Goal: Task Accomplishment & Management: Complete application form

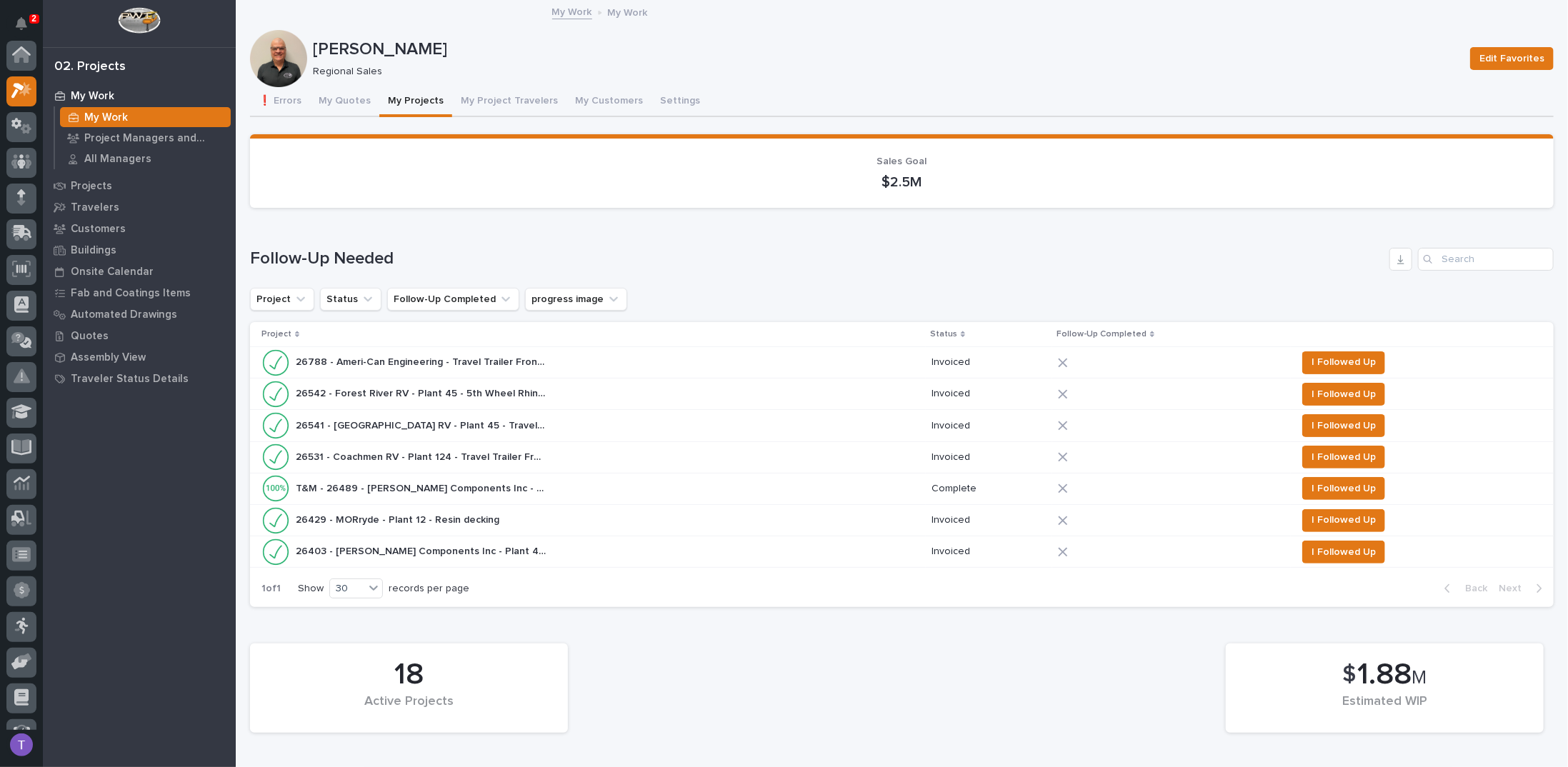
scroll to position [35, 0]
click at [493, 98] on button "My Project Travelers" at bounding box center [510, 102] width 114 height 30
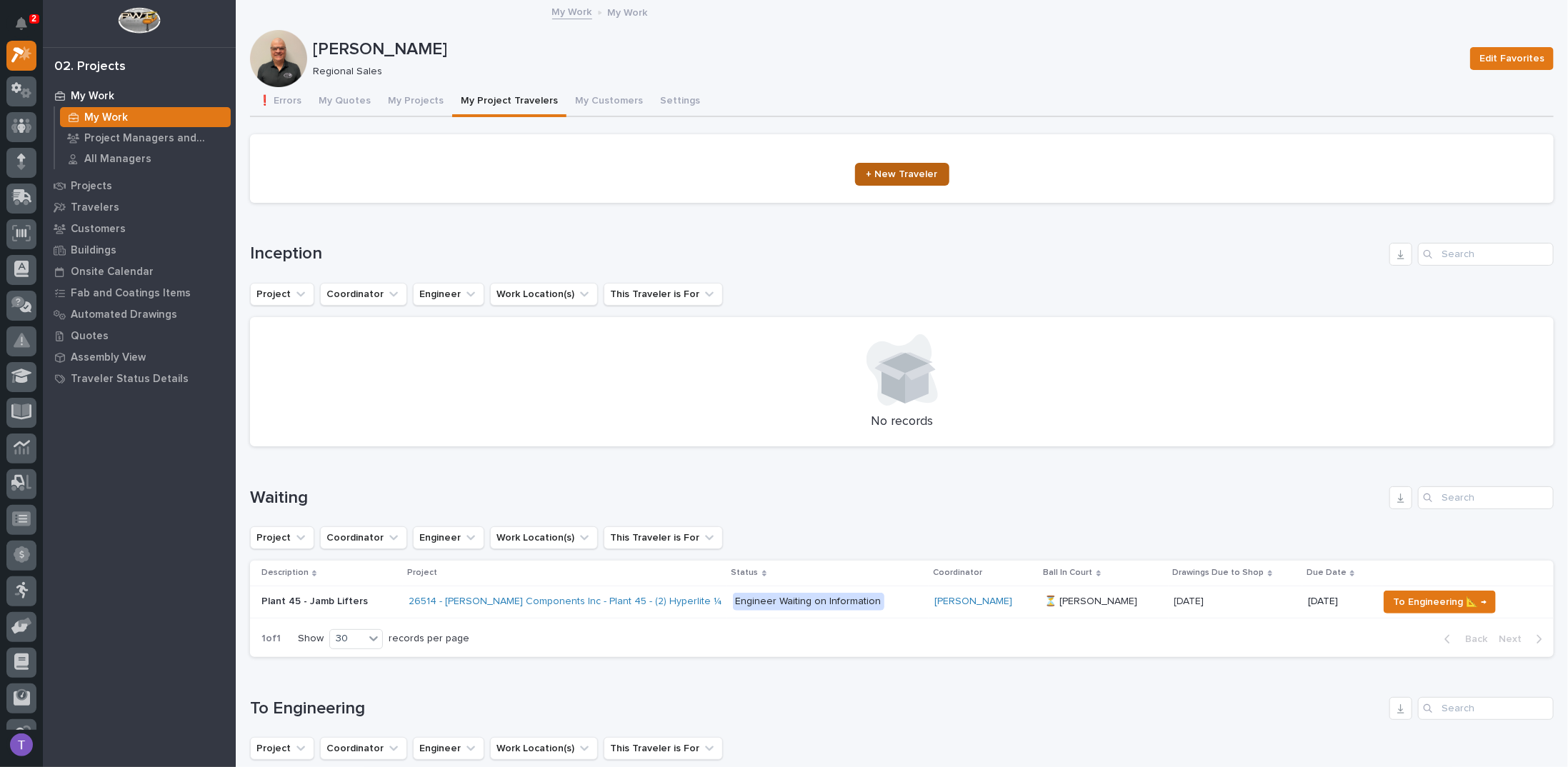
click at [895, 172] on span "+ New Traveler" at bounding box center [901, 174] width 72 height 10
click at [406, 100] on button "My Projects" at bounding box center [415, 102] width 73 height 30
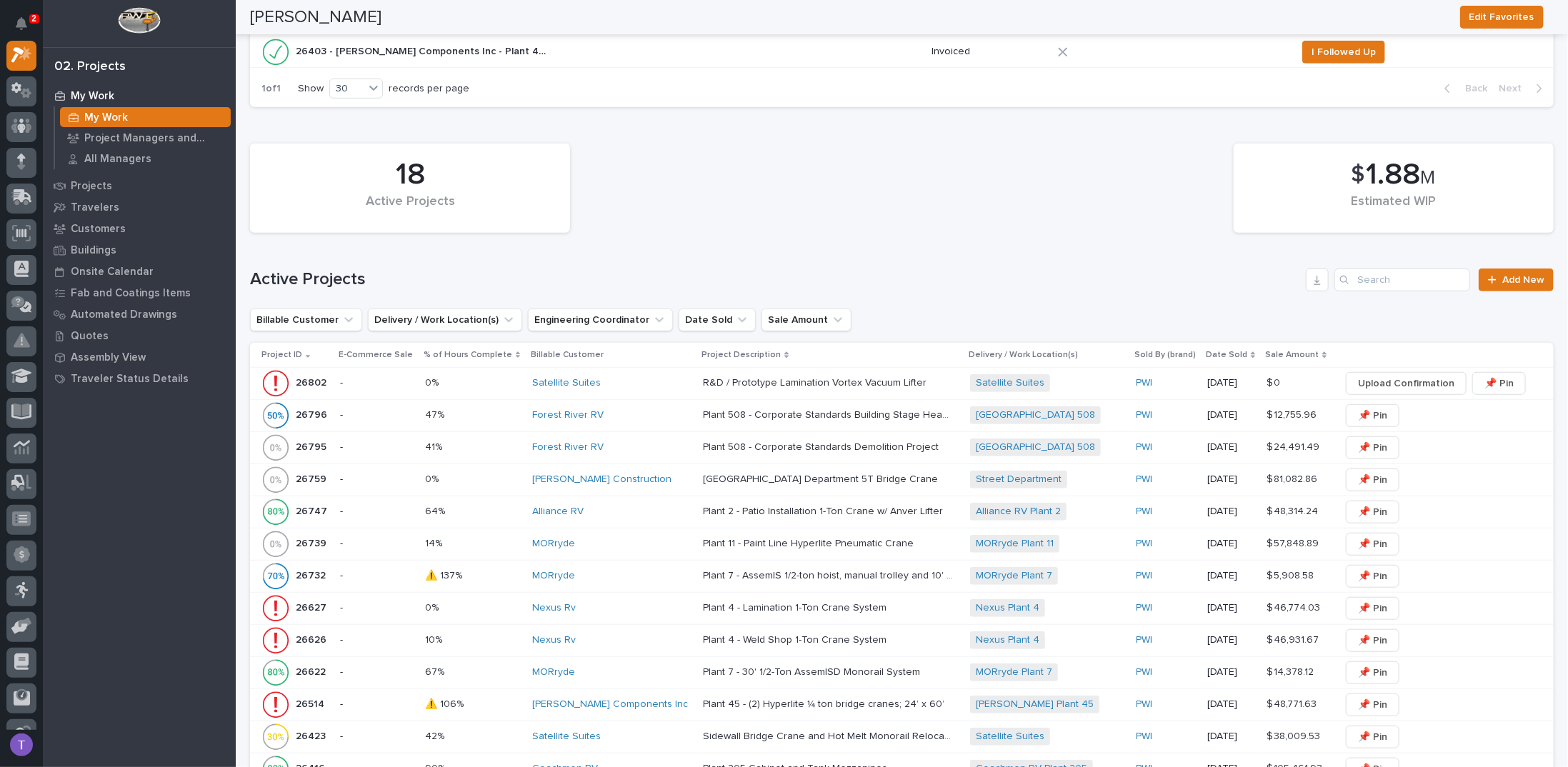
scroll to position [572, 0]
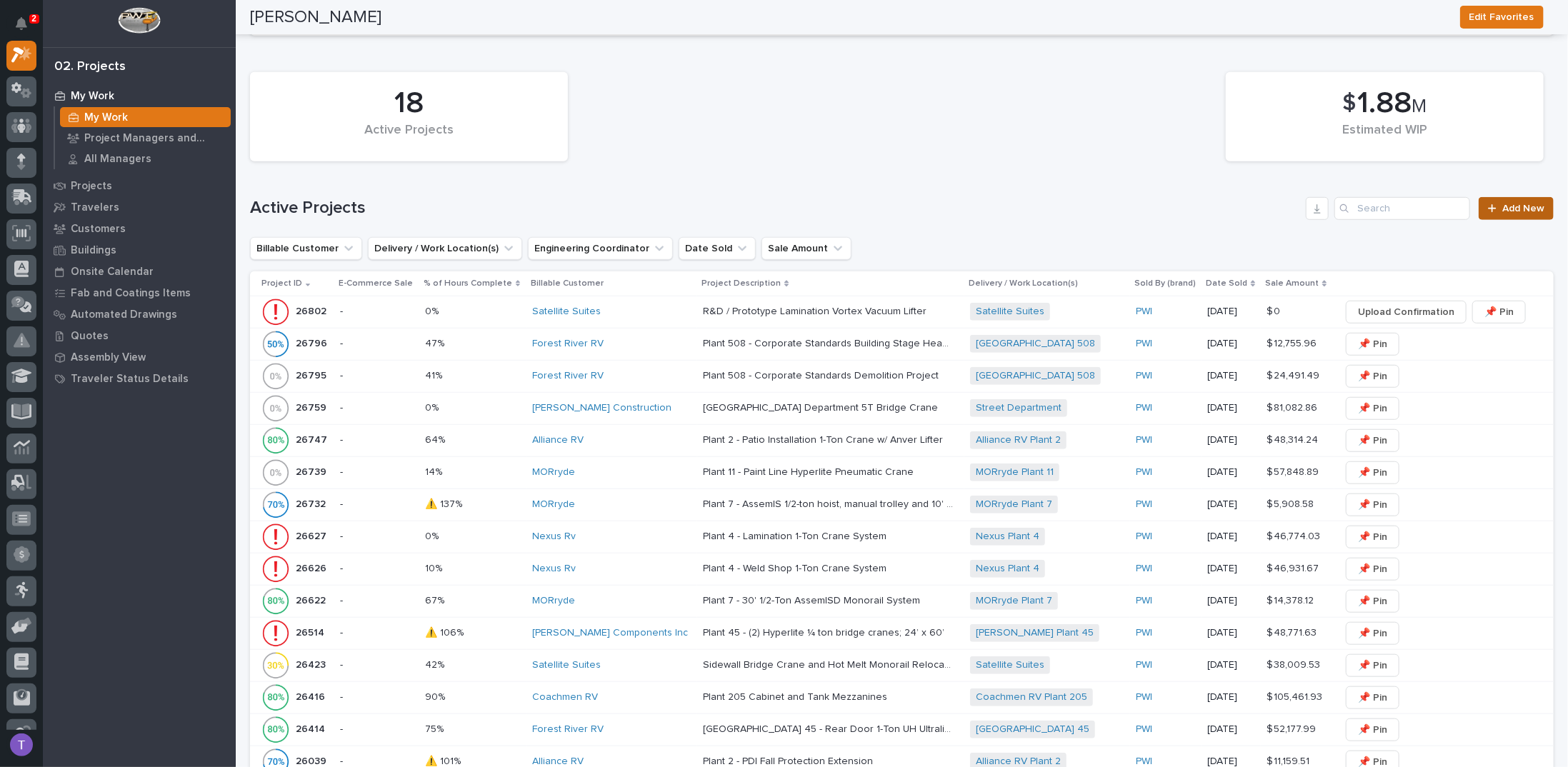
click at [1508, 204] on span "Add New" at bounding box center [1523, 208] width 42 height 10
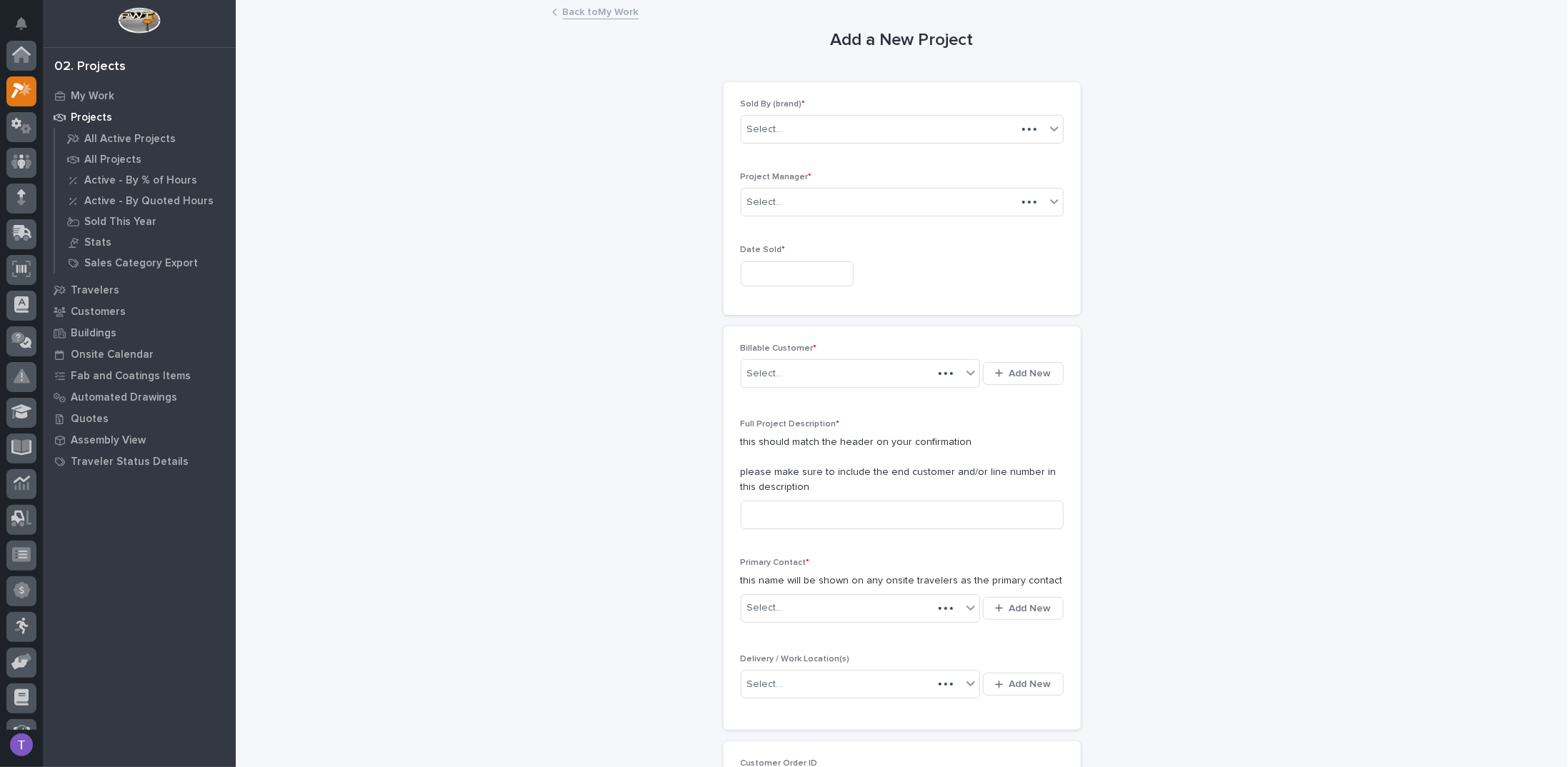
scroll to position [35, 0]
click at [769, 126] on div "Select..." at bounding box center [765, 129] width 35 height 15
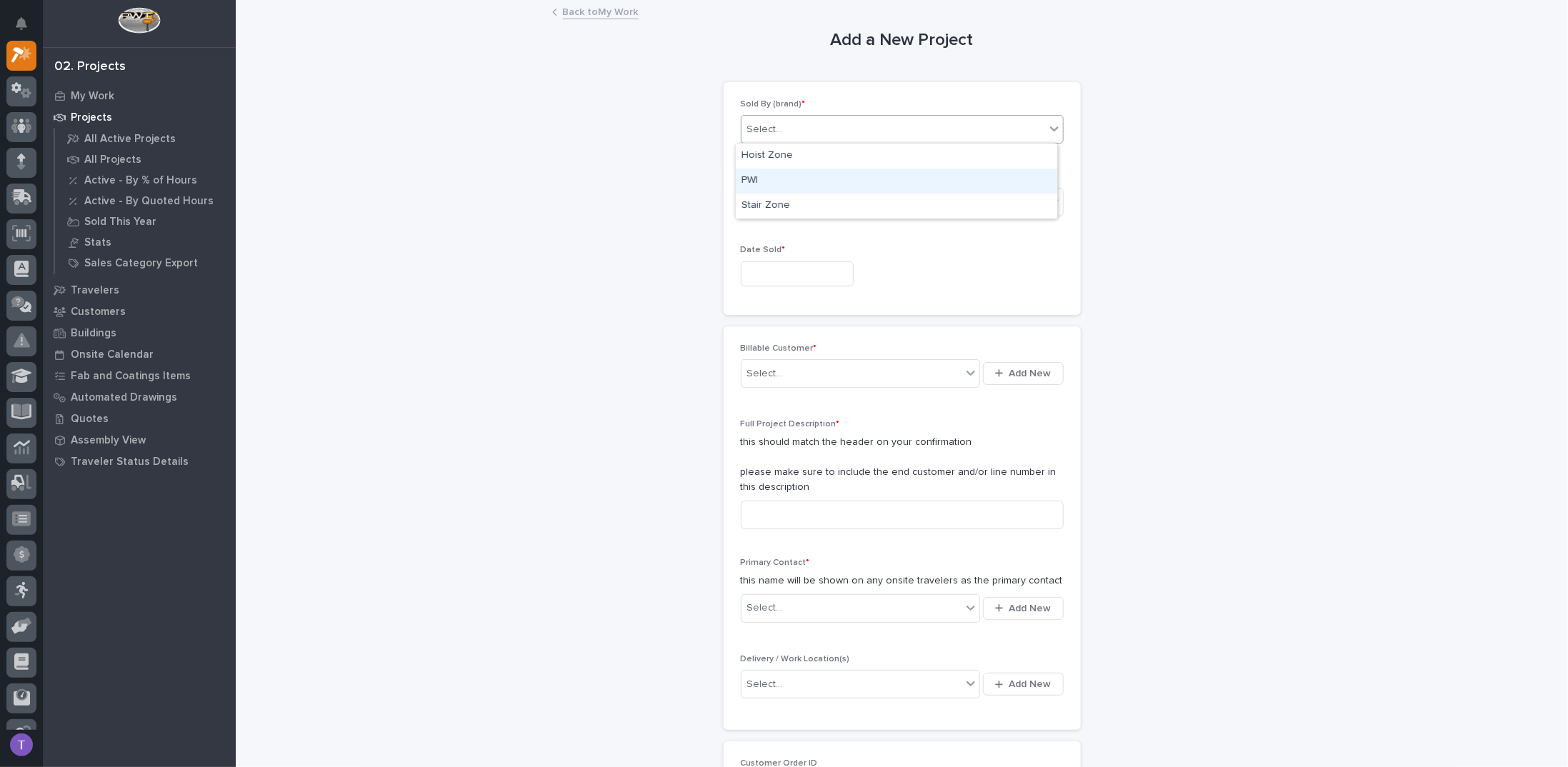
click at [750, 180] on div "PWI" at bounding box center [895, 181] width 321 height 25
click at [767, 197] on span "[PERSON_NAME]" at bounding box center [785, 202] width 78 height 15
click at [764, 271] on input "text" at bounding box center [796, 273] width 113 height 25
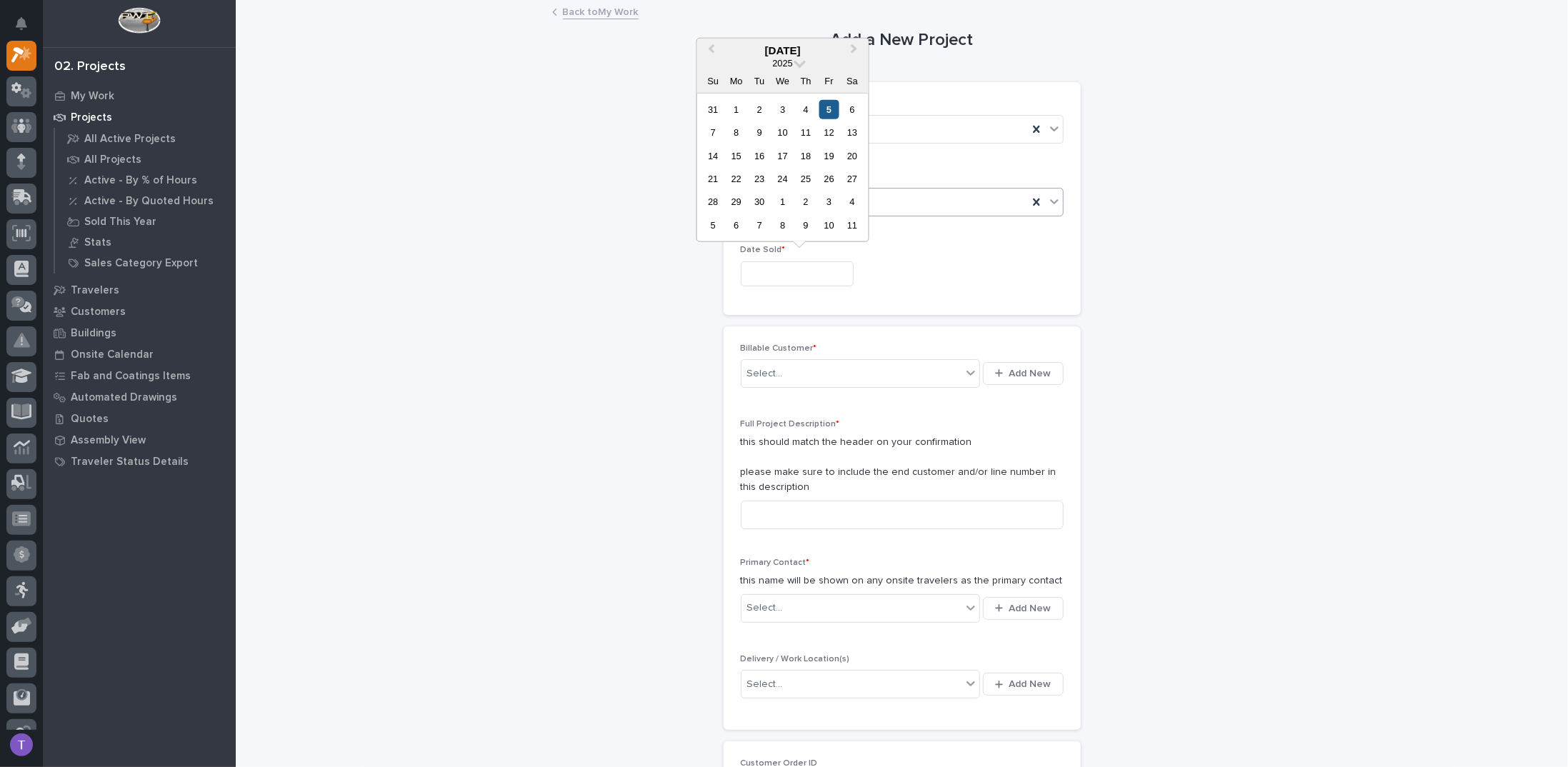
click at [830, 106] on div "5" at bounding box center [829, 109] width 20 height 20
type input "**********"
click at [772, 362] on div "Select..." at bounding box center [851, 374] width 221 height 24
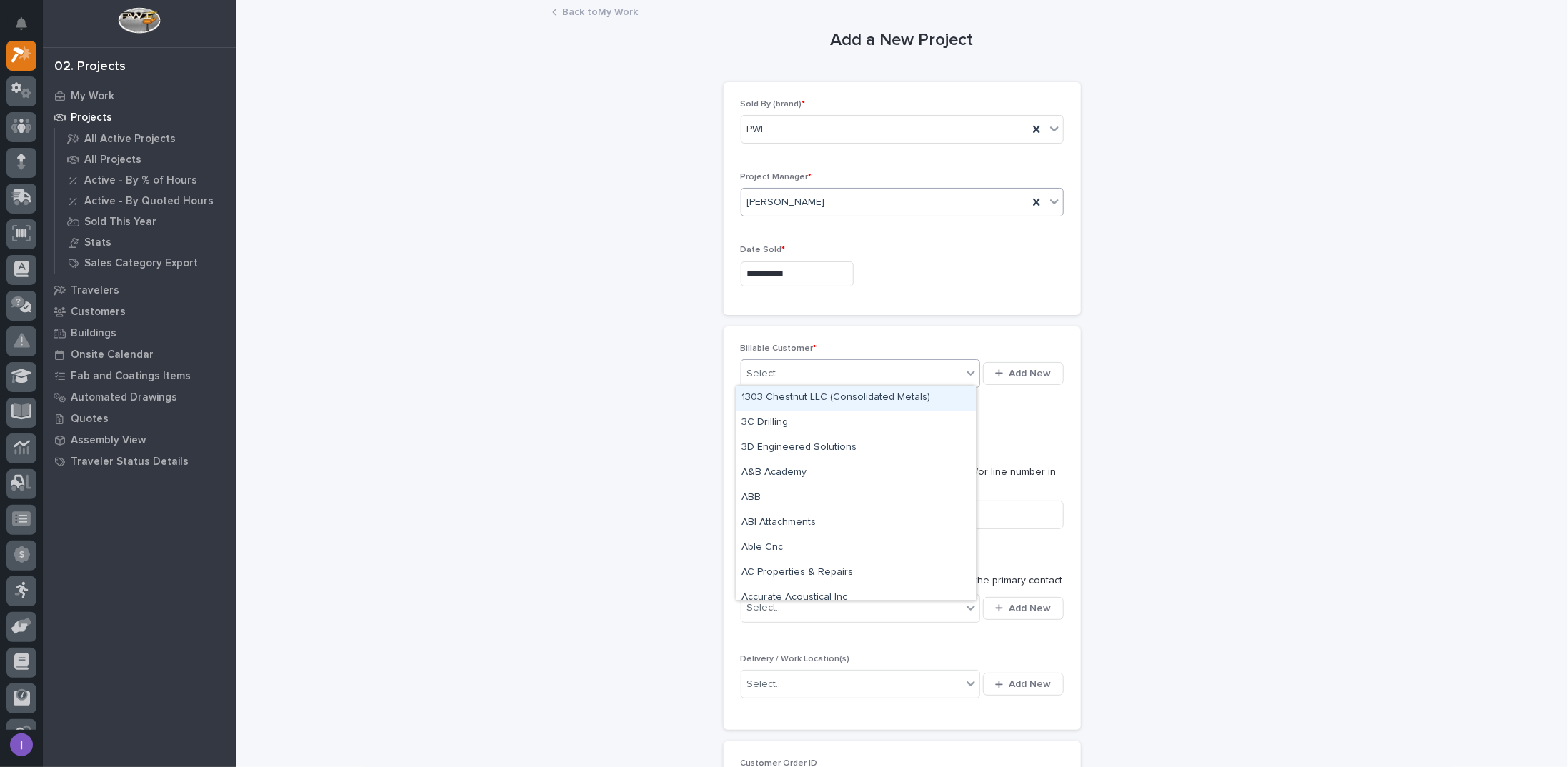
click at [848, 329] on div "Billable Customer * option 1303 Chestnut LLC (Consolidated Metals) focused, 1 o…" at bounding box center [902, 528] width 357 height 405
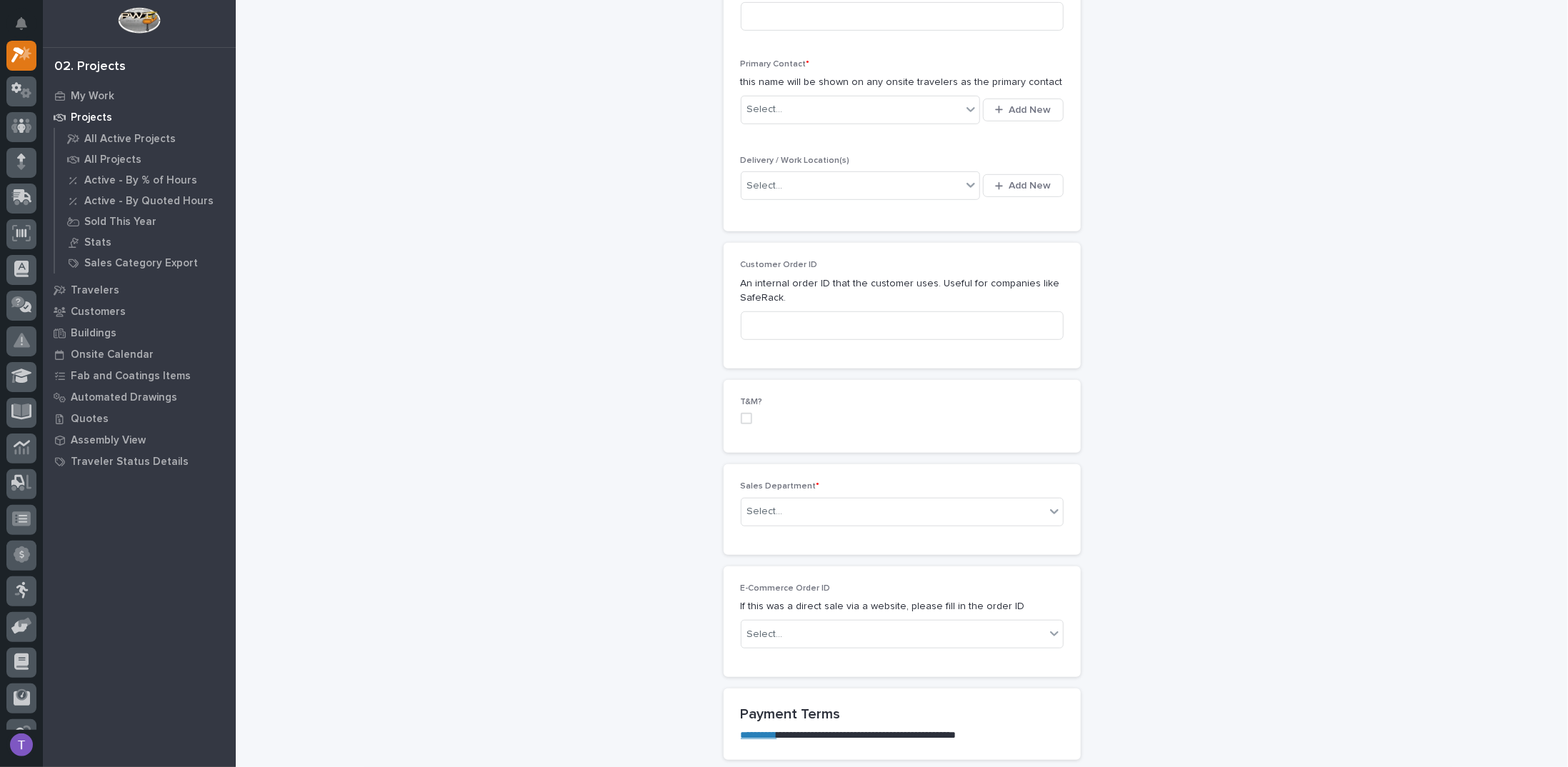
scroll to position [572, 0]
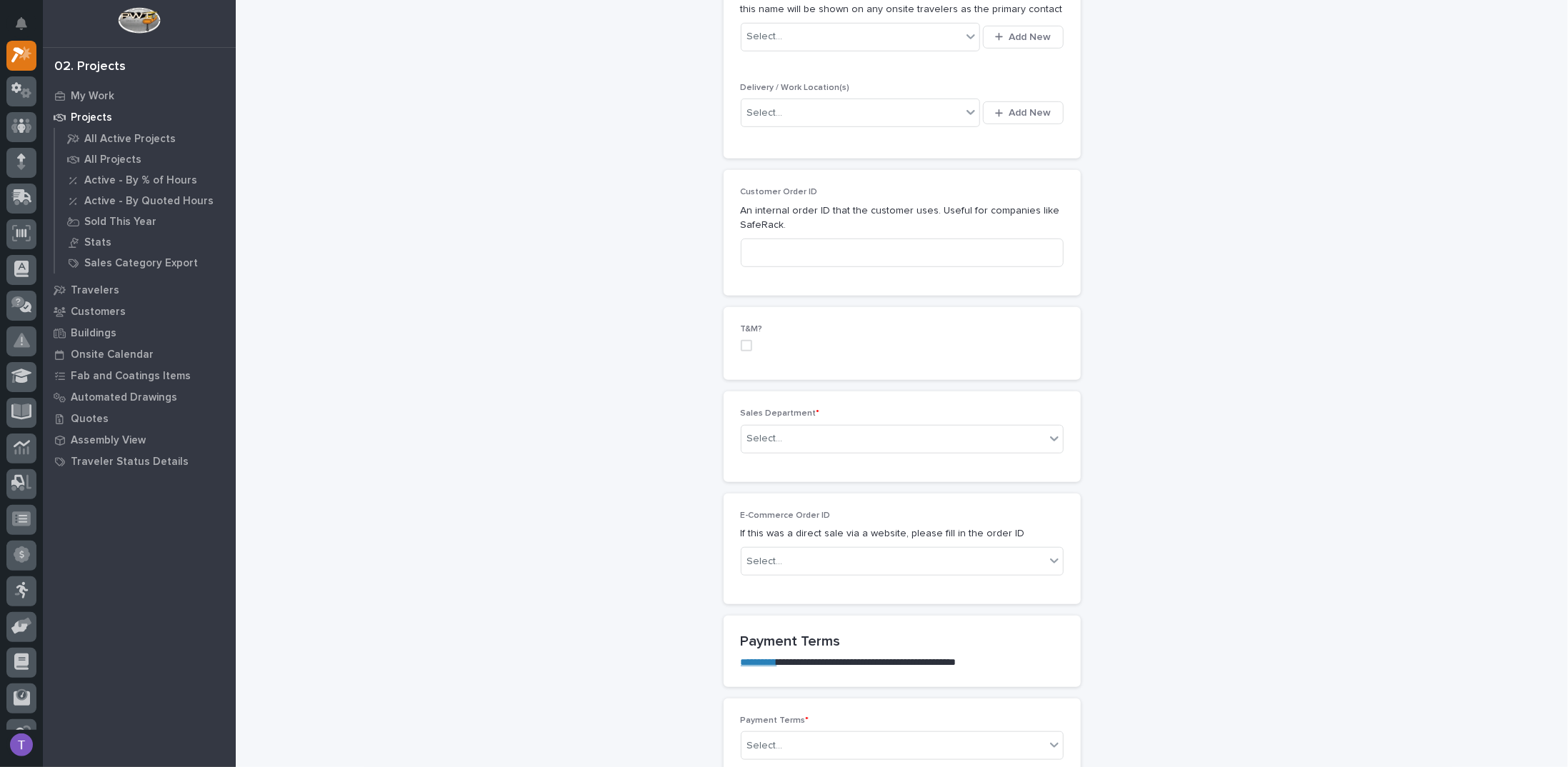
click at [741, 340] on span at bounding box center [746, 346] width 12 height 12
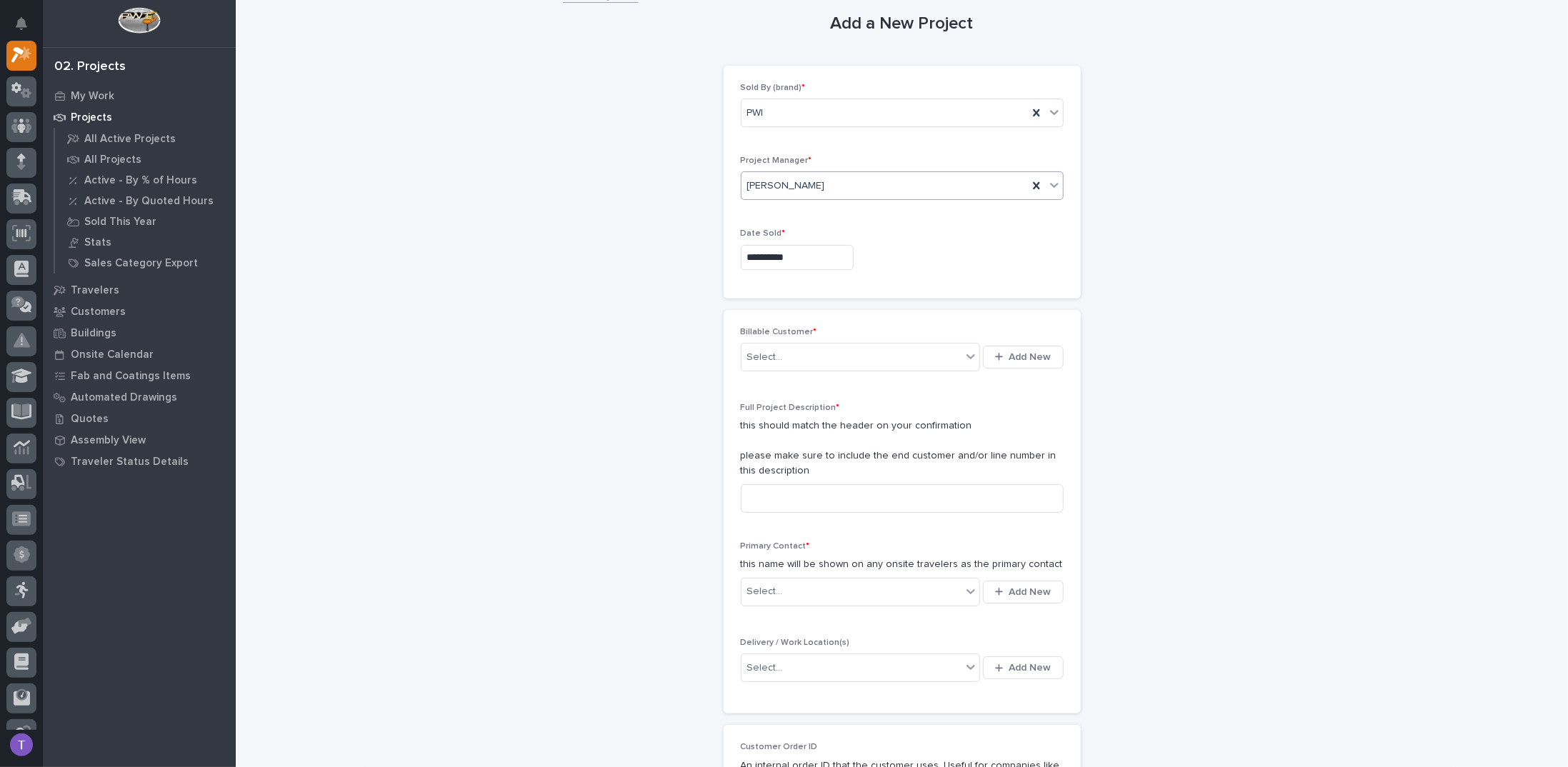
scroll to position [0, 0]
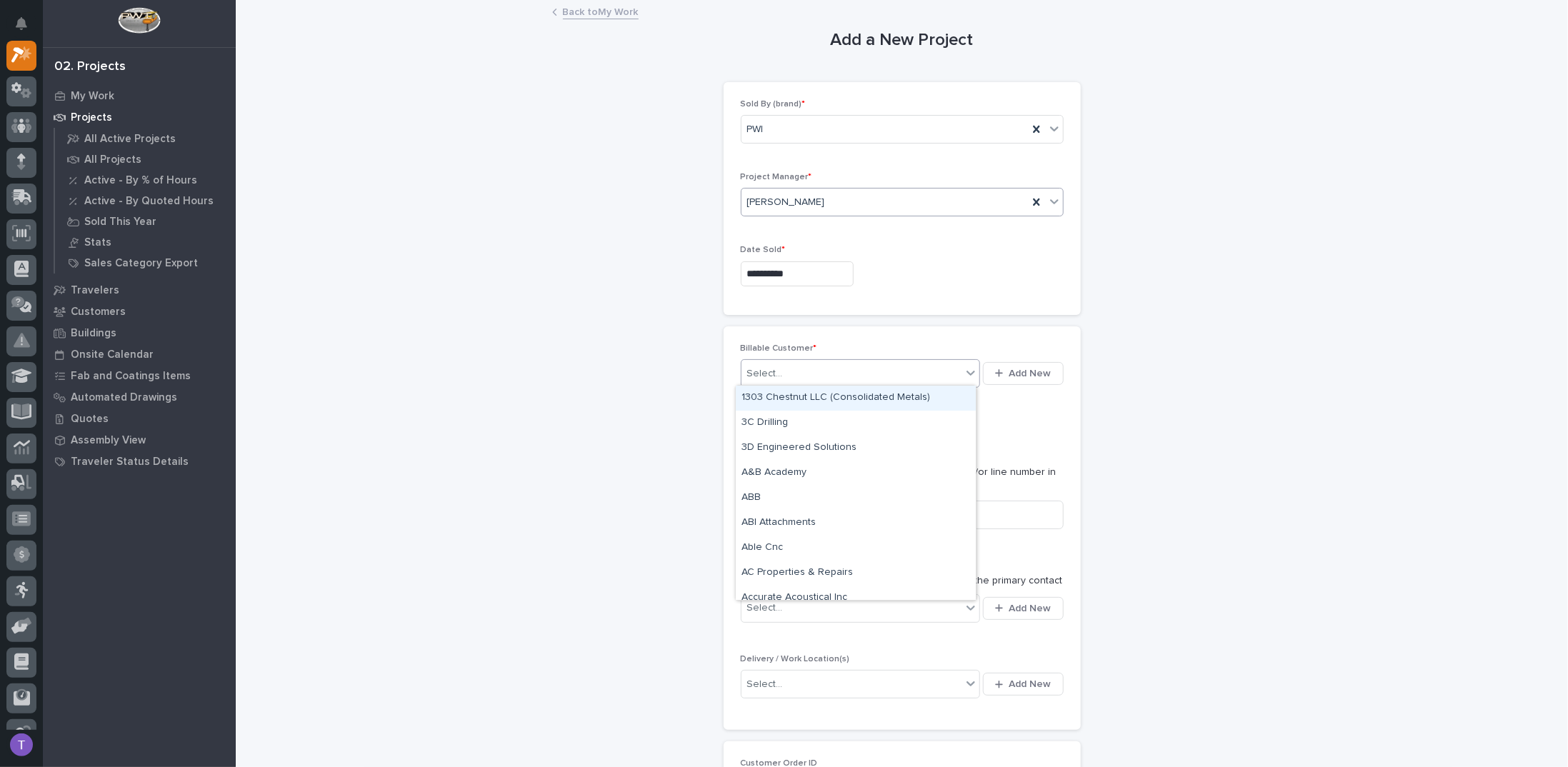
click at [791, 366] on div "Select..." at bounding box center [851, 374] width 221 height 24
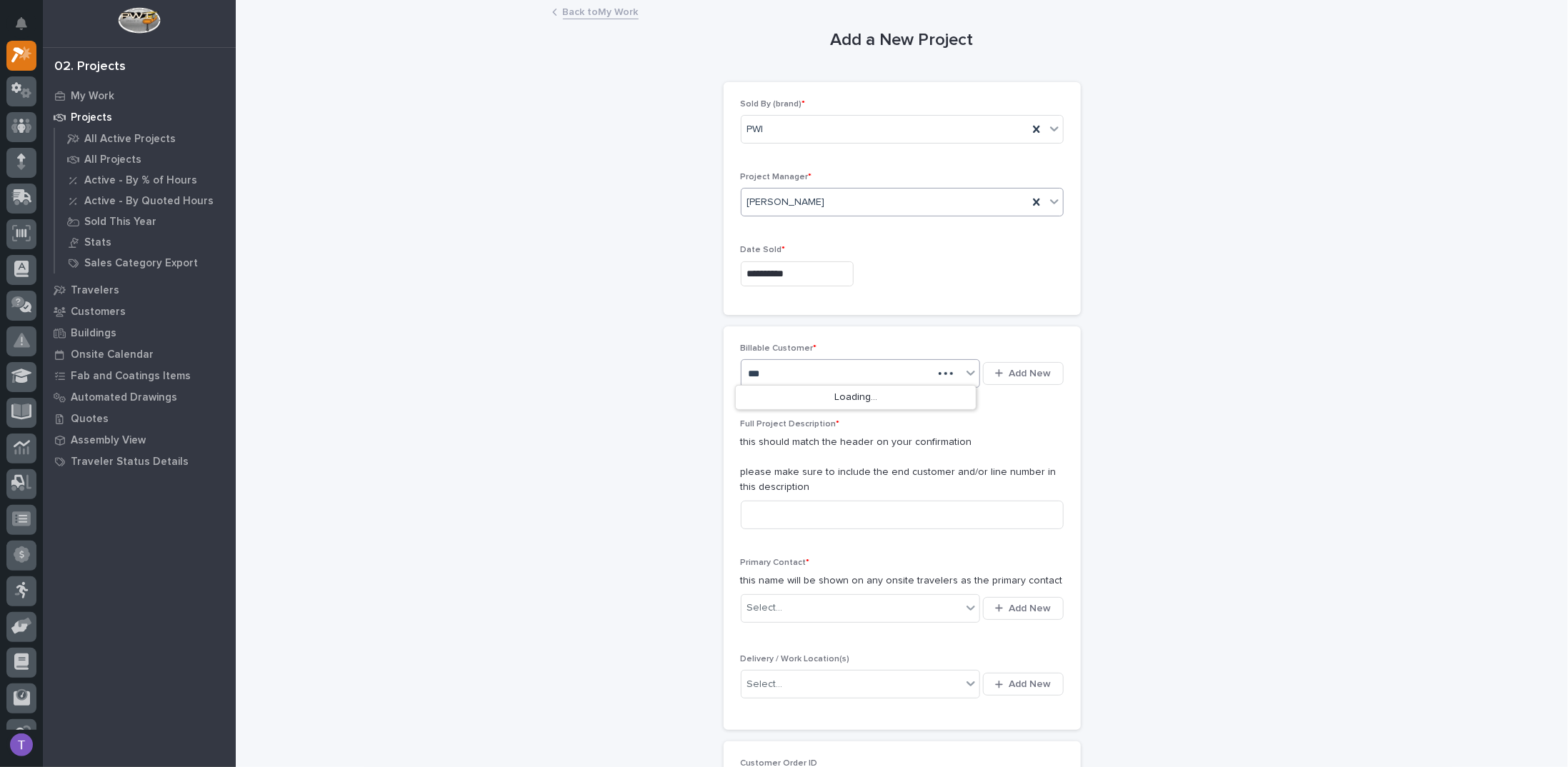
type input "**"
click at [751, 492] on div "PWI" at bounding box center [855, 498] width 240 height 25
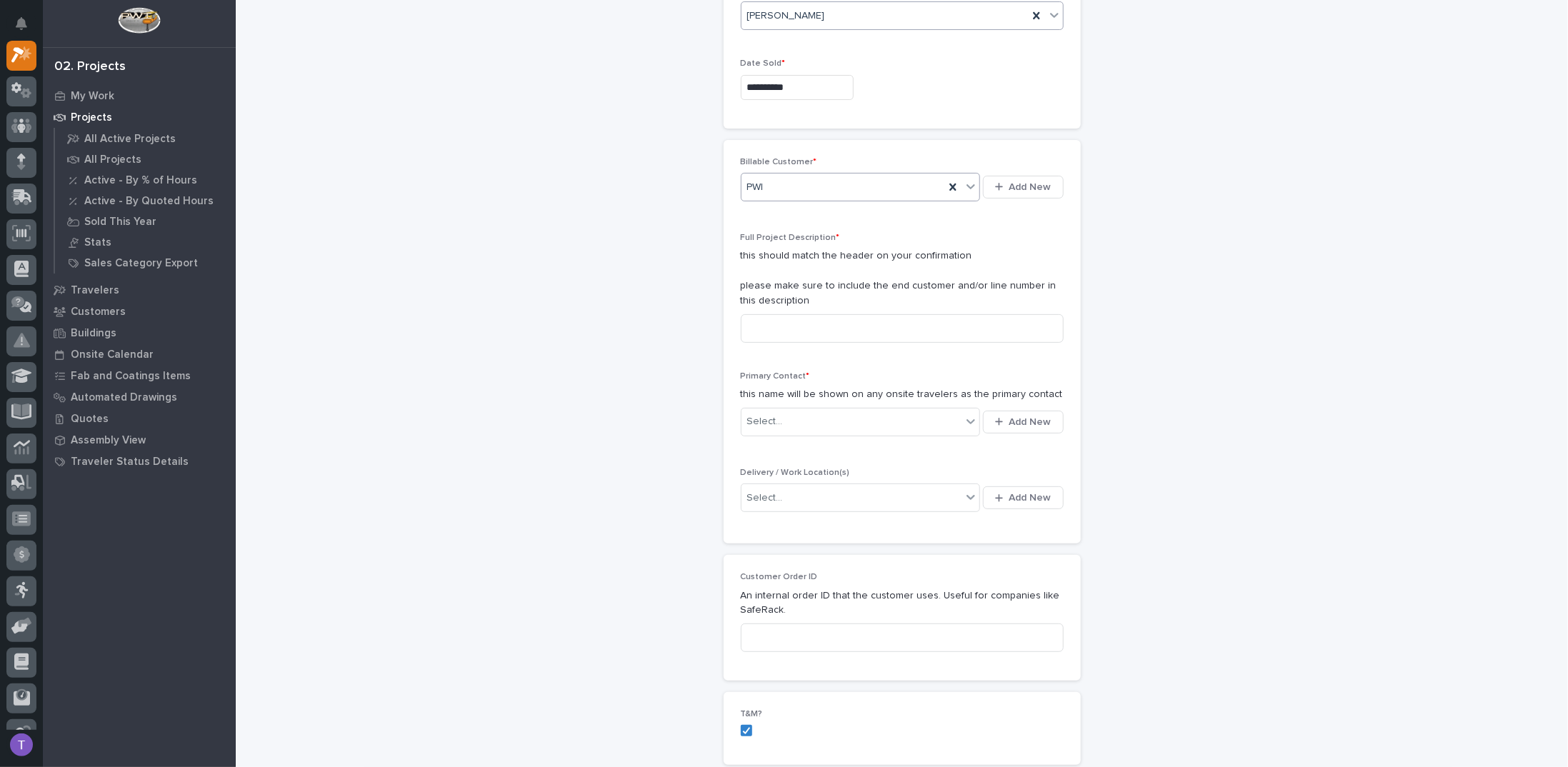
scroll to position [214, 0]
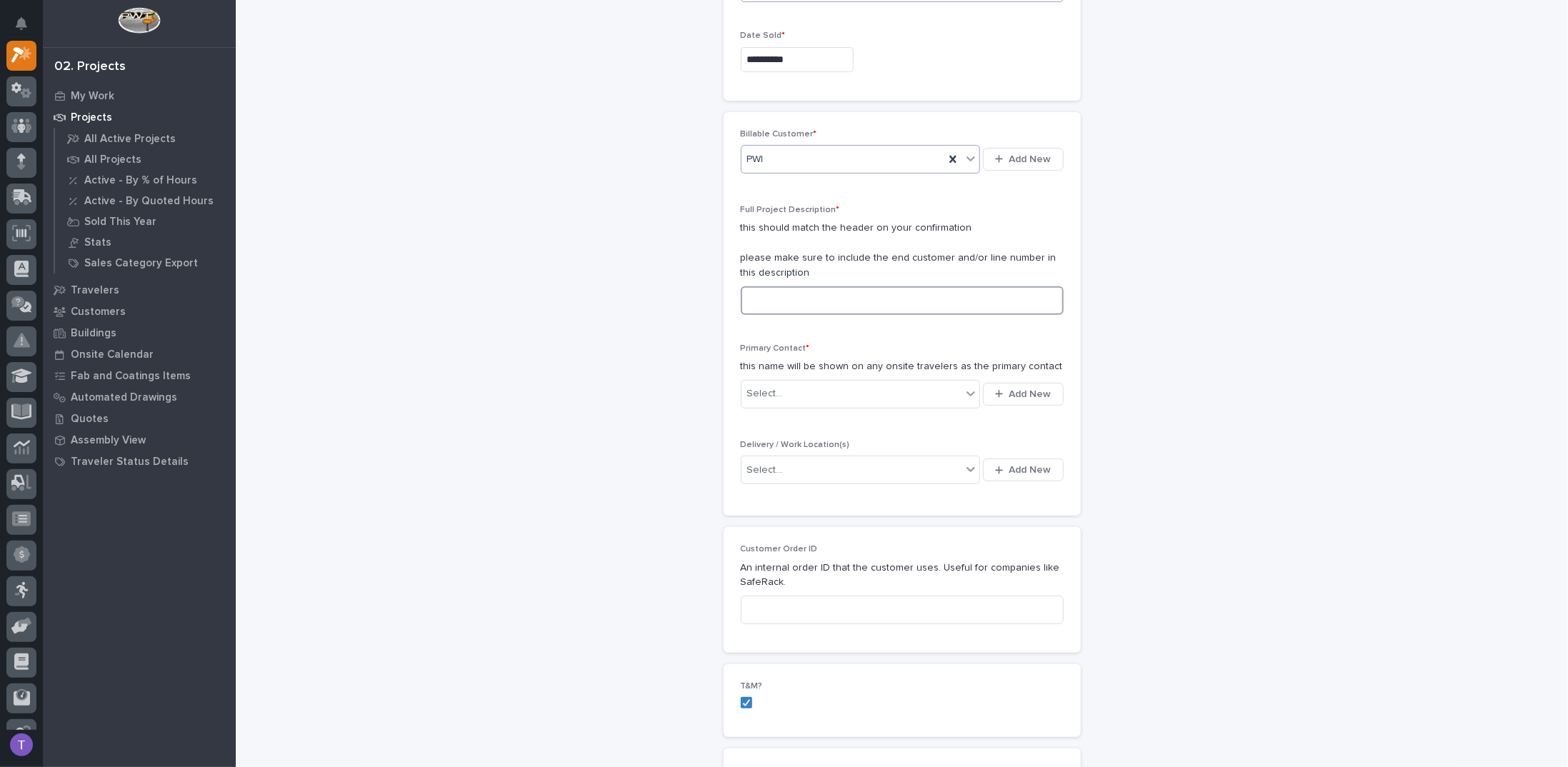
click at [770, 301] on input at bounding box center [901, 301] width 323 height 28
type input "s"
type input "S3KLAS Load Arrestor Mounting Bracket"
click at [757, 390] on div "Select..." at bounding box center [765, 394] width 35 height 15
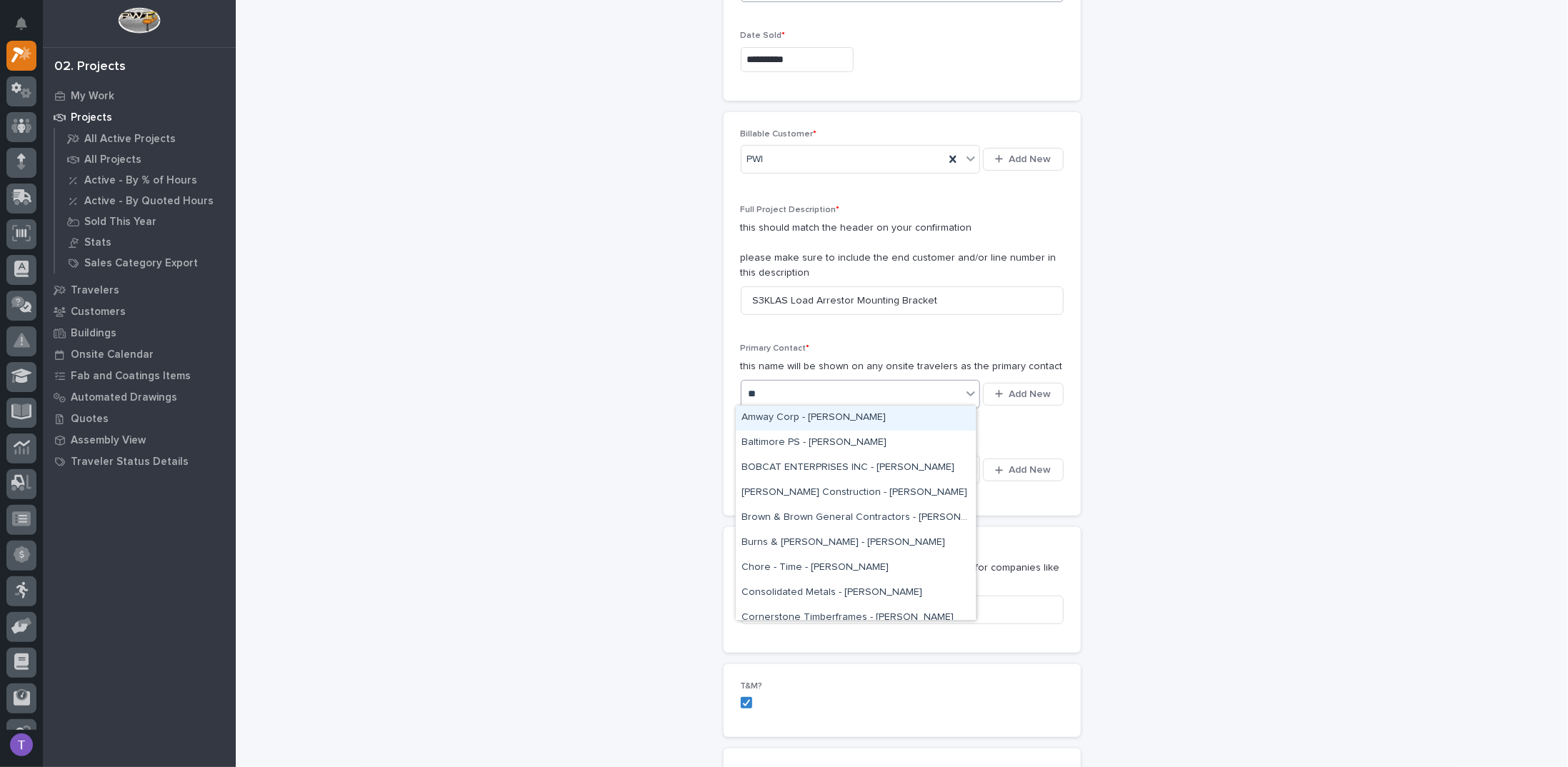
type input "*"
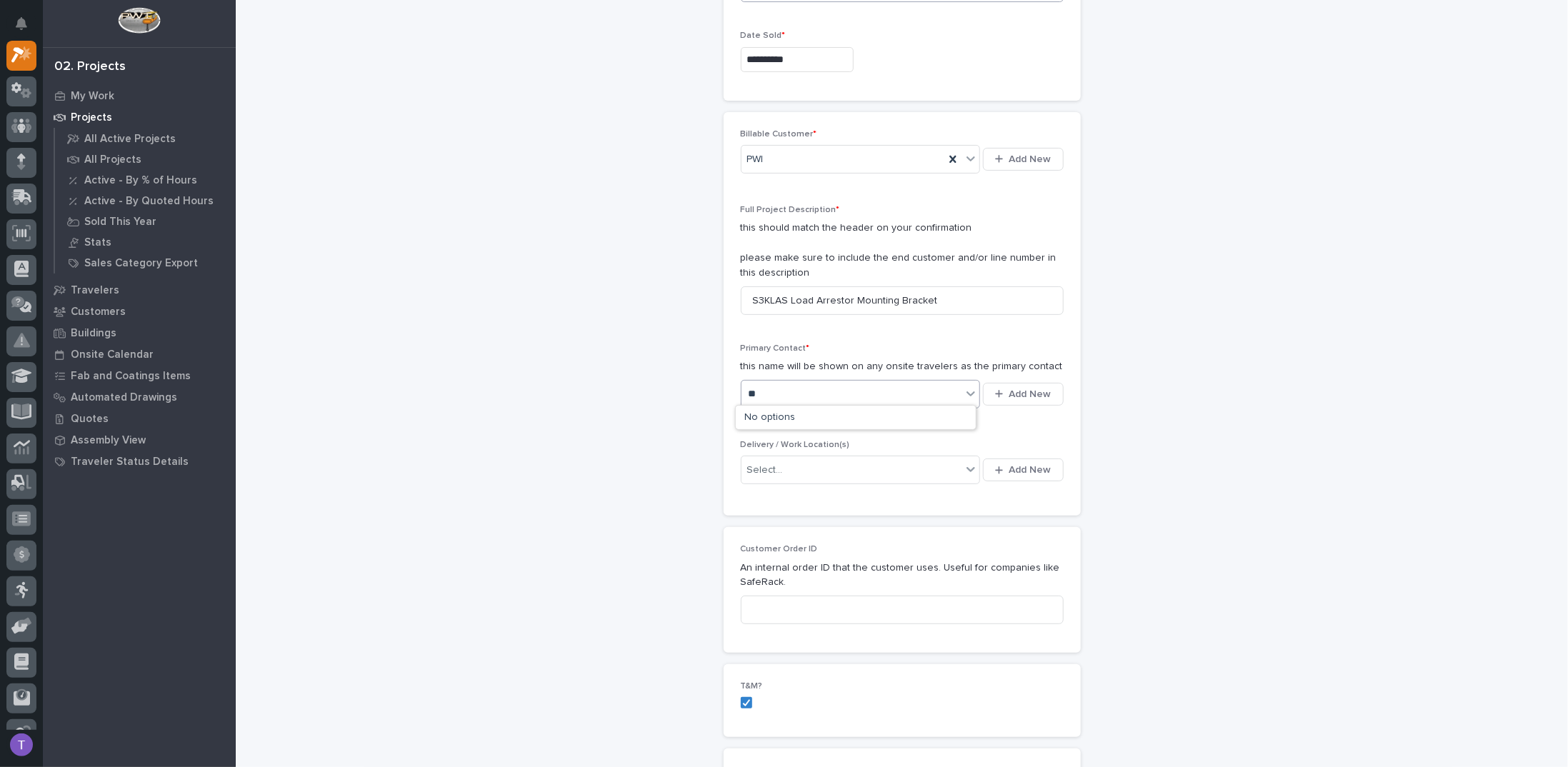
type input "*"
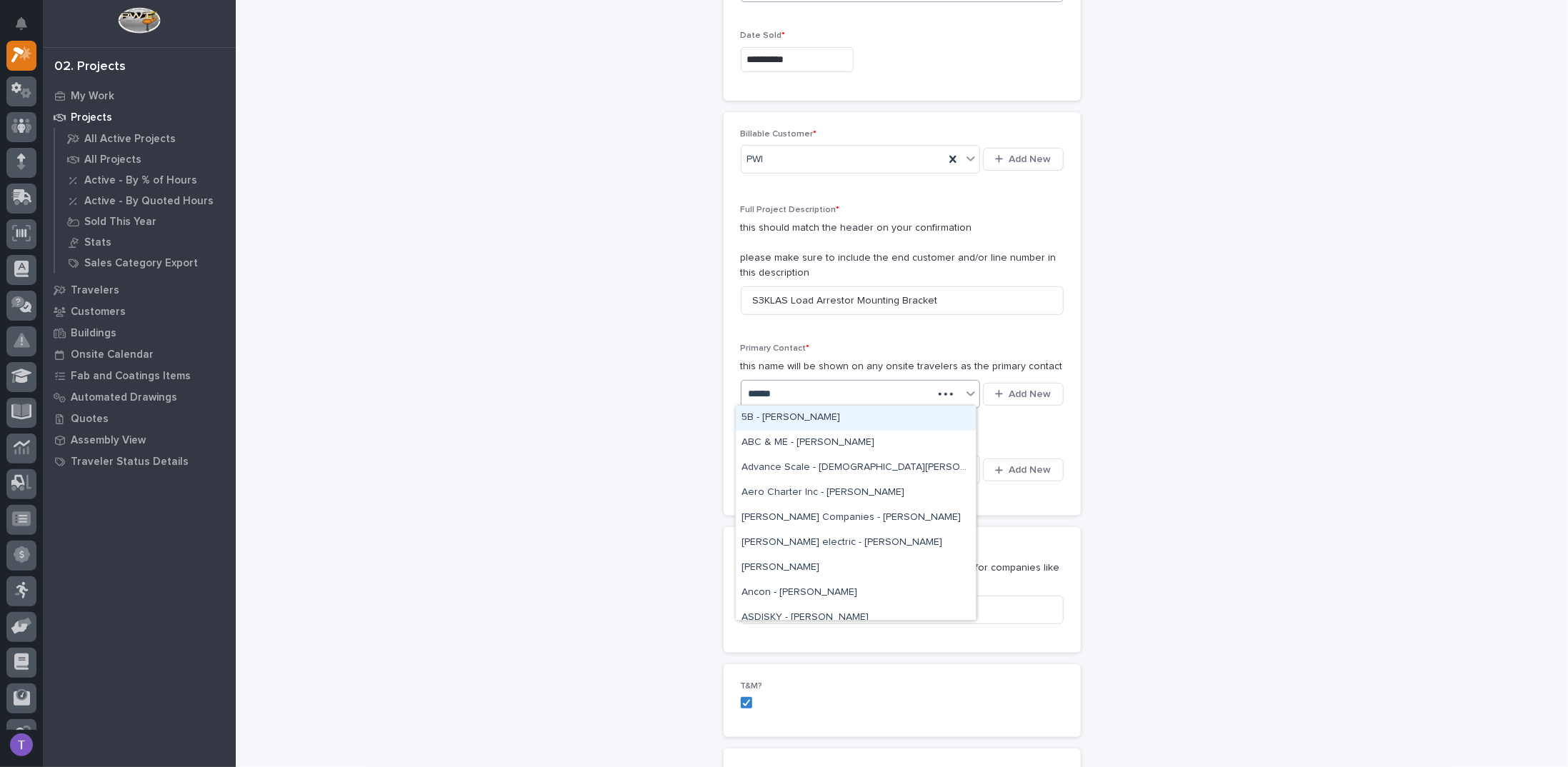
type input "*******"
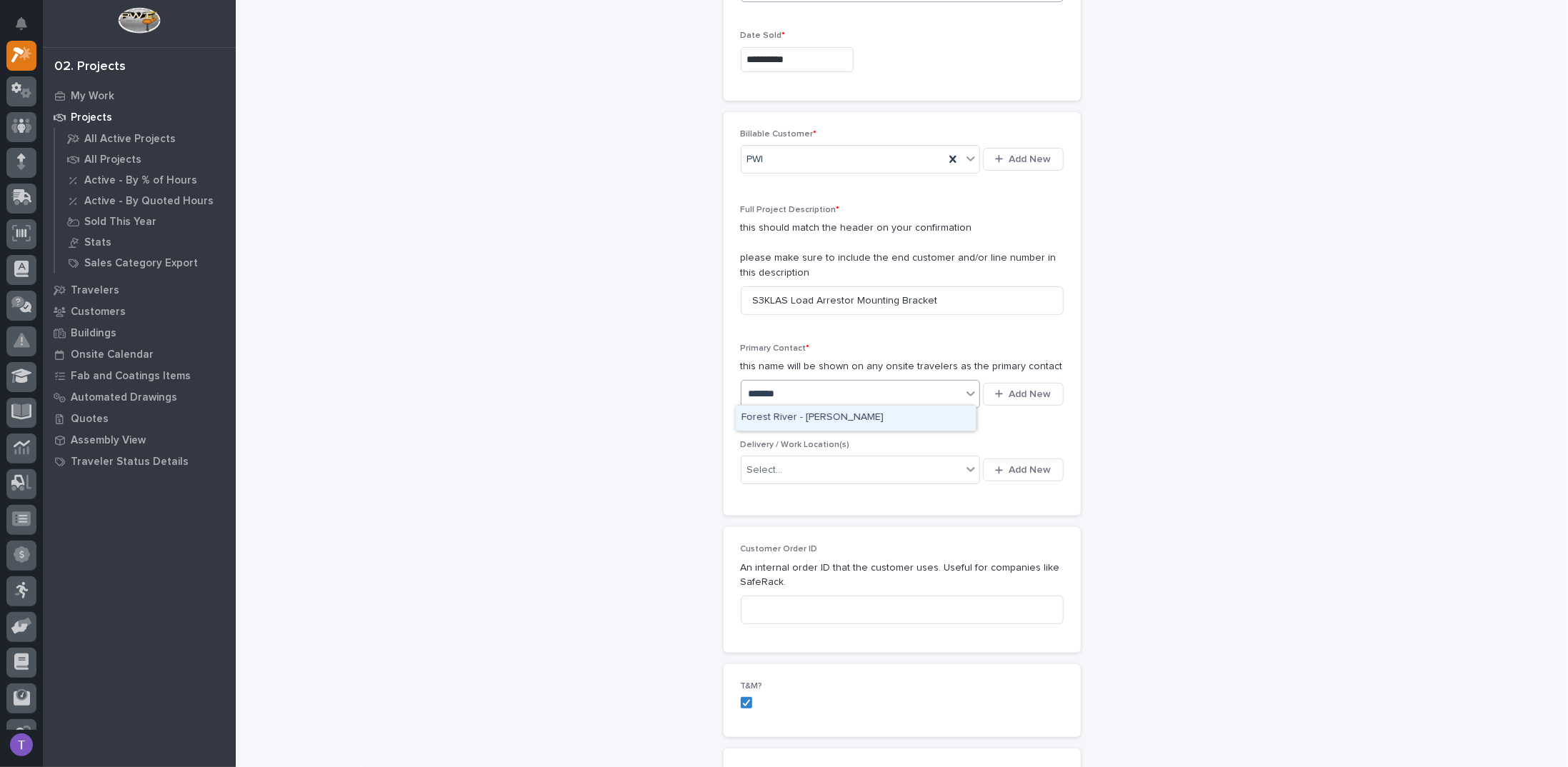
click at [776, 415] on div "Forest River - [PERSON_NAME]" at bounding box center [855, 417] width 240 height 25
click at [759, 464] on div "Select..." at bounding box center [765, 469] width 35 height 15
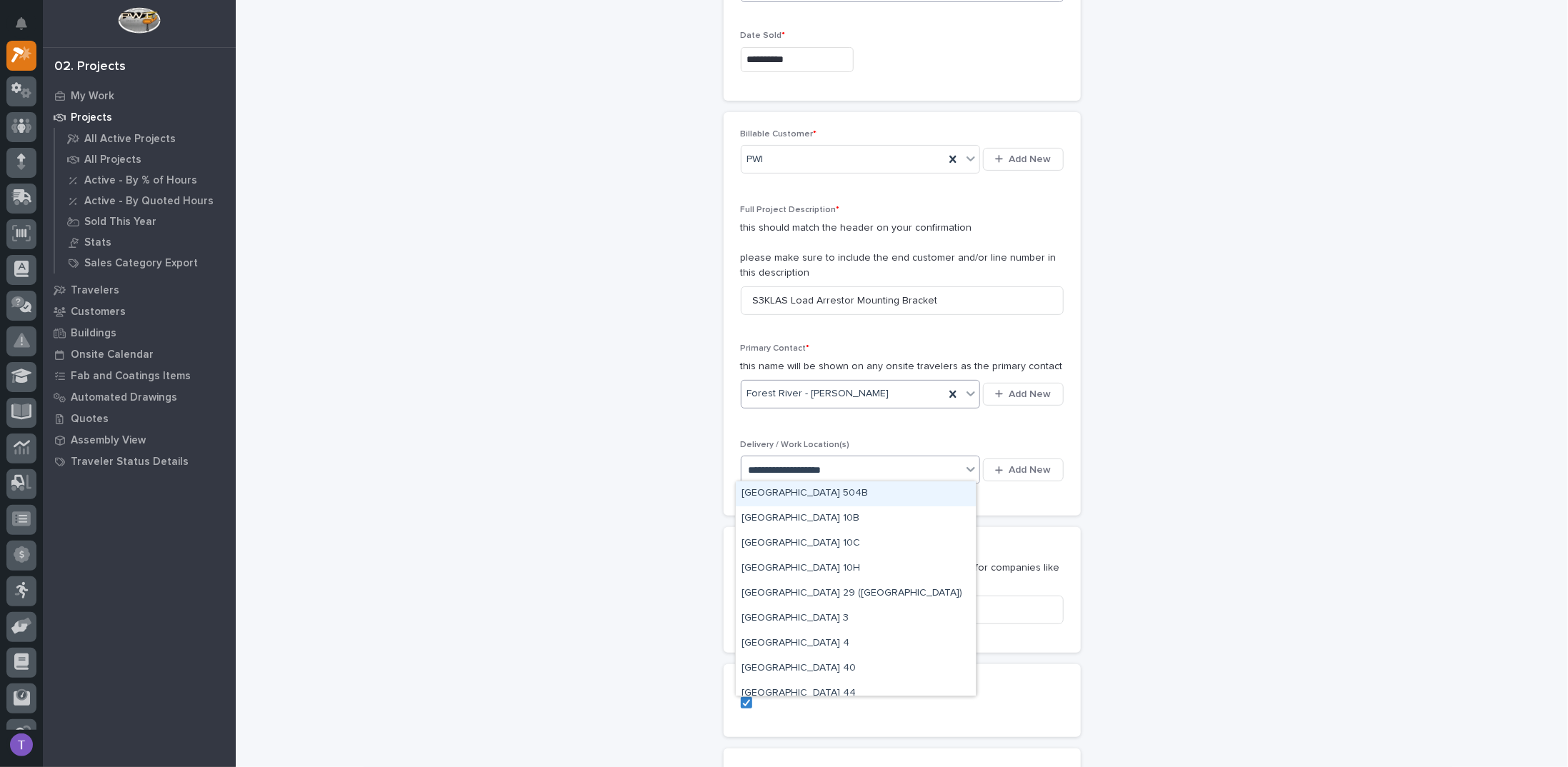
type input "**********"
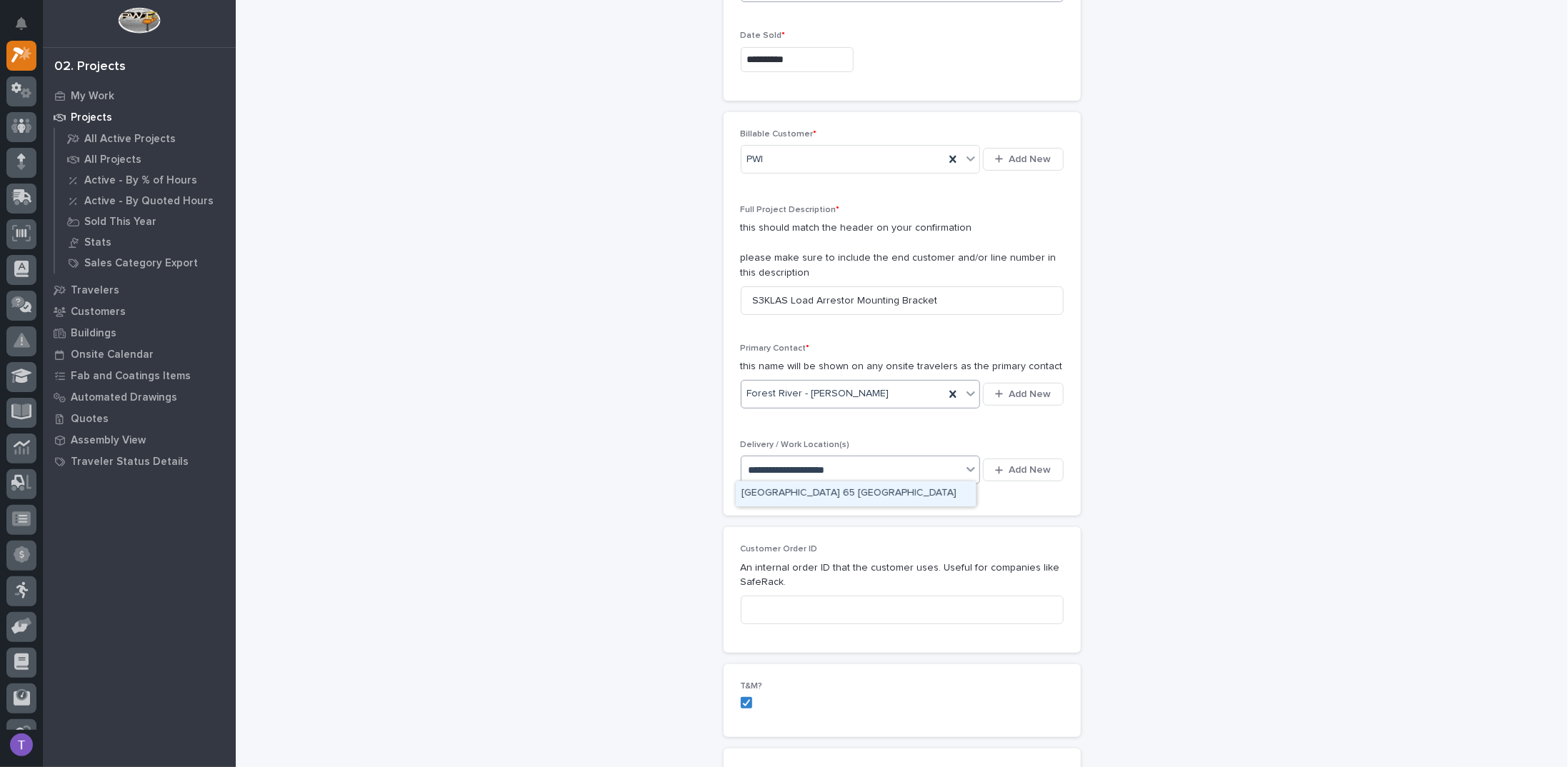
click at [793, 492] on div "[GEOGRAPHIC_DATA] 65 [GEOGRAPHIC_DATA]" at bounding box center [855, 493] width 240 height 25
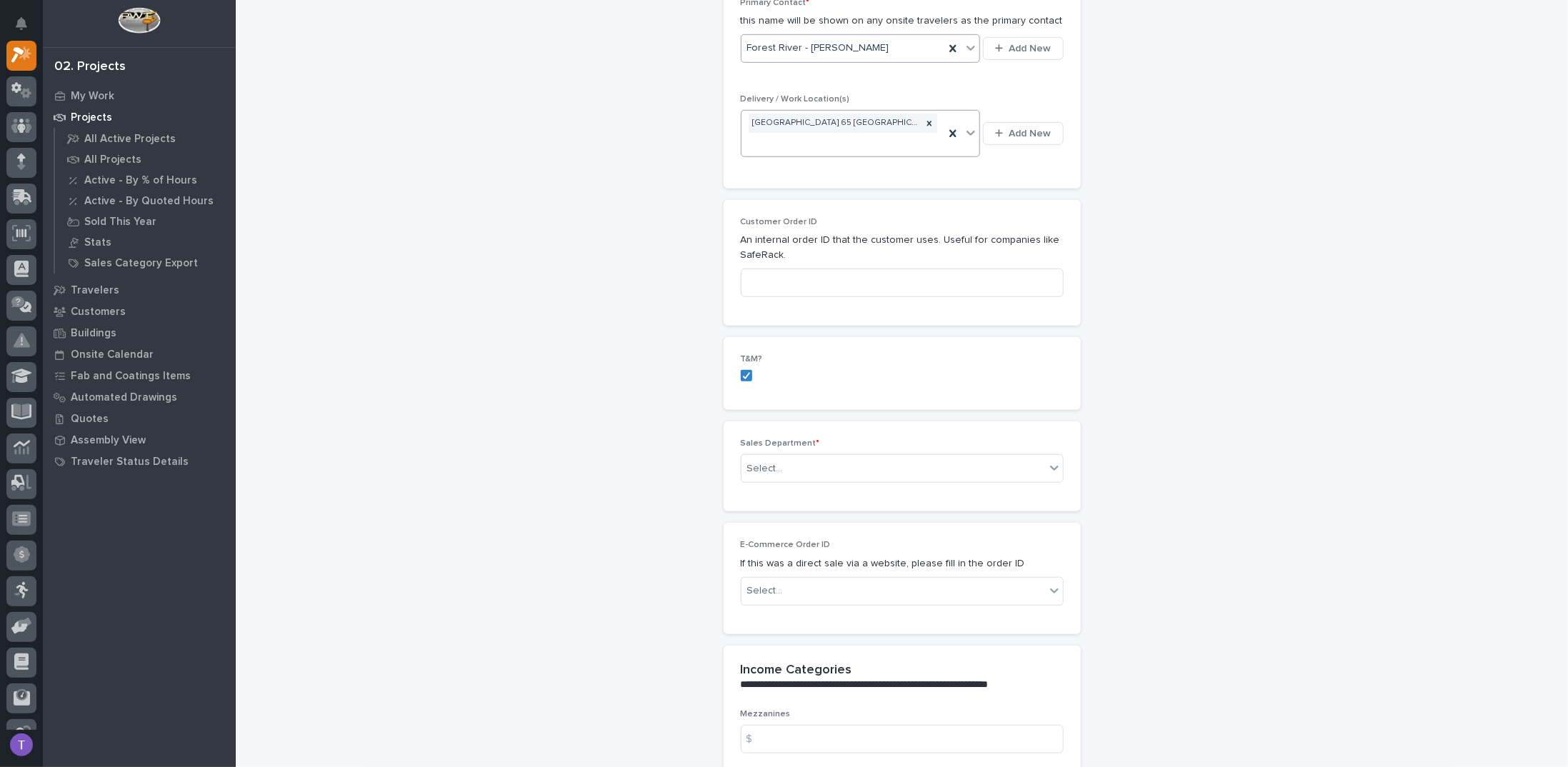
scroll to position [572, 0]
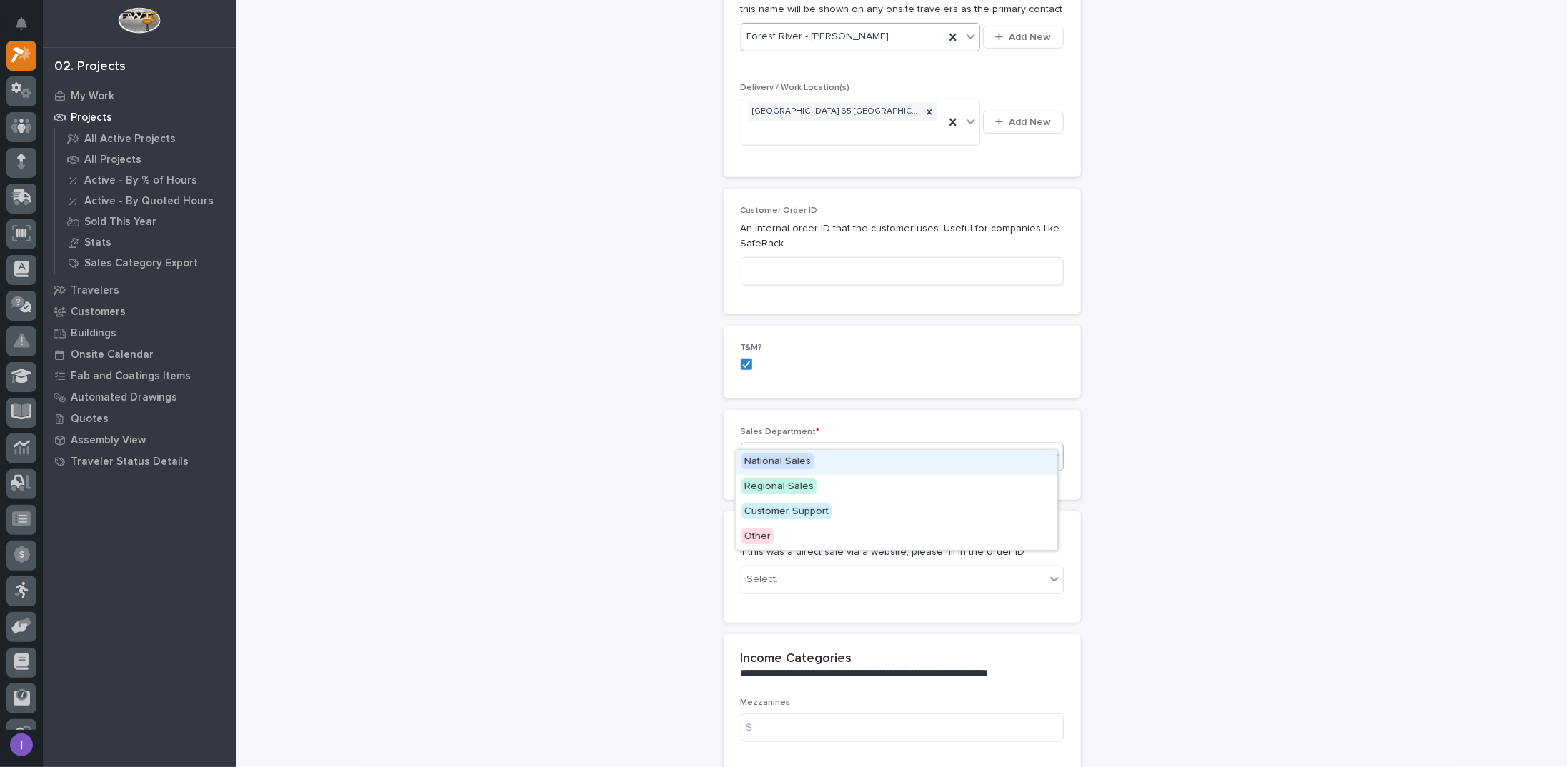
click at [772, 450] on div "Select..." at bounding box center [765, 457] width 35 height 15
click at [769, 486] on span "Regional Sales" at bounding box center [779, 486] width 75 height 16
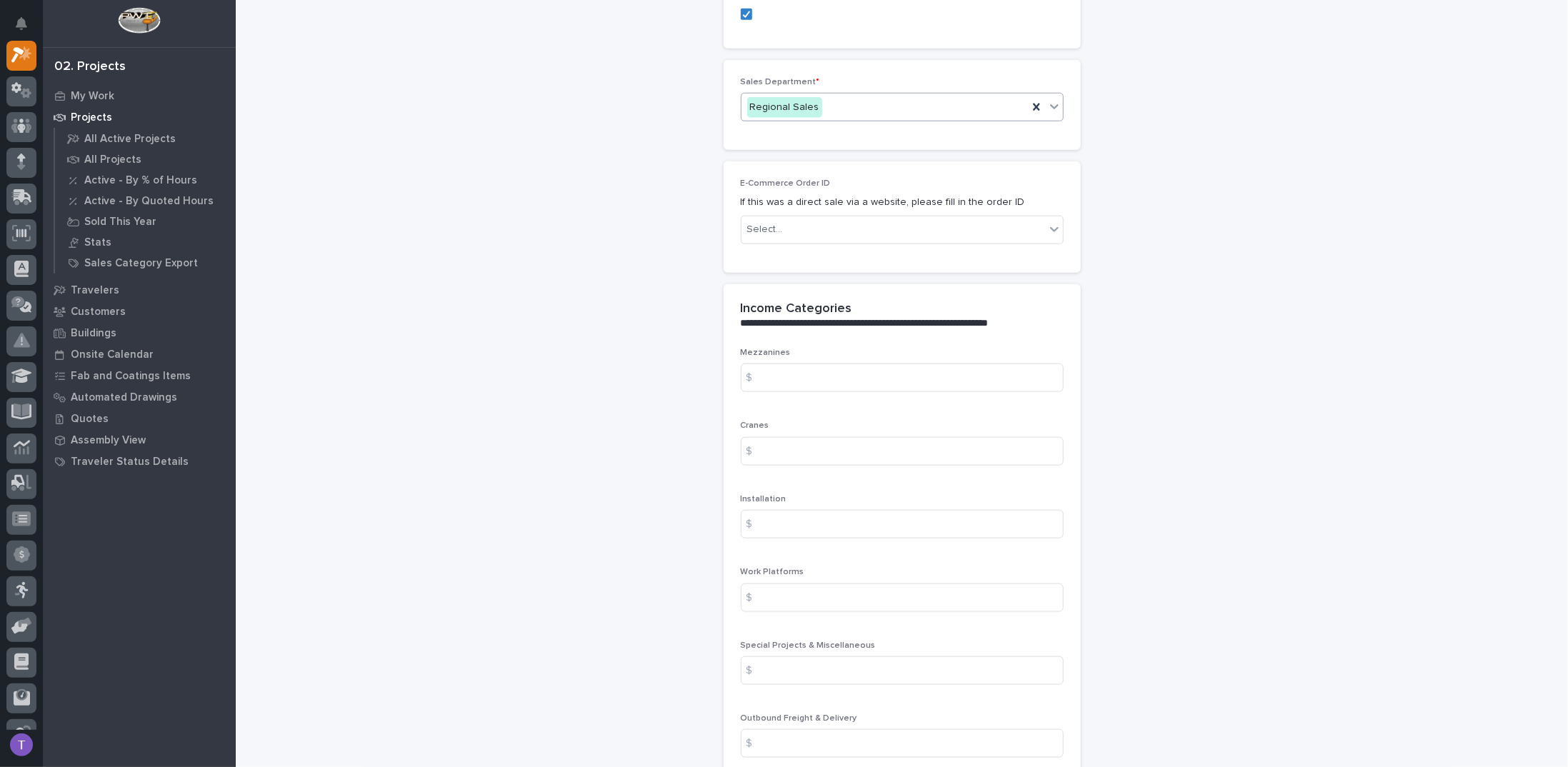
scroll to position [1000, 0]
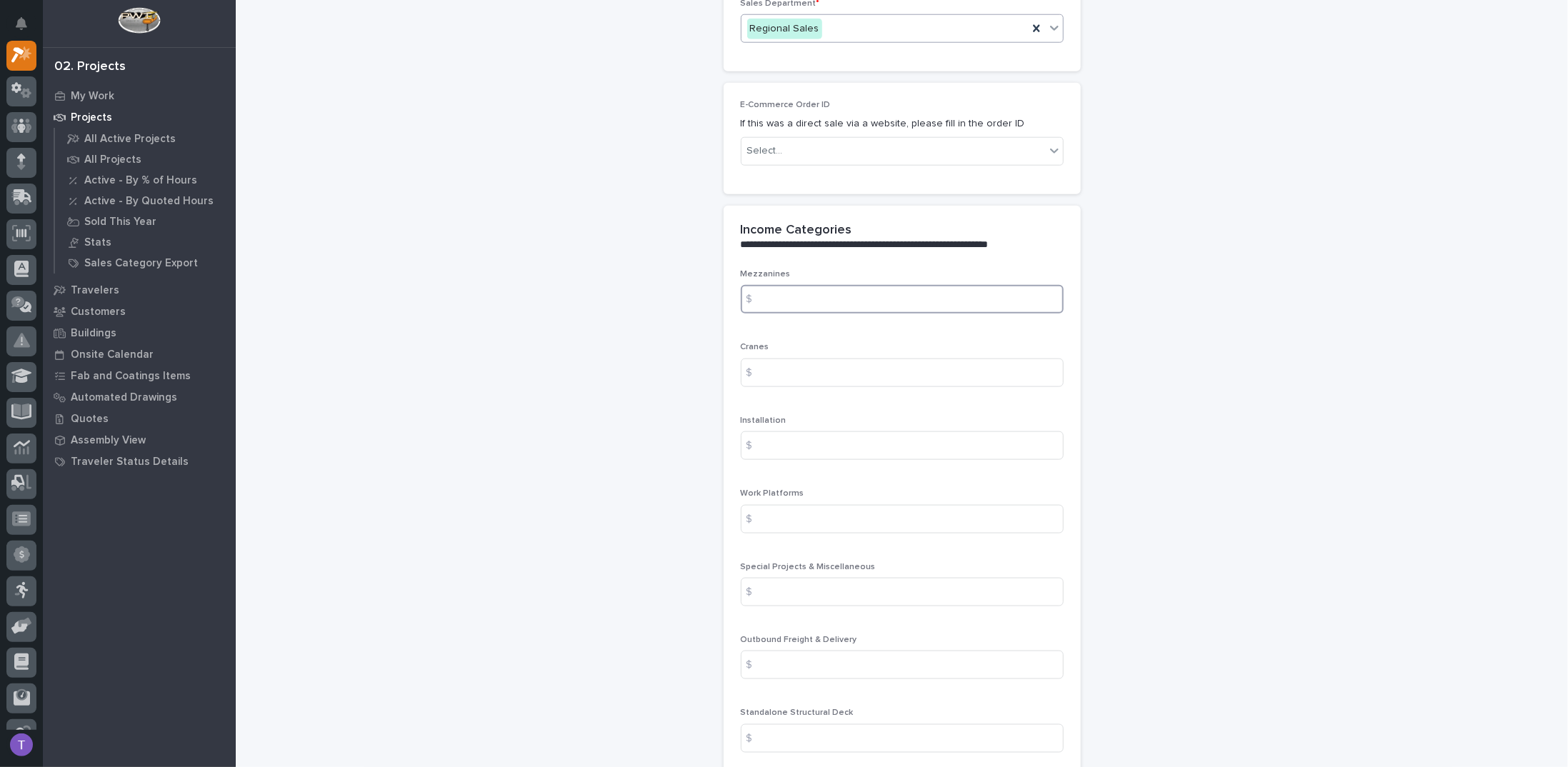
click at [772, 285] on input at bounding box center [901, 299] width 323 height 28
type input "0"
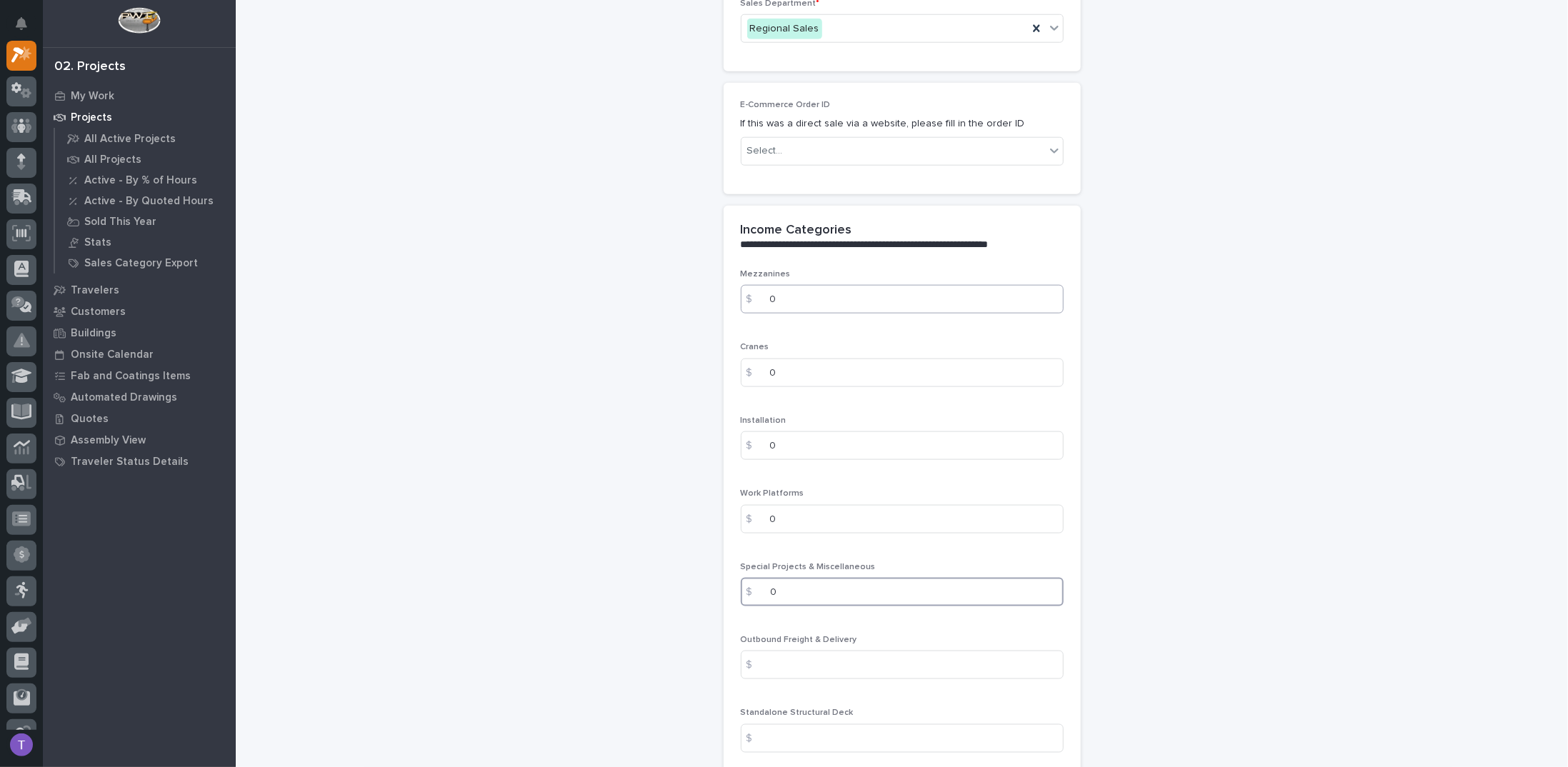
type input "0"
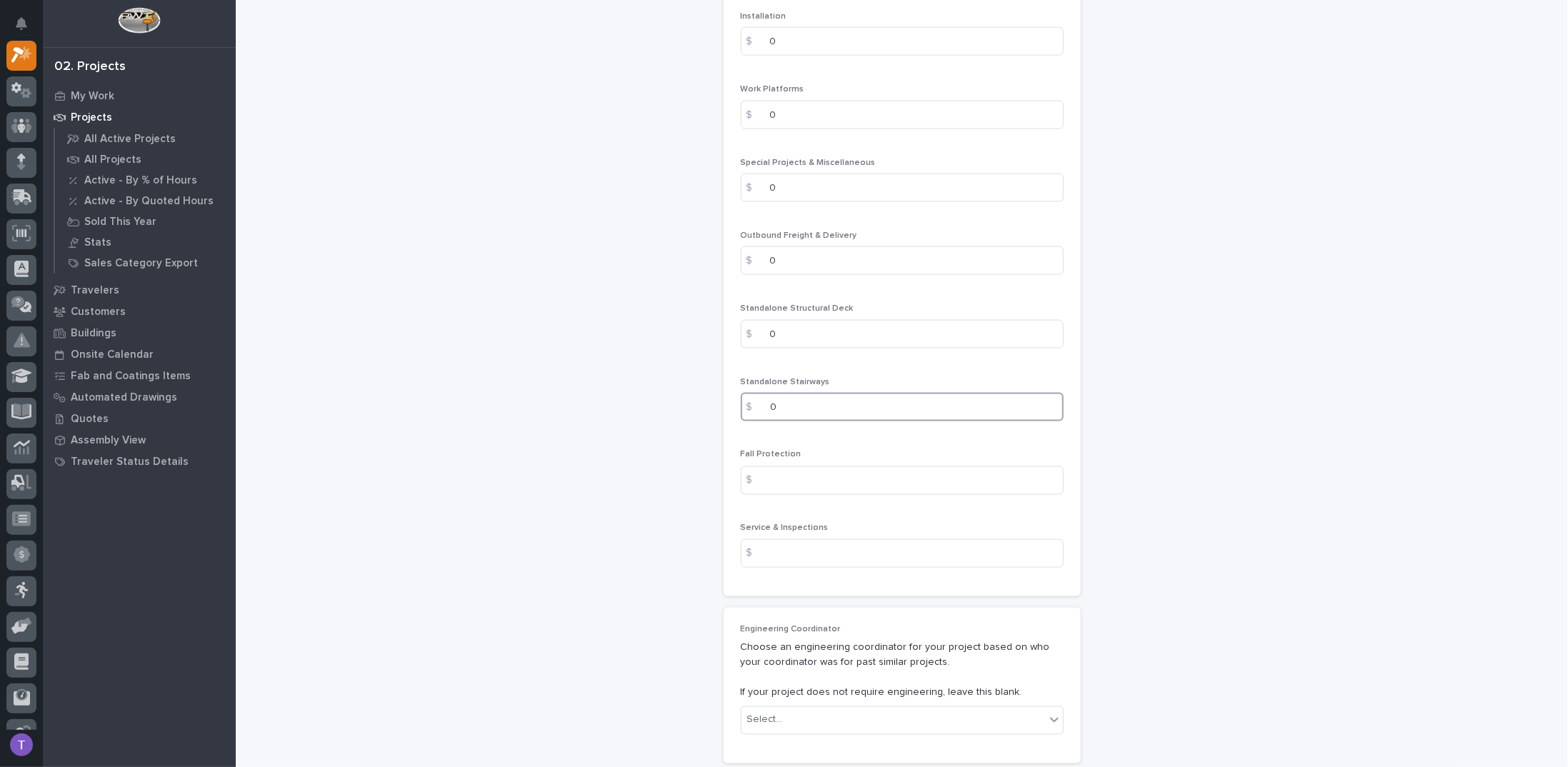
type input "0"
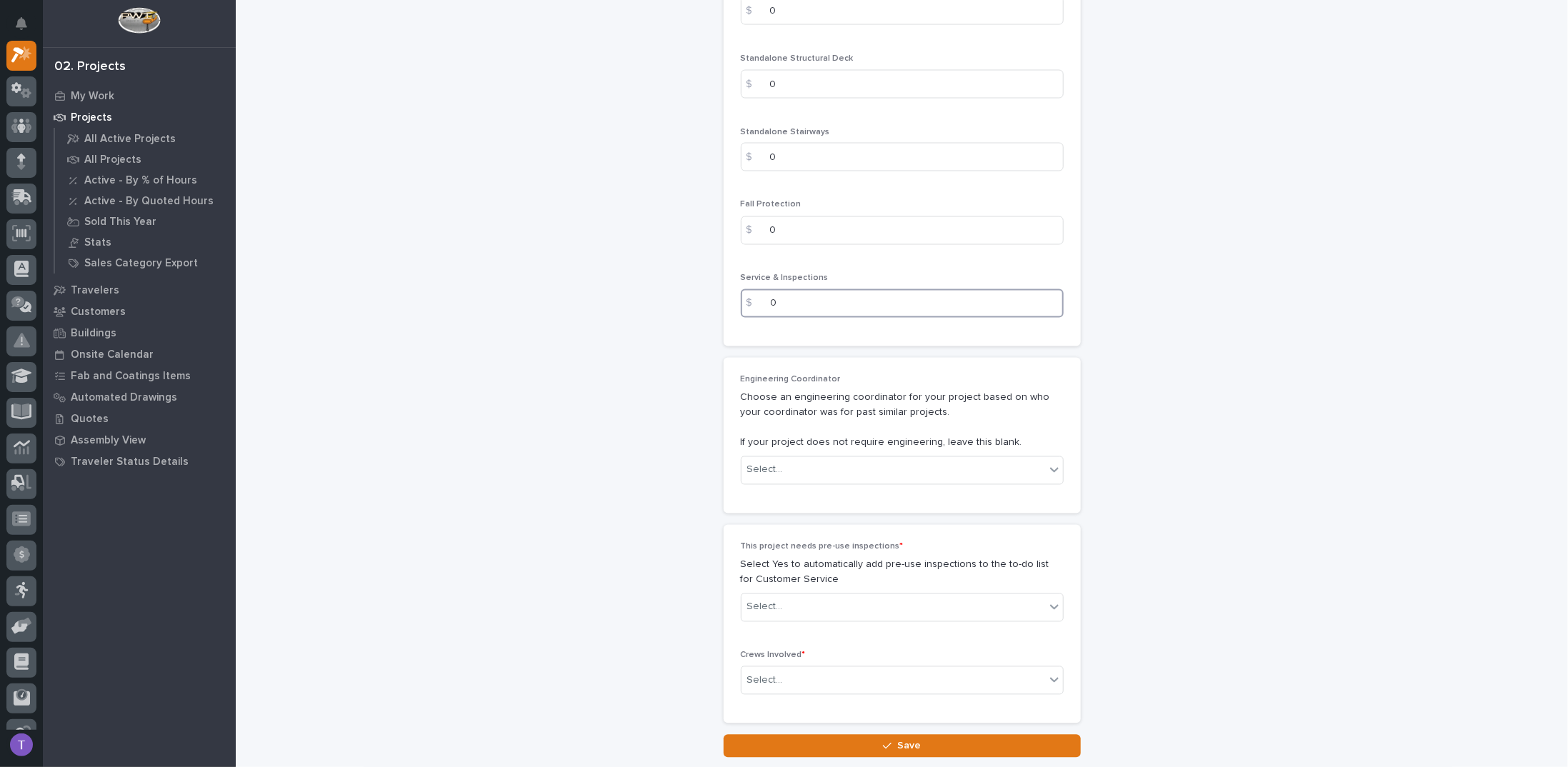
scroll to position [1731, 0]
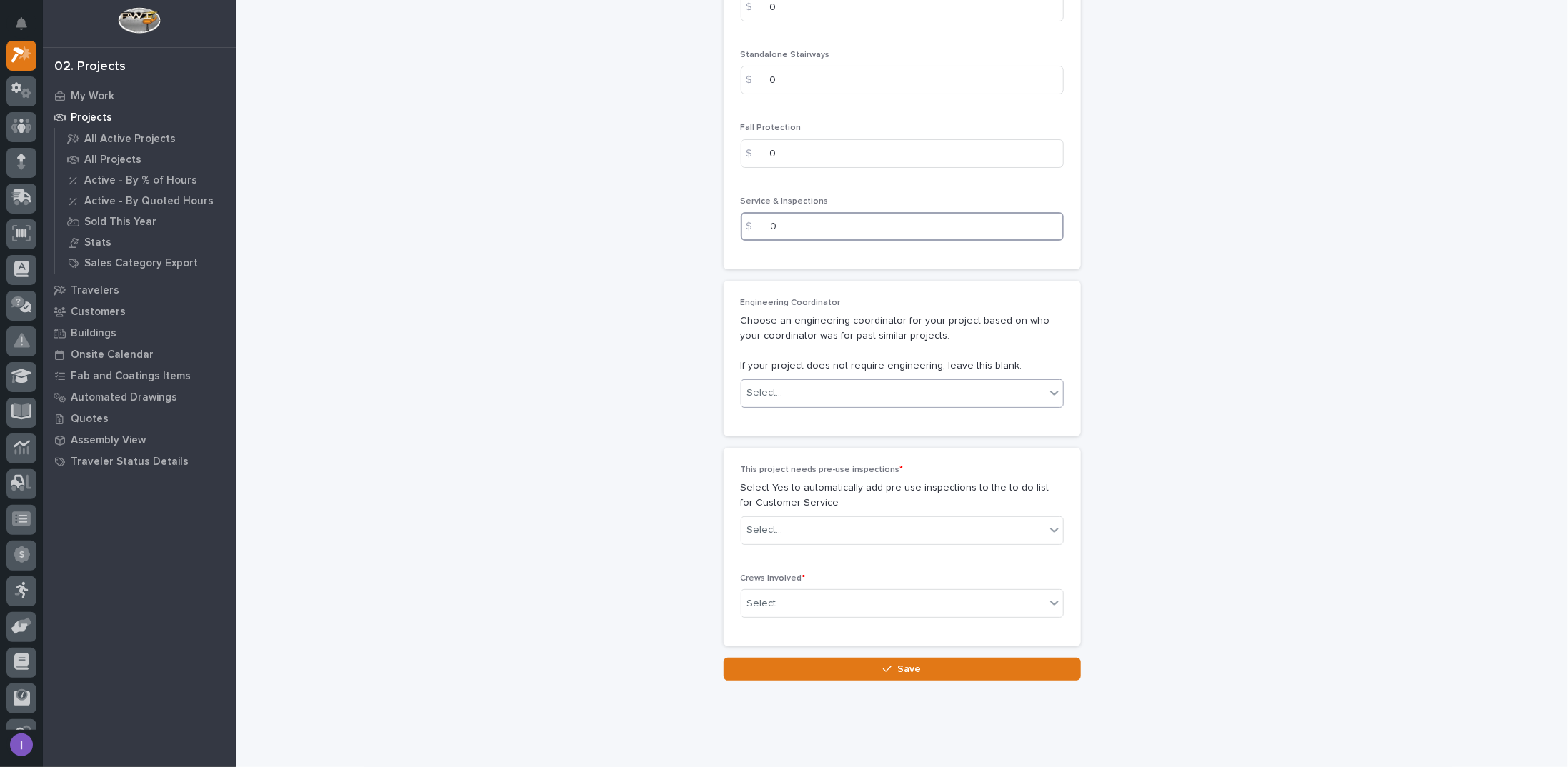
type input "0"
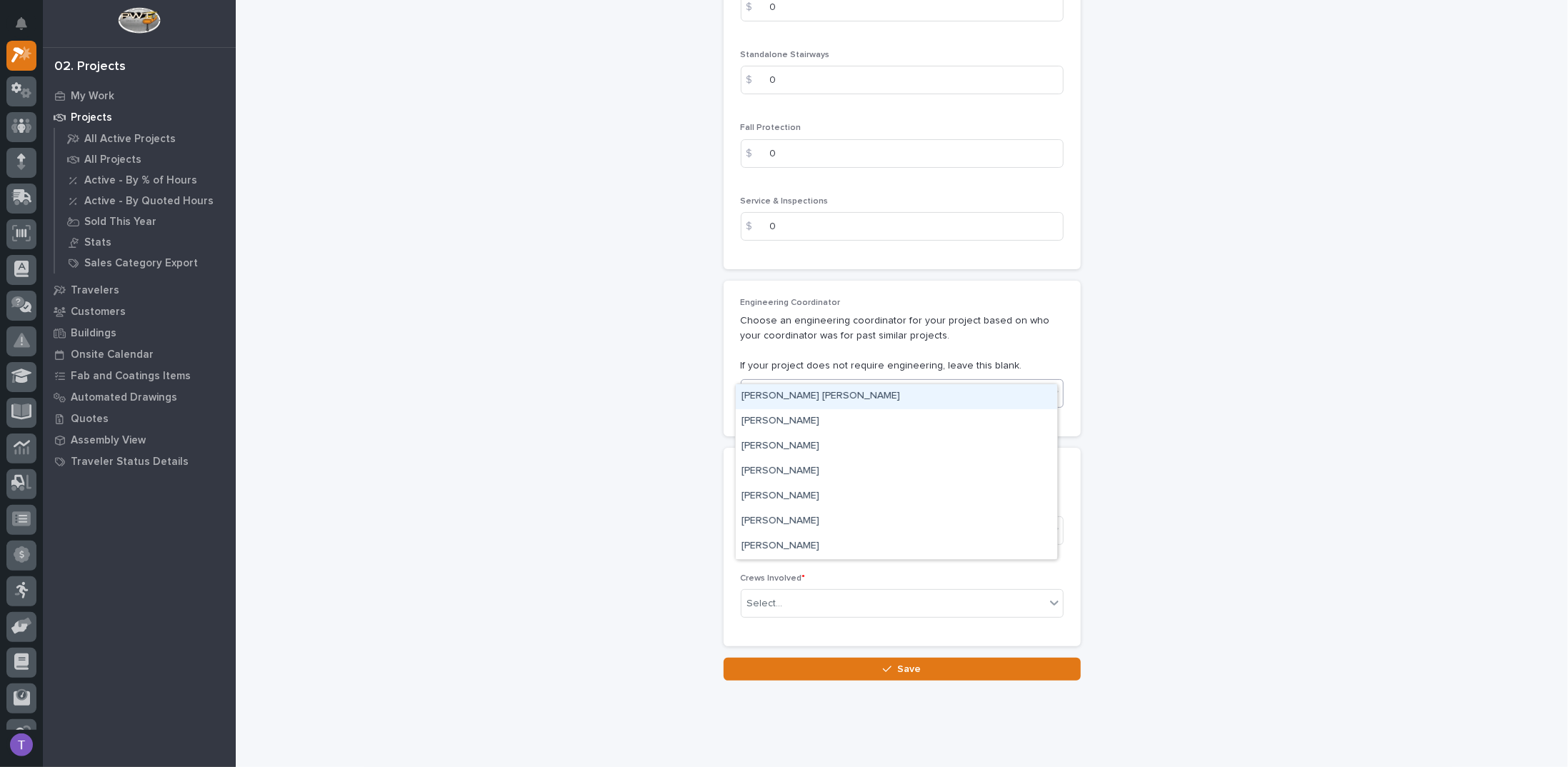
click at [764, 386] on div "Select..." at bounding box center [765, 393] width 35 height 15
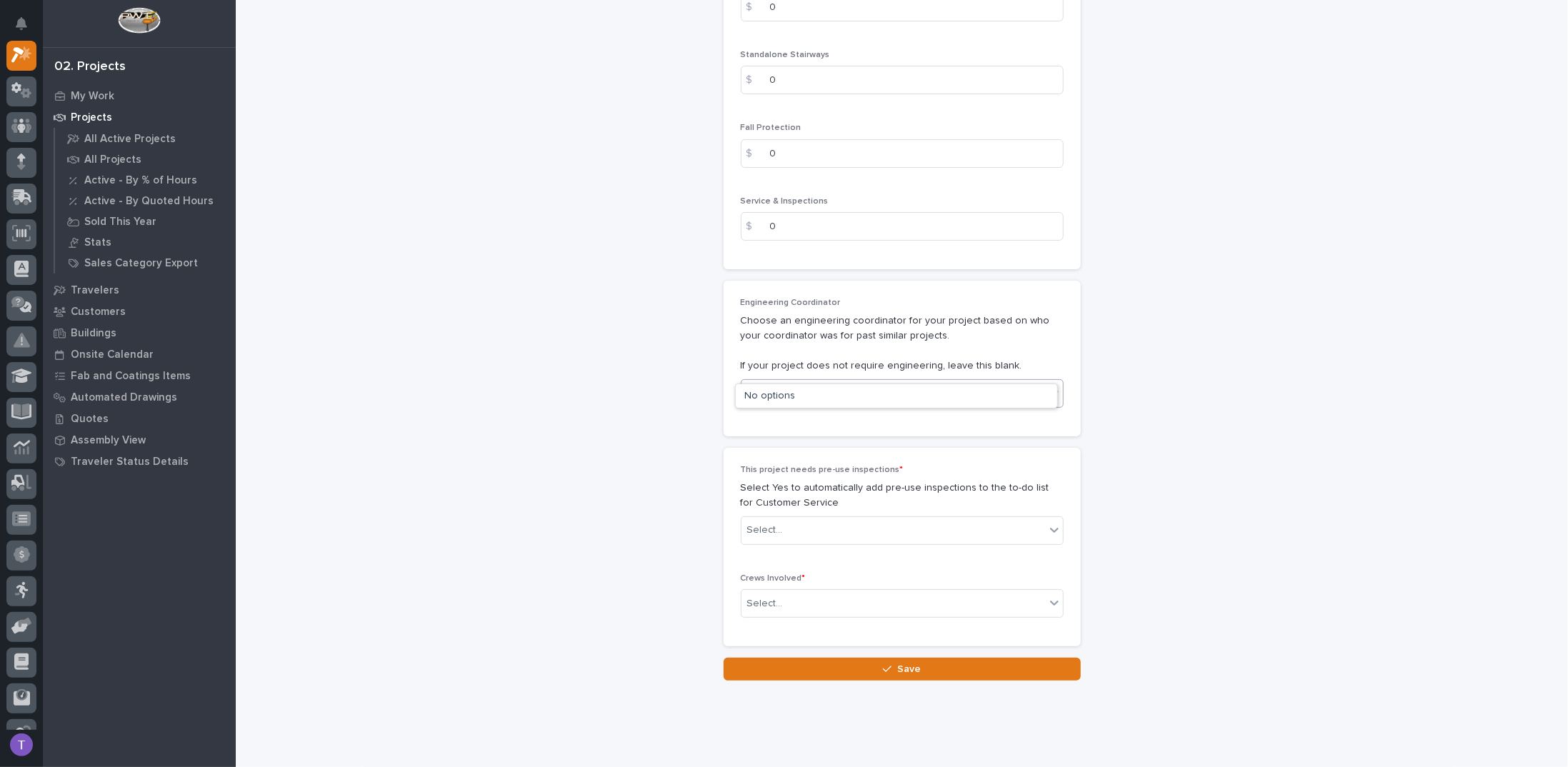
type input "*"
type input "****"
click at [783, 394] on div "[PERSON_NAME]" at bounding box center [895, 396] width 321 height 25
click at [761, 523] on div "Select..." at bounding box center [765, 530] width 35 height 15
click at [743, 554] on div "No" at bounding box center [895, 558] width 321 height 25
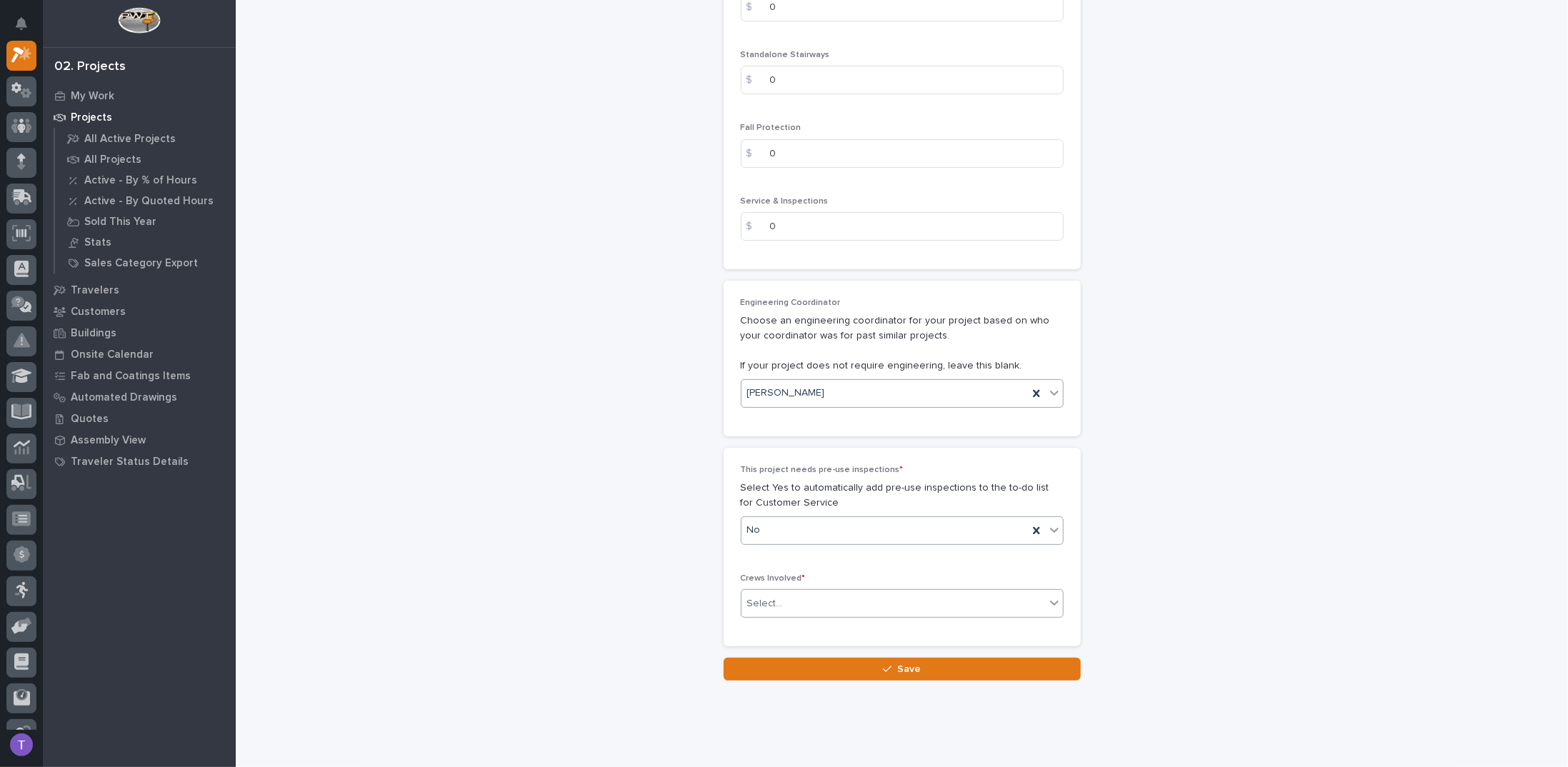
click at [760, 596] on div "Select..." at bounding box center [765, 603] width 35 height 15
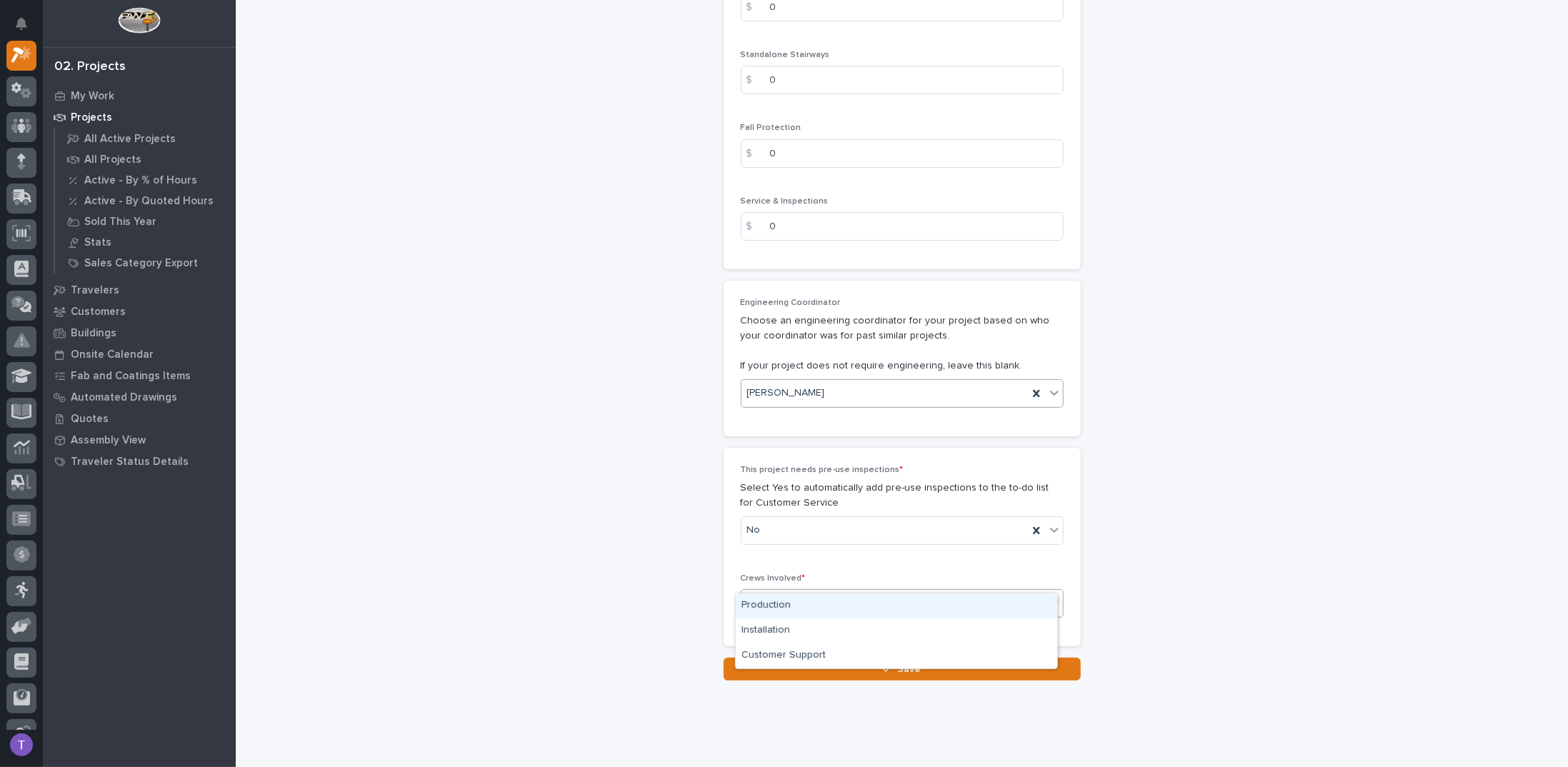
click at [762, 602] on div "Production" at bounding box center [895, 606] width 321 height 25
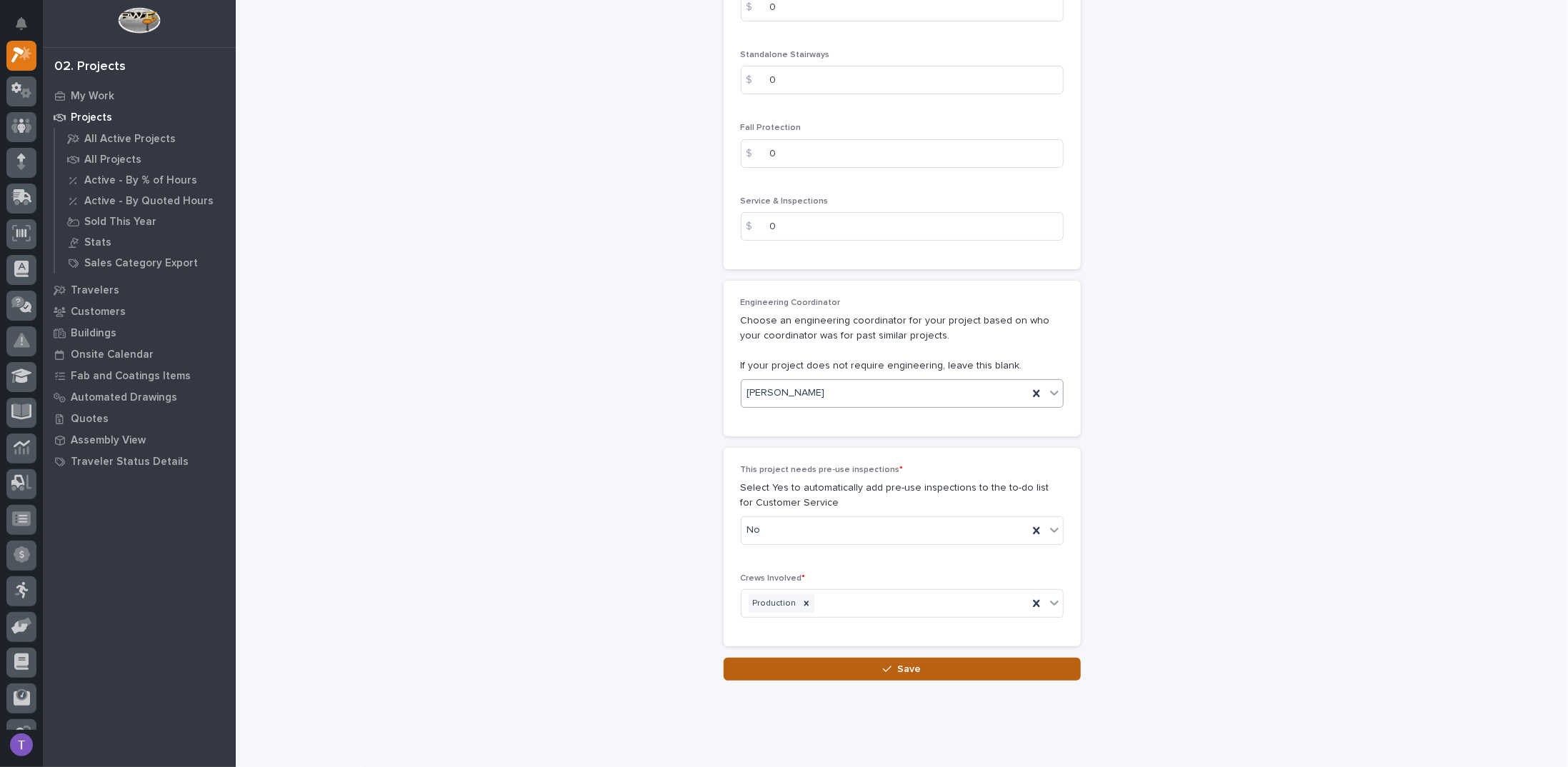
click at [900, 663] on span "Save" at bounding box center [909, 669] width 24 height 13
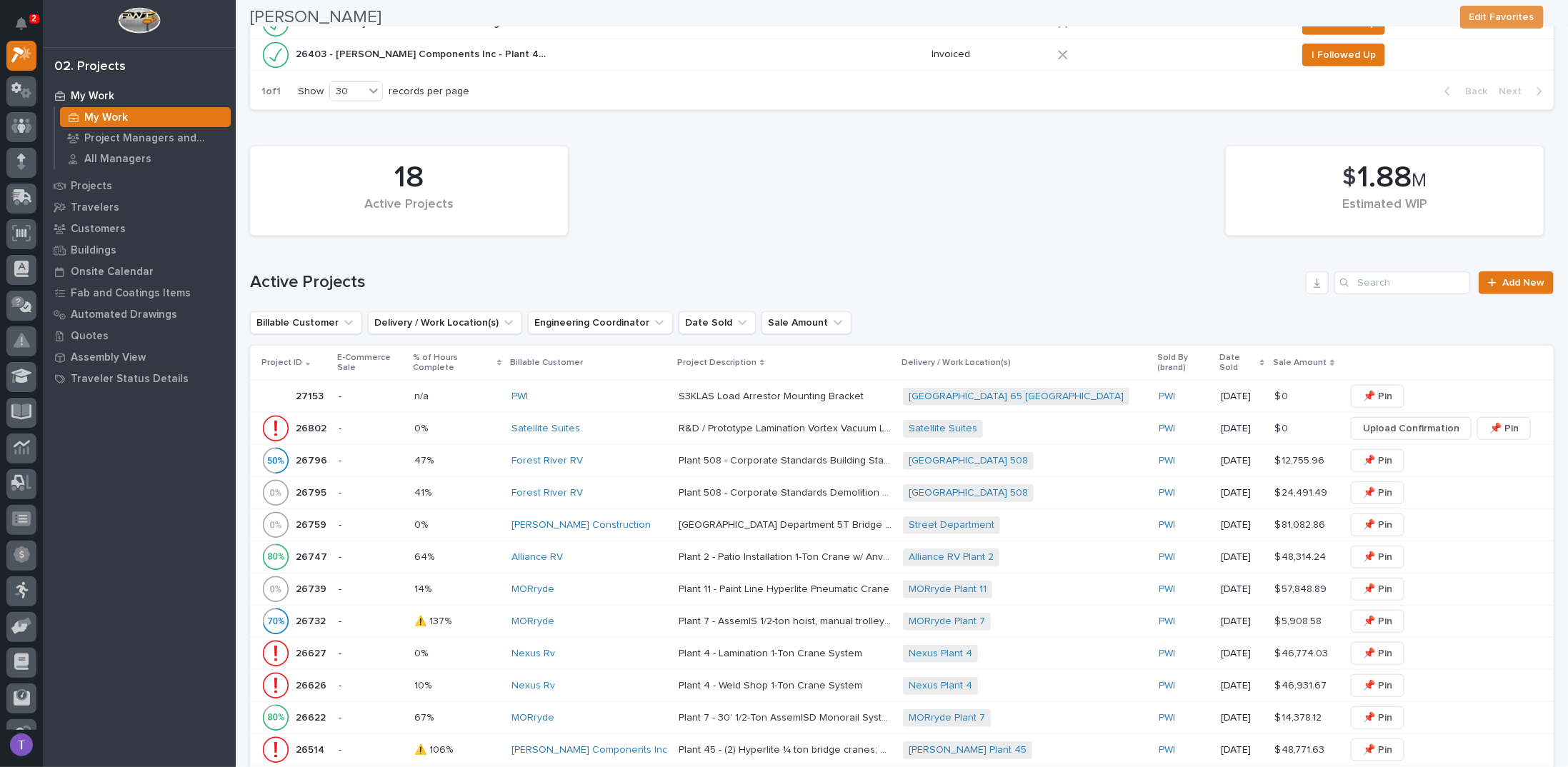
scroll to position [500, 0]
click at [311, 385] on p "27153" at bounding box center [310, 392] width 30 height 15
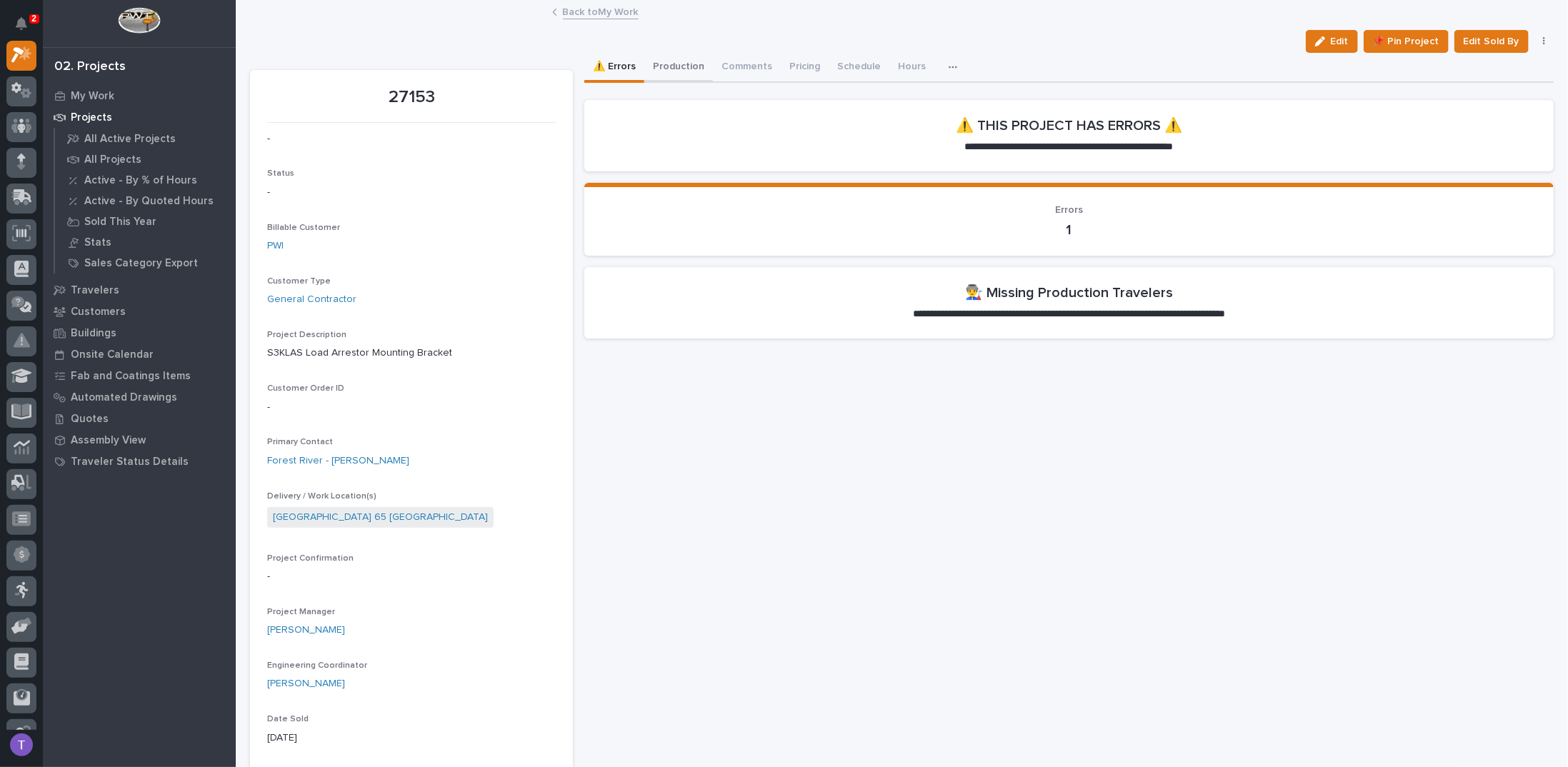
click at [677, 64] on button "Production" at bounding box center [678, 68] width 69 height 30
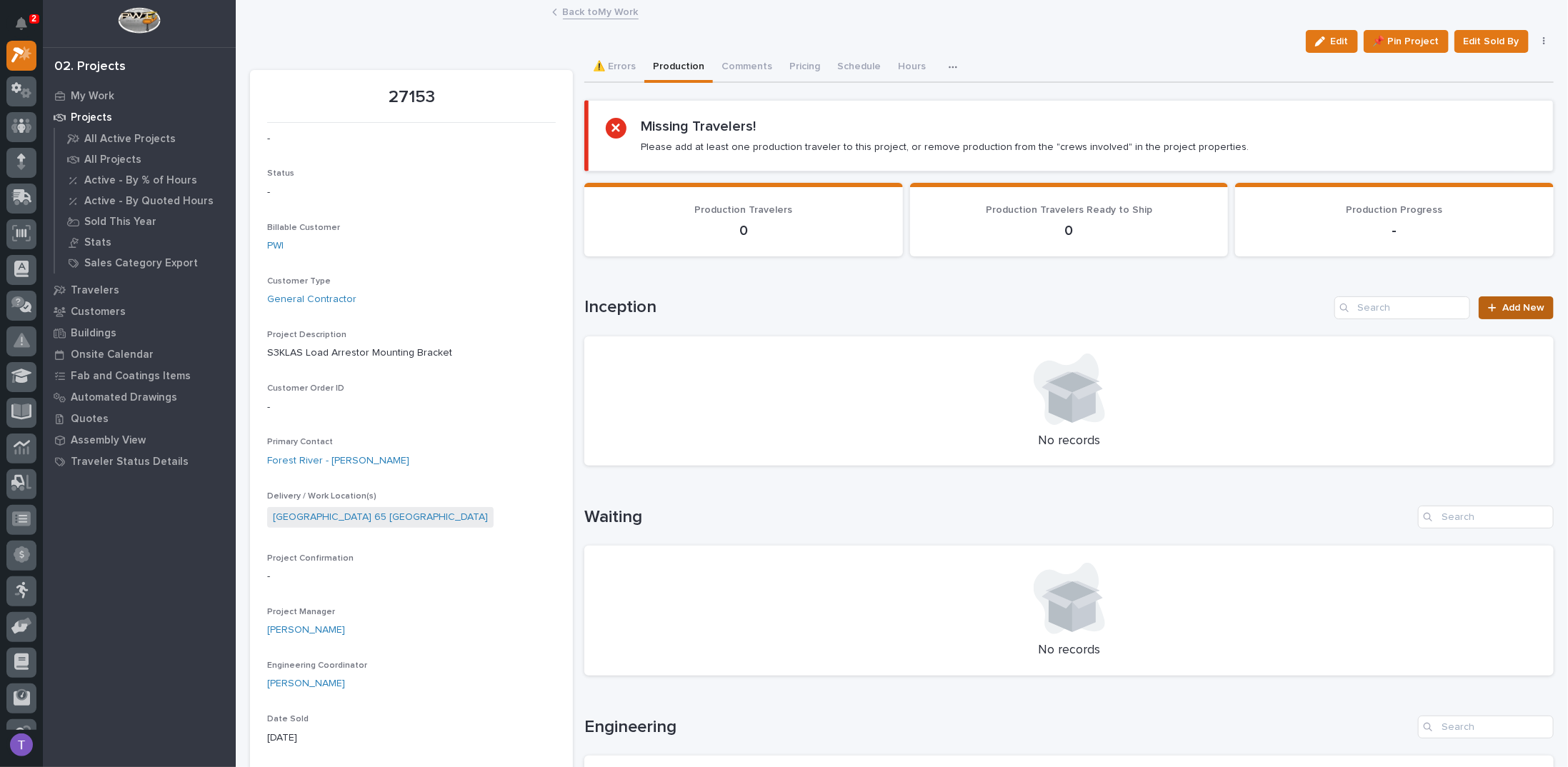
click at [1510, 305] on span "Add New" at bounding box center [1523, 307] width 42 height 10
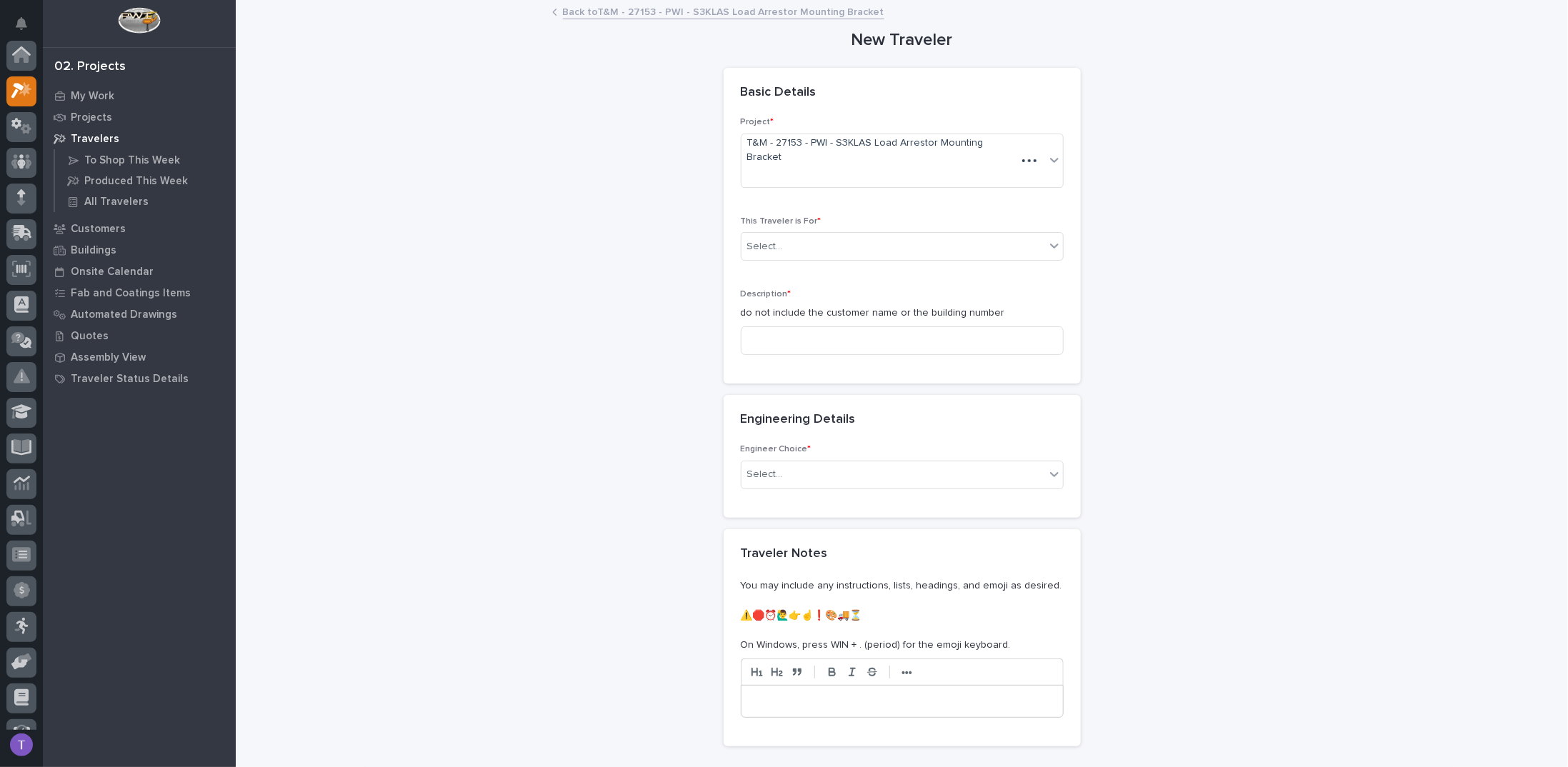
scroll to position [35, 0]
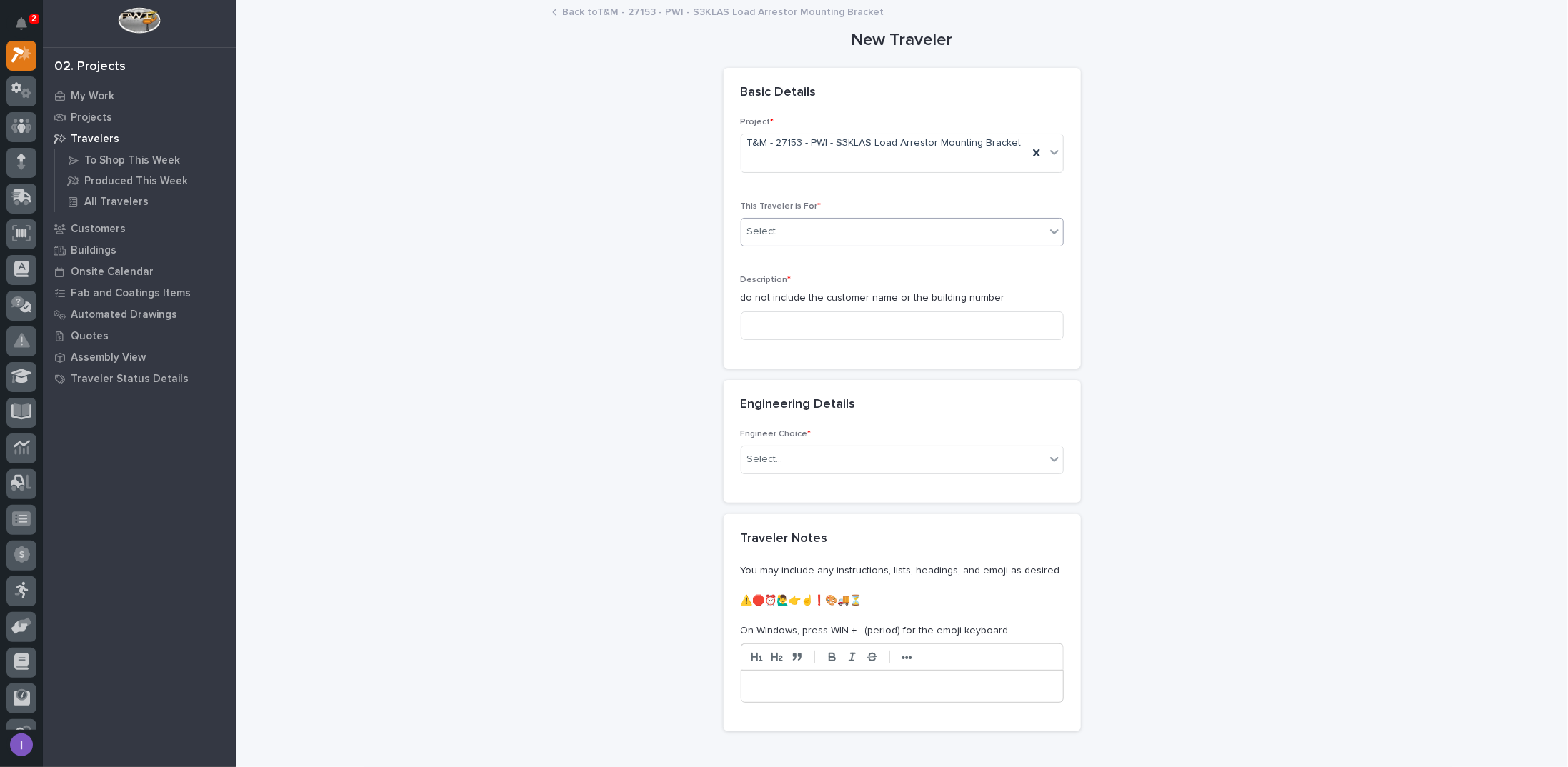
click at [784, 226] on input "text" at bounding box center [784, 232] width 1 height 12
click at [760, 245] on span "Production" at bounding box center [769, 246] width 55 height 16
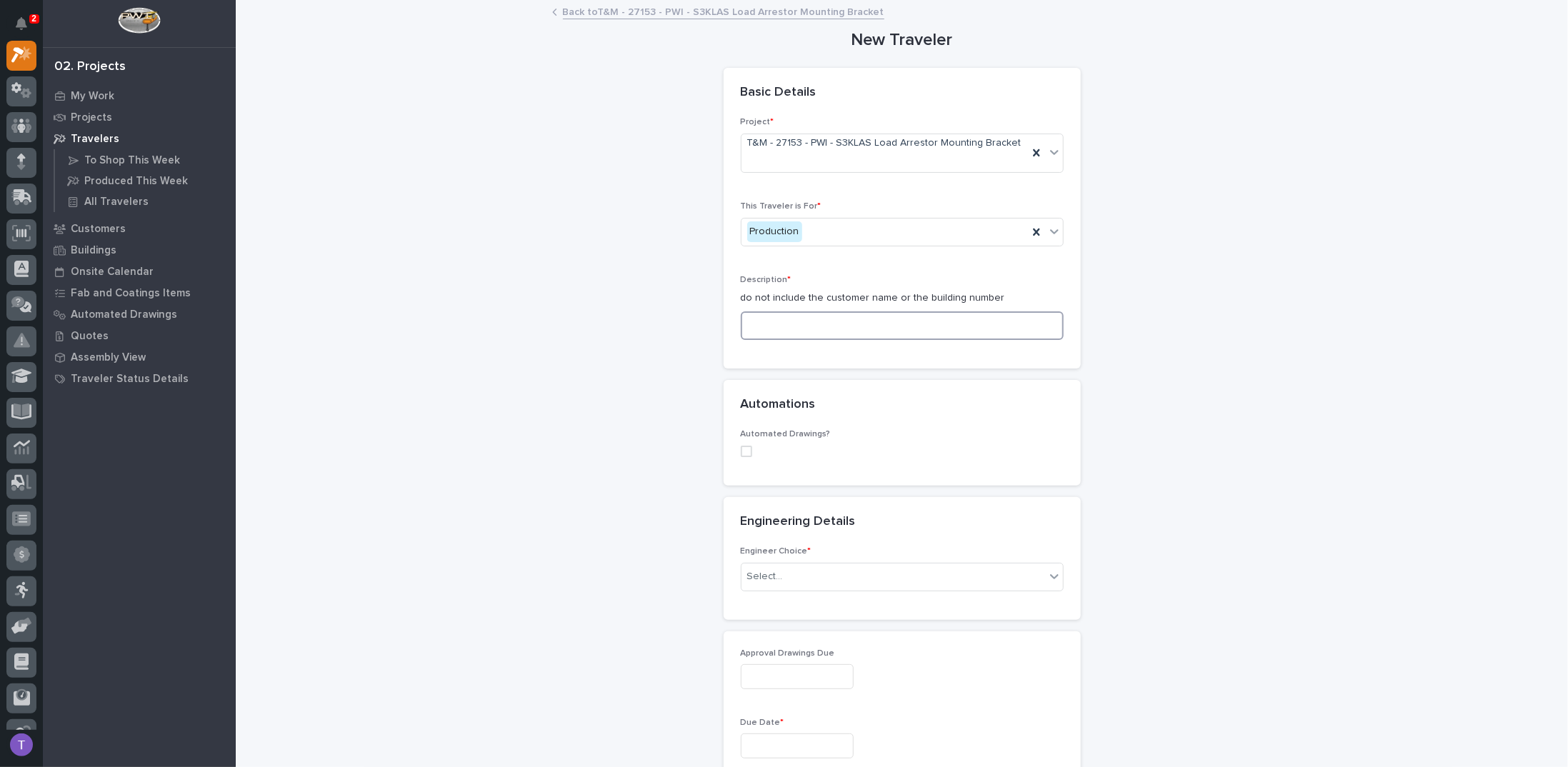
click at [761, 311] on input at bounding box center [901, 325] width 323 height 28
type input "s"
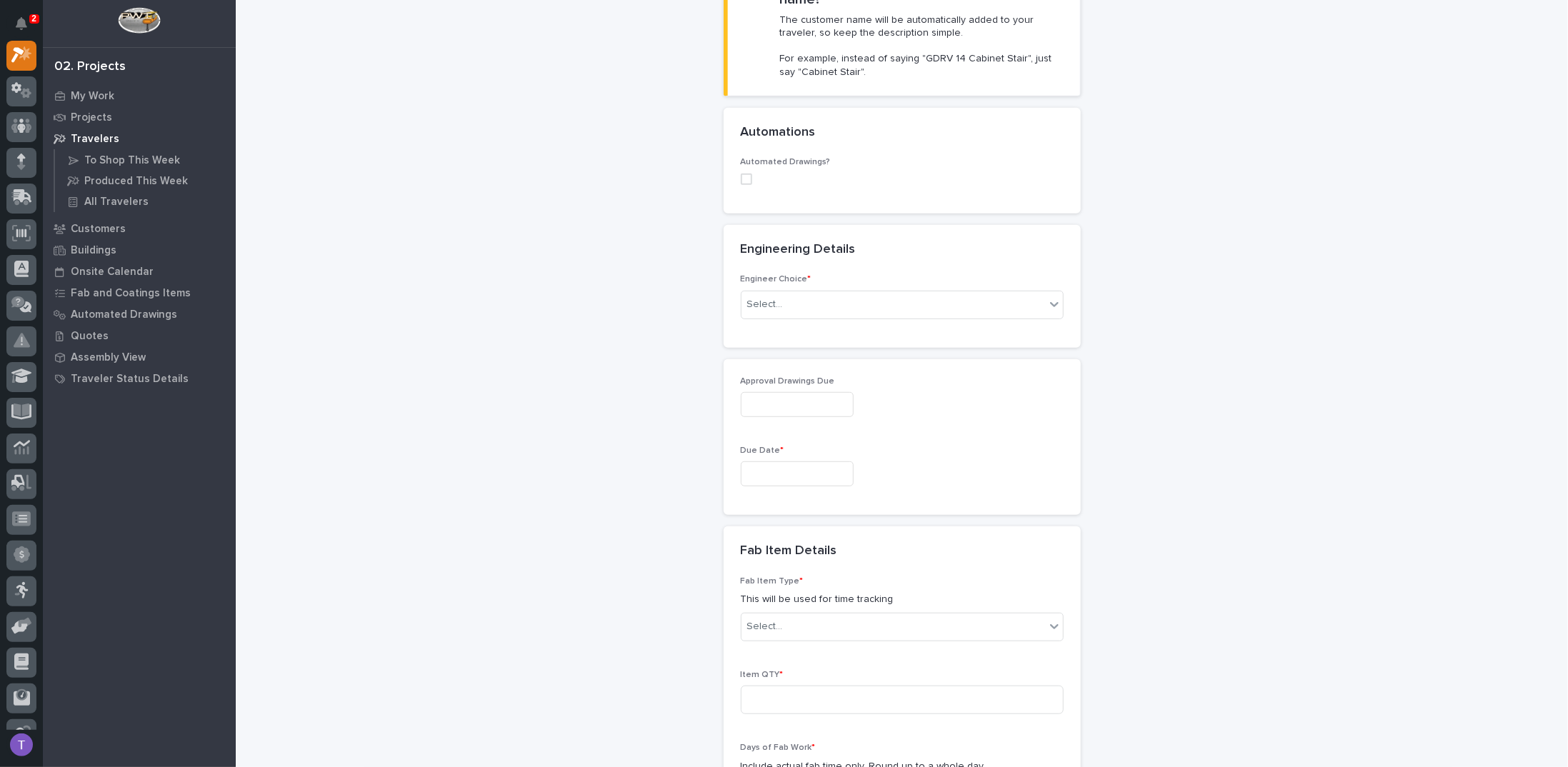
scroll to position [428, 0]
type input "S3KLAS Load Arrestor Mounting Plate"
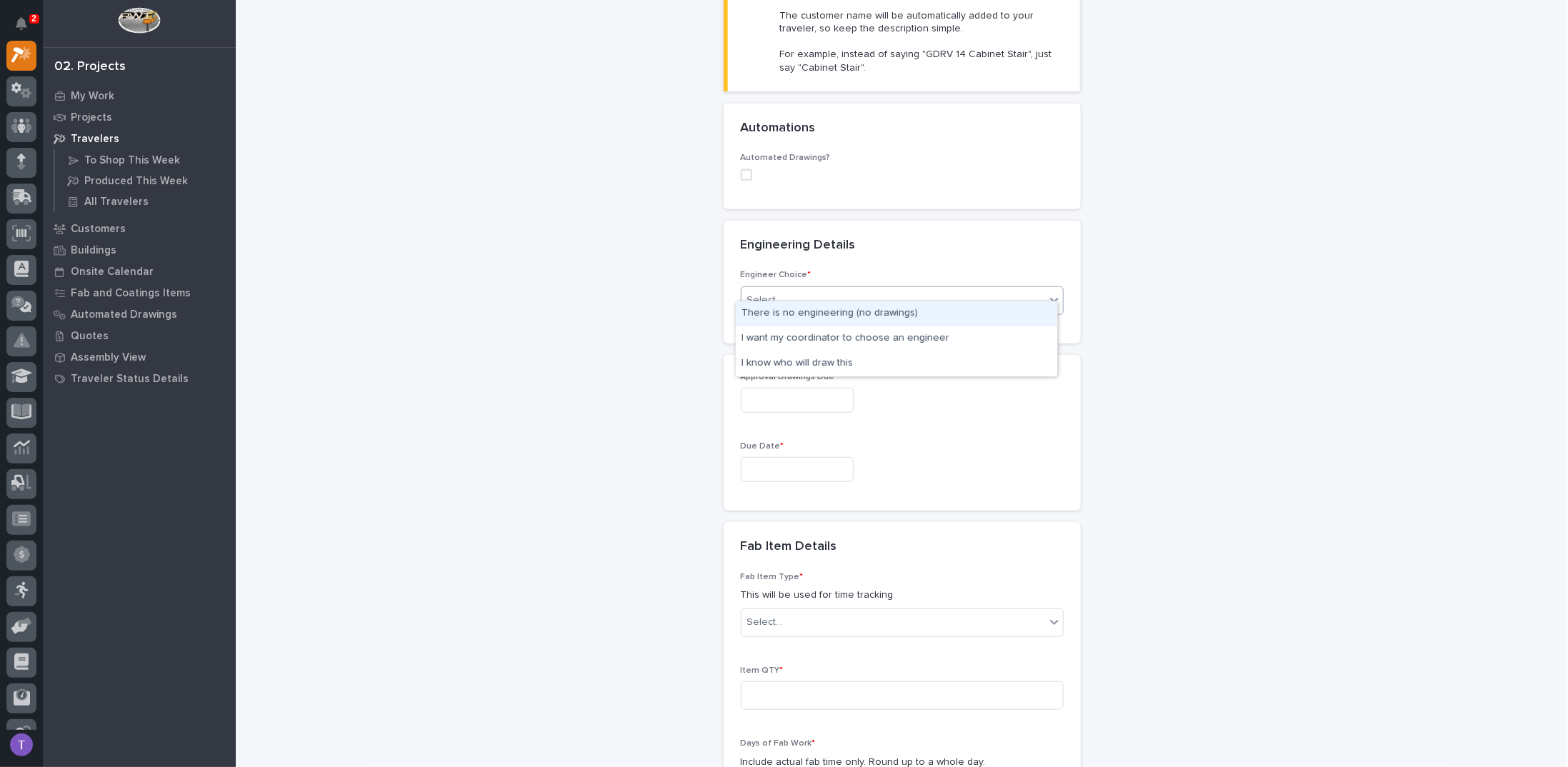
click at [754, 293] on div "Select..." at bounding box center [765, 300] width 35 height 15
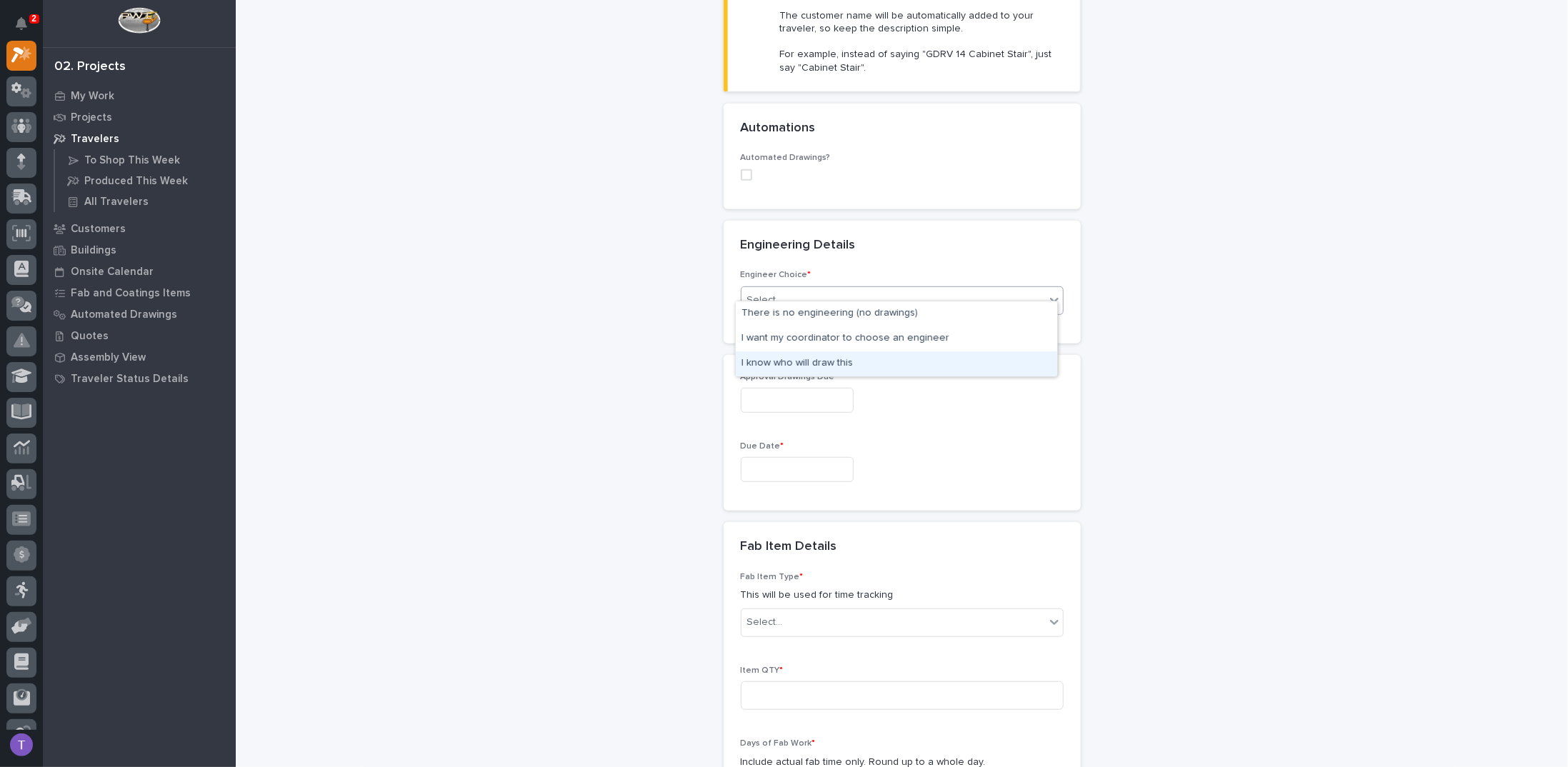
click at [788, 361] on div "I know who will draw this" at bounding box center [895, 363] width 321 height 25
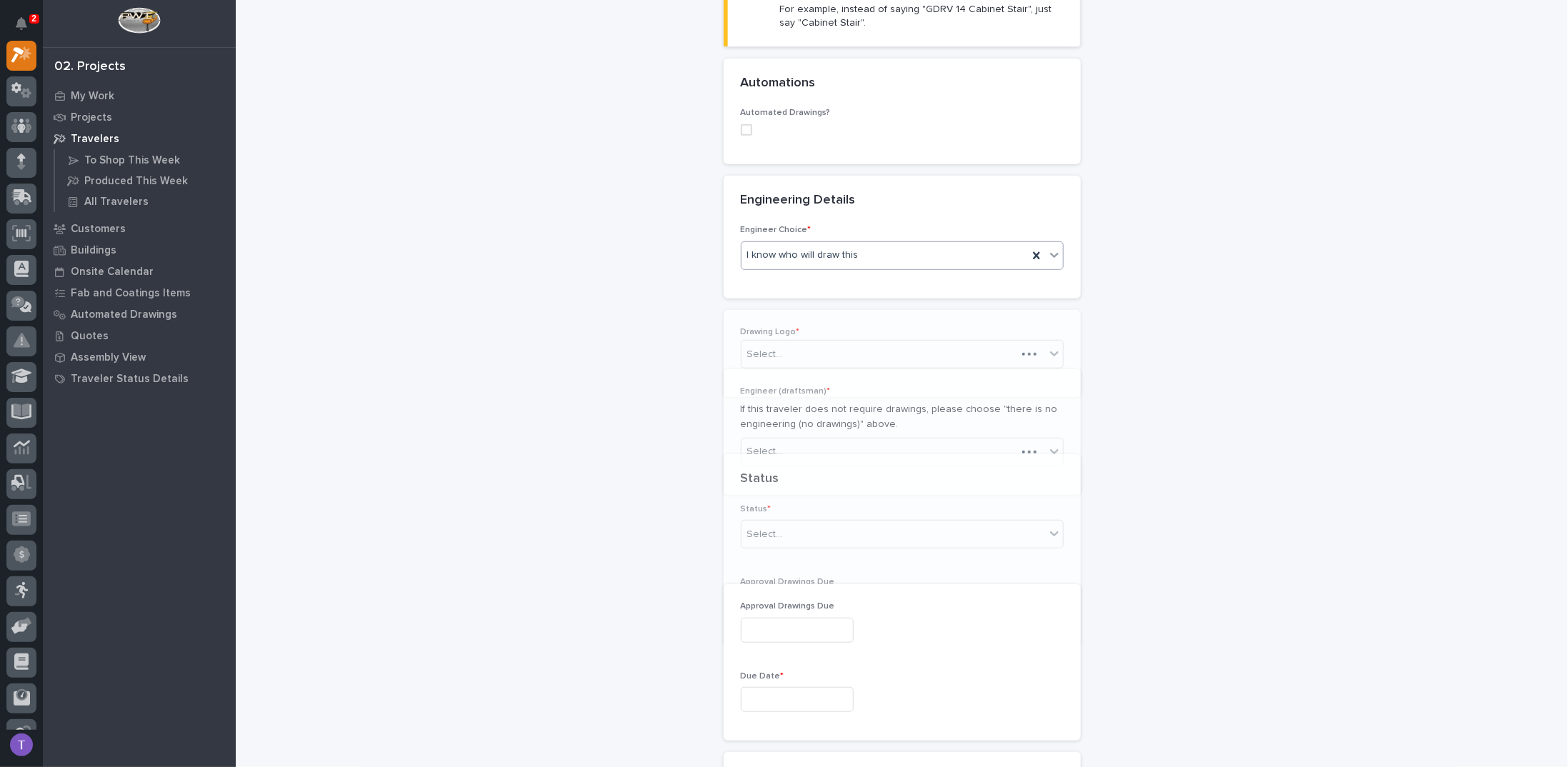
scroll to position [647, 0]
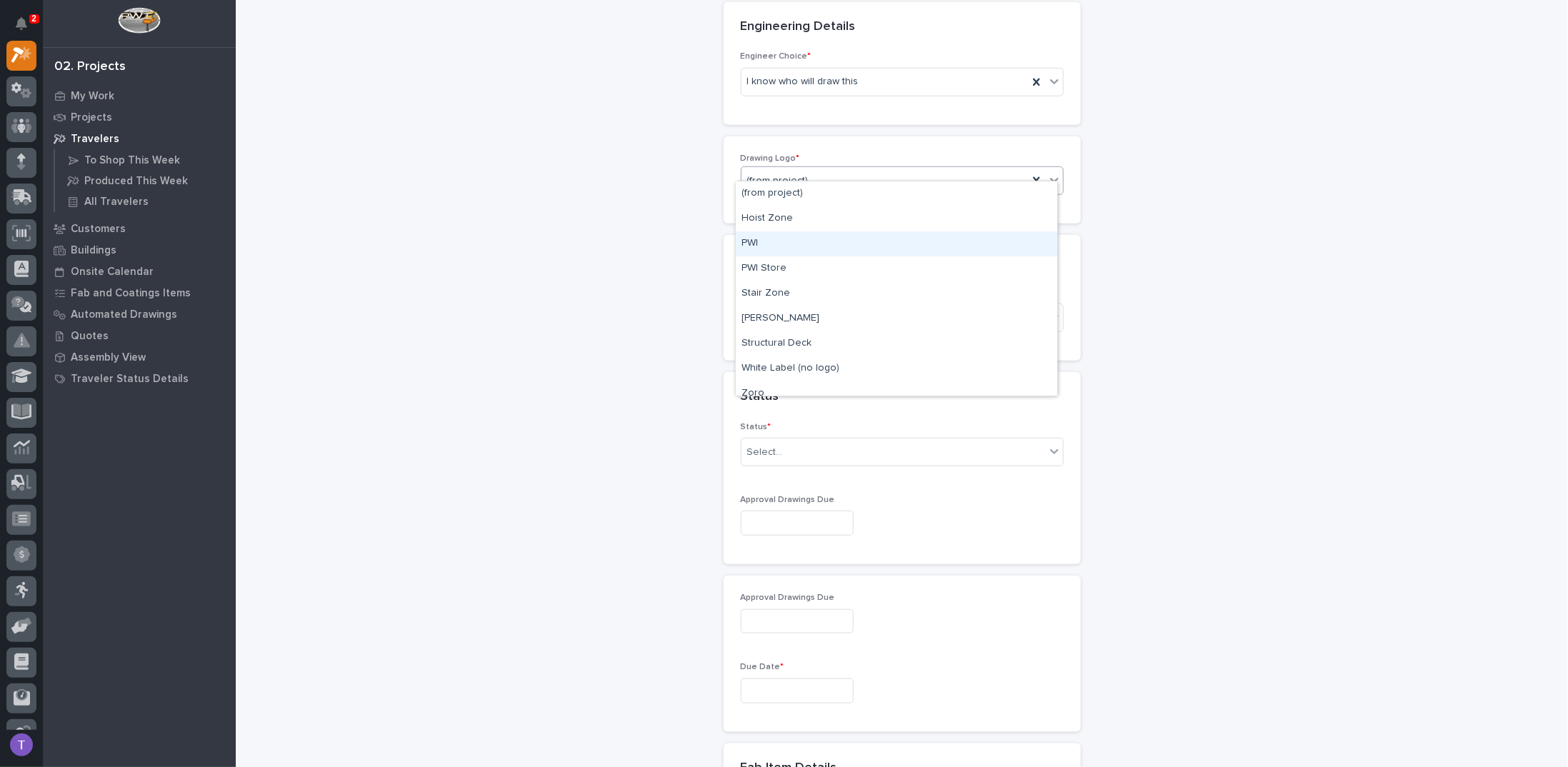
drag, startPoint x: 759, startPoint y: 200, endPoint x: 751, endPoint y: 243, distance: 43.7
click at [751, 243] on div "PWI" at bounding box center [895, 244] width 321 height 25
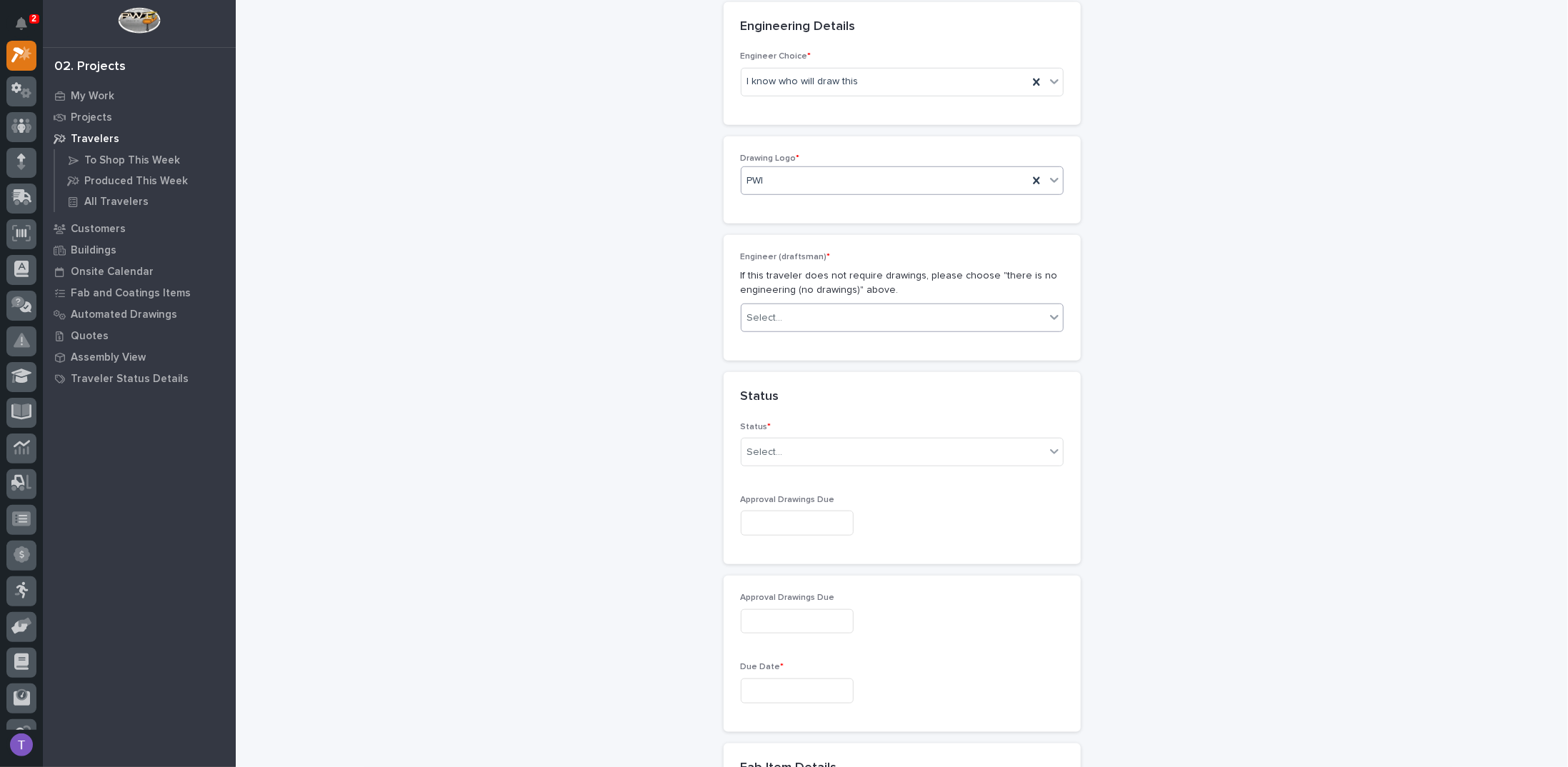
click at [768, 310] on div "Select..." at bounding box center [765, 317] width 35 height 15
type input "****"
click at [770, 324] on div "[PERSON_NAME]" at bounding box center [895, 330] width 321 height 25
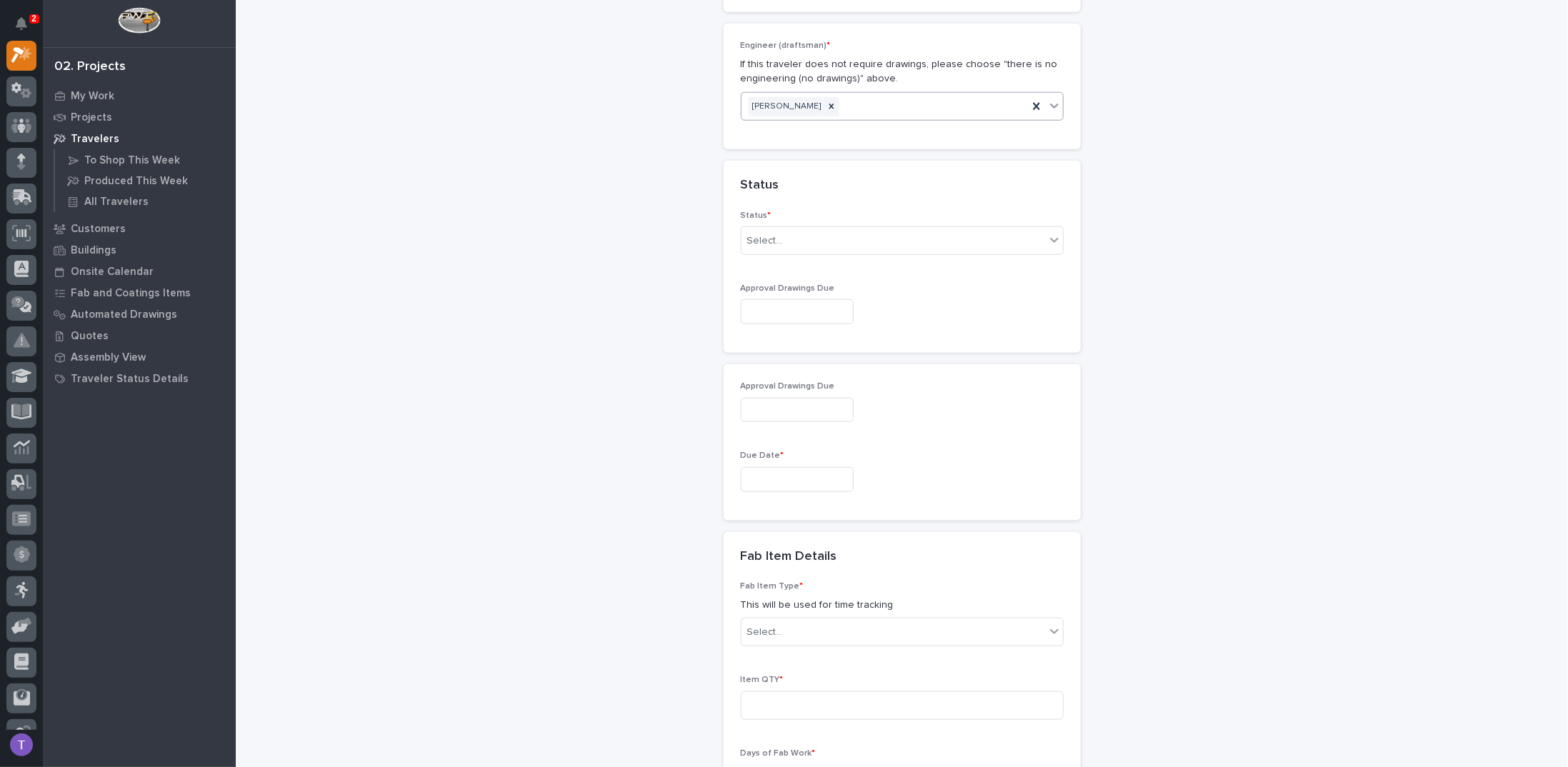
scroll to position [861, 0]
click at [759, 231] on div "Select..." at bounding box center [765, 238] width 35 height 15
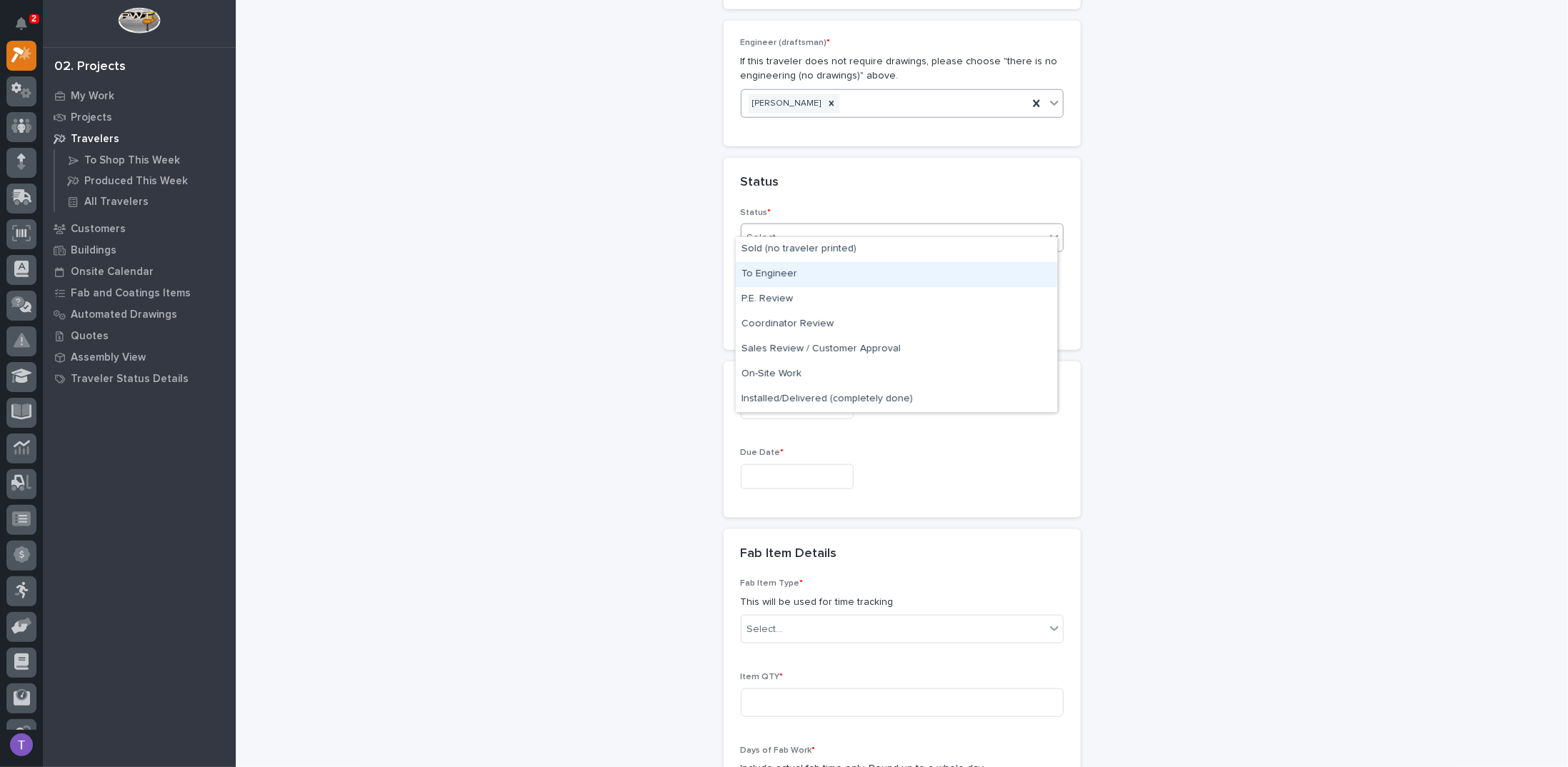
click at [767, 274] on div "To Engineer" at bounding box center [895, 274] width 321 height 25
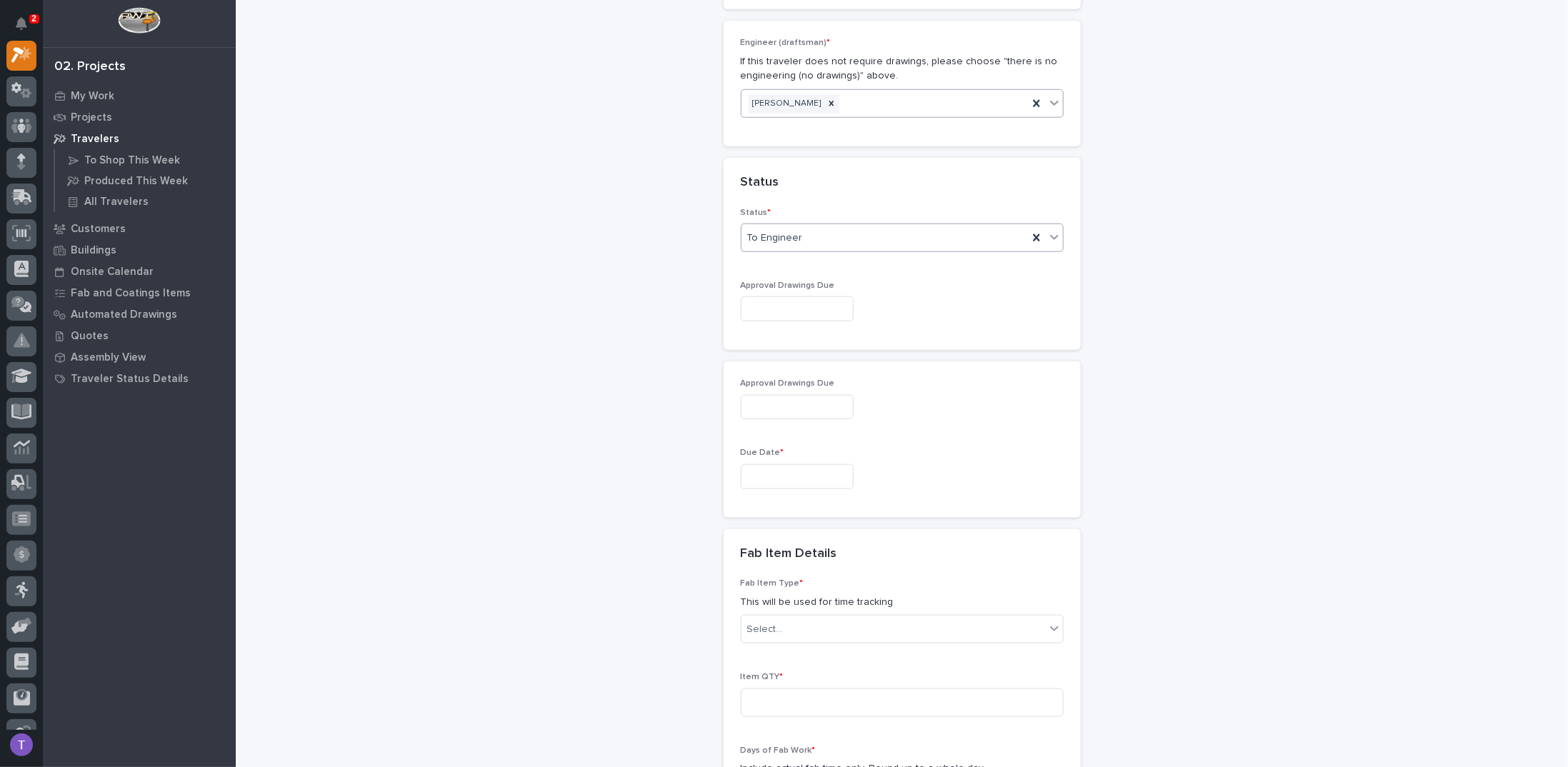
click at [773, 297] on input "text" at bounding box center [796, 308] width 113 height 25
click at [828, 127] on div "5" at bounding box center [829, 131] width 20 height 20
type input "**********"
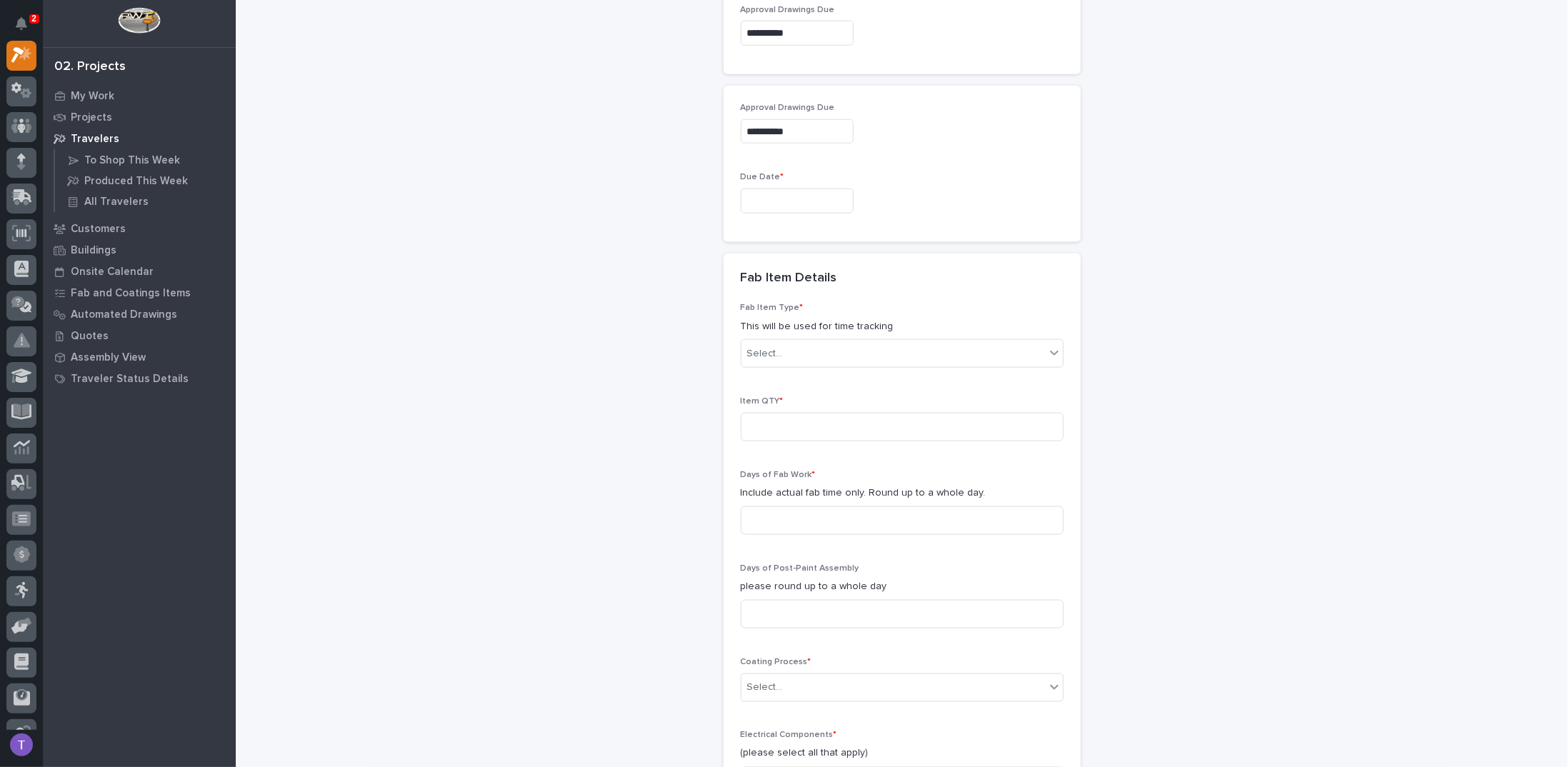
scroll to position [1147, 0]
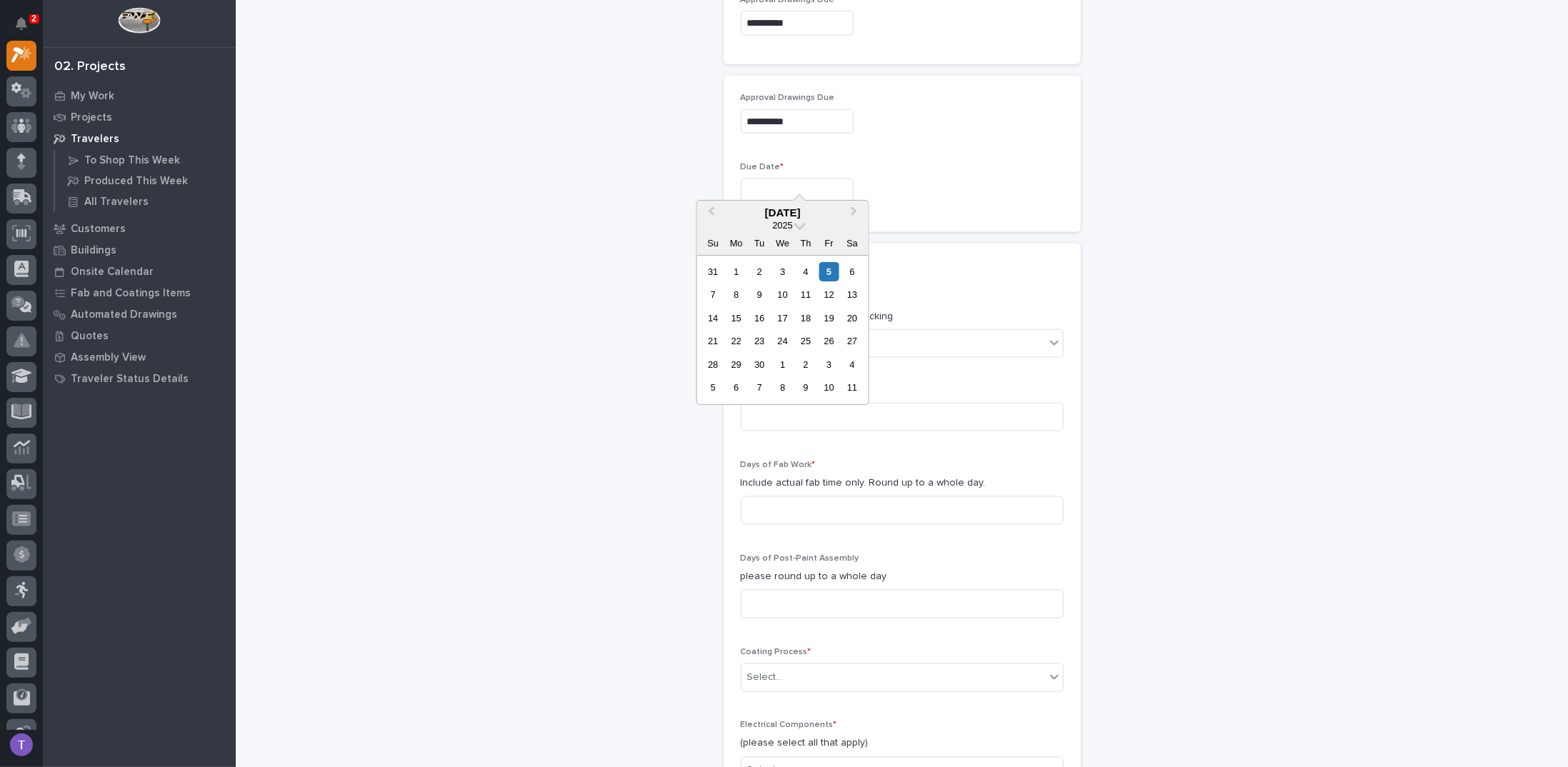
click at [767, 179] on input "text" at bounding box center [796, 191] width 113 height 25
click at [783, 293] on div "10" at bounding box center [783, 295] width 20 height 20
type input "**********"
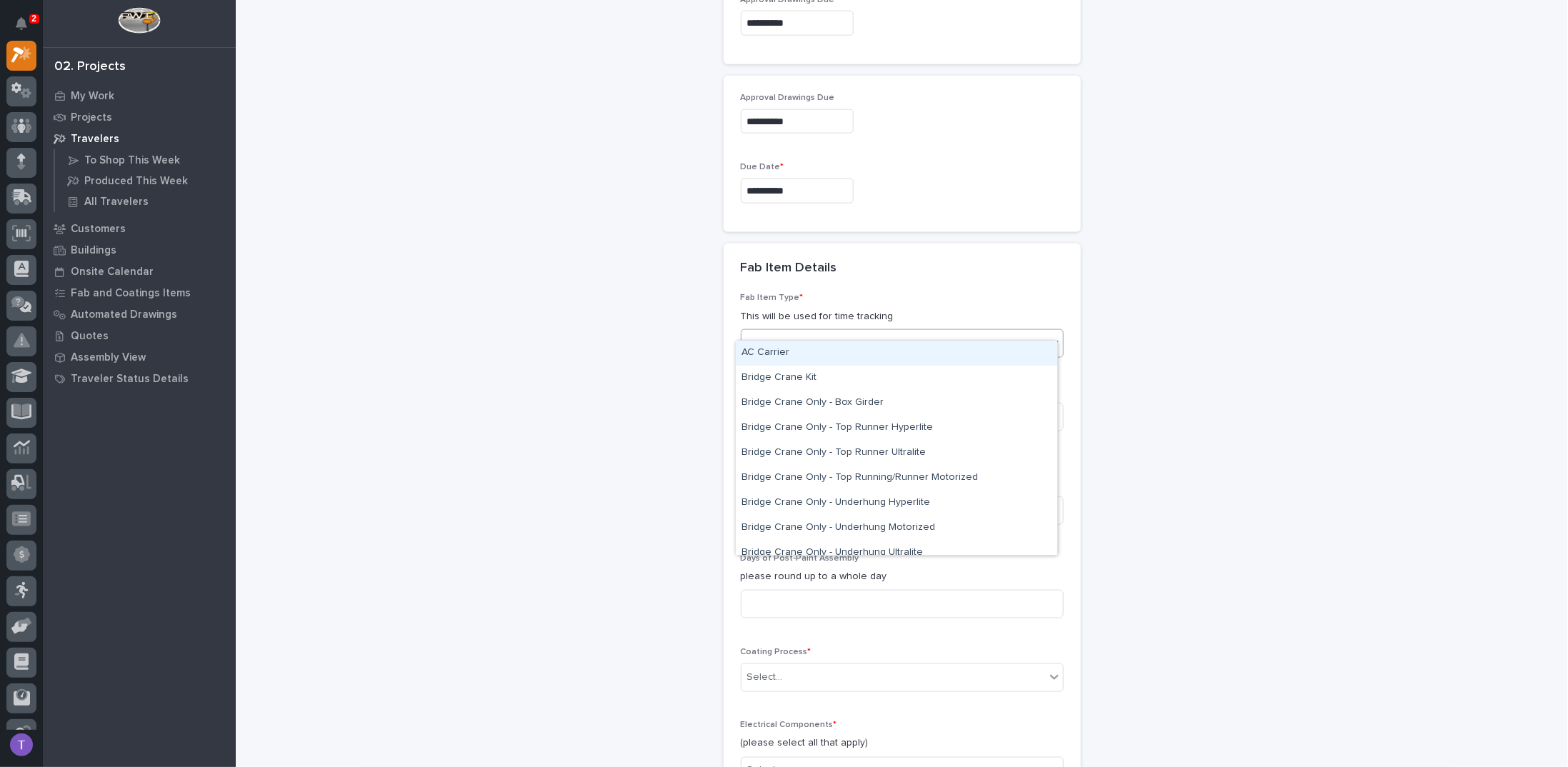
click at [773, 337] on div "Select..." at bounding box center [765, 344] width 35 height 15
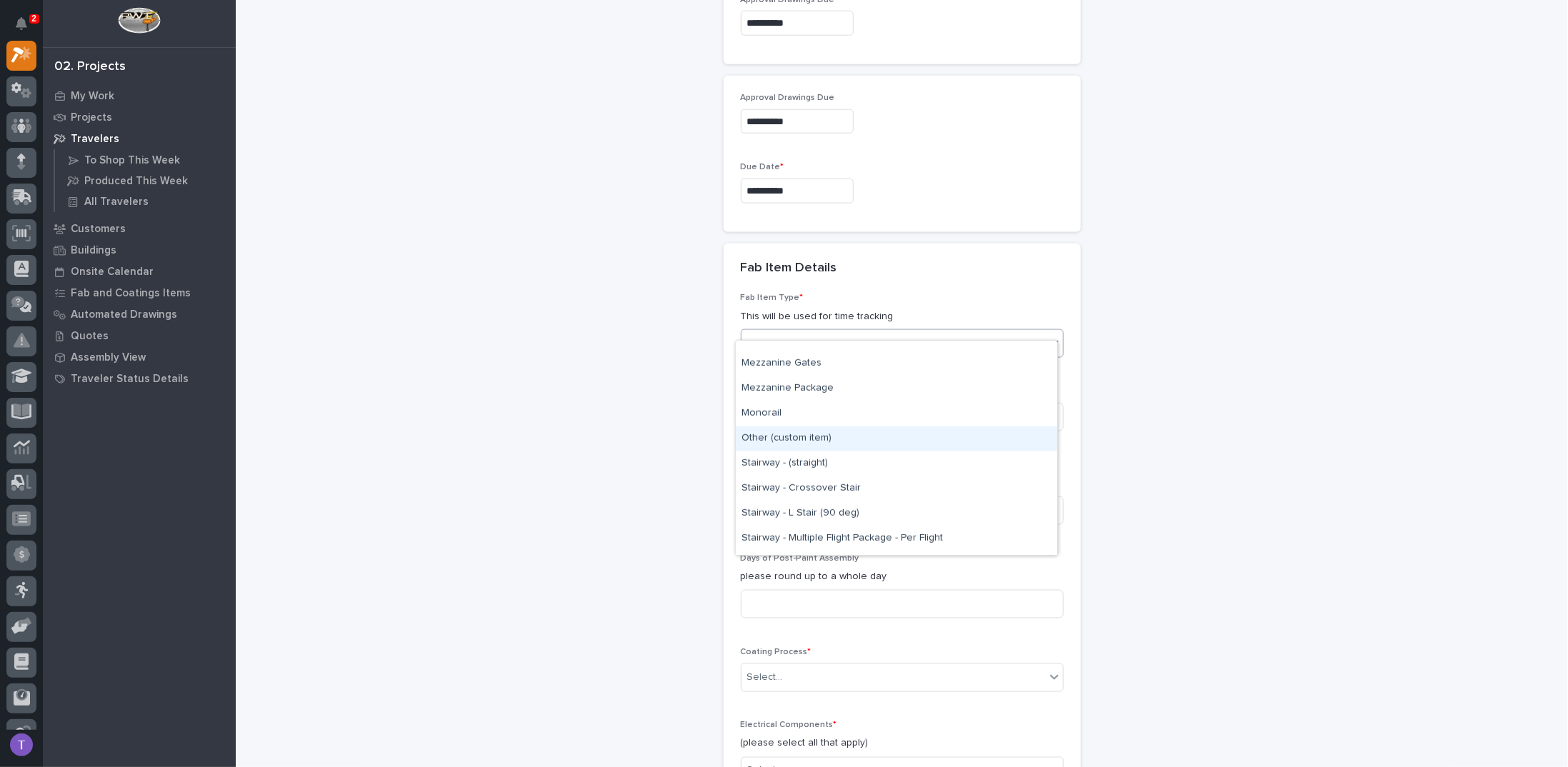
scroll to position [910, 0]
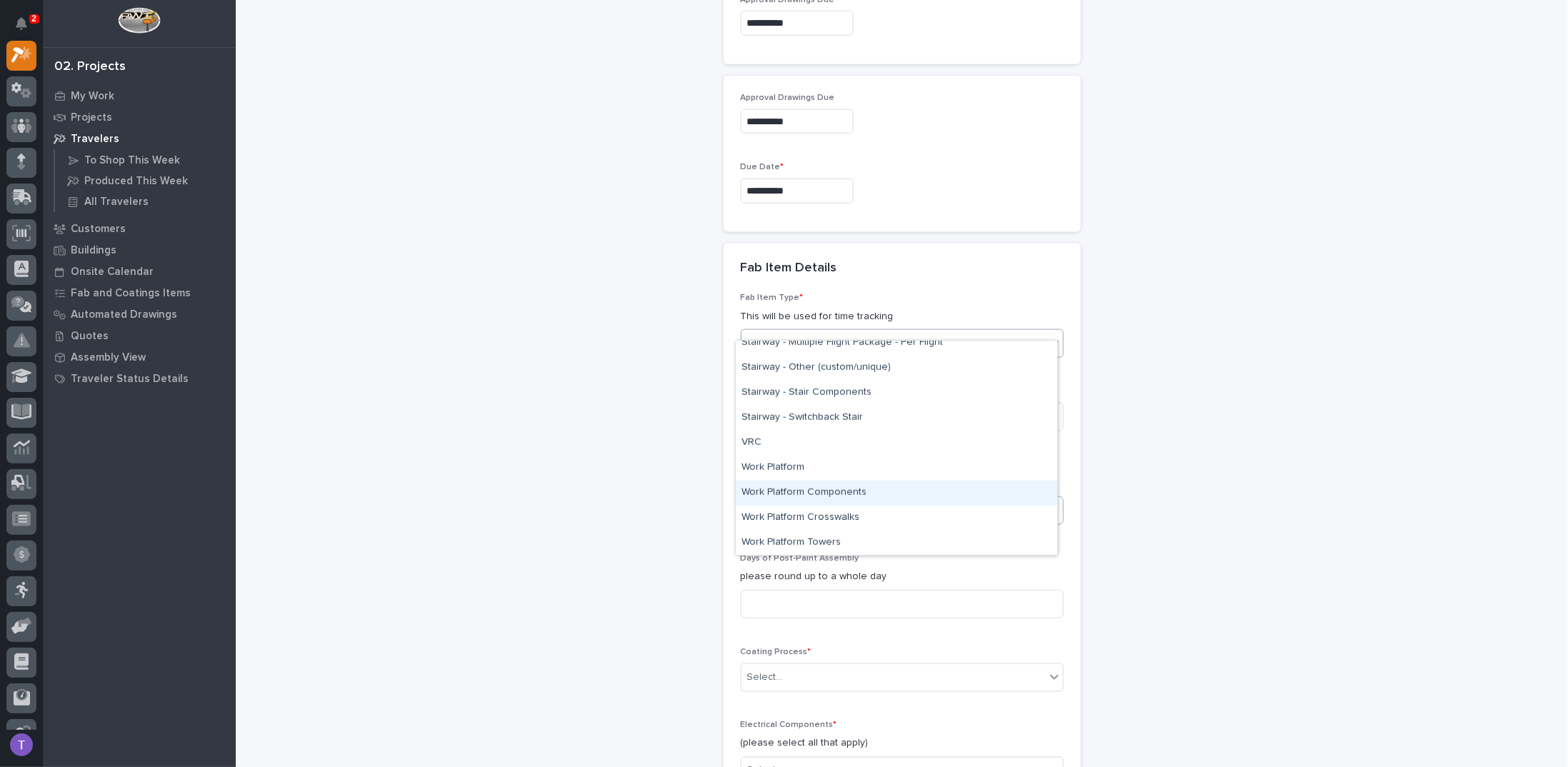
click at [787, 486] on div "Work Platform Components" at bounding box center [895, 493] width 321 height 25
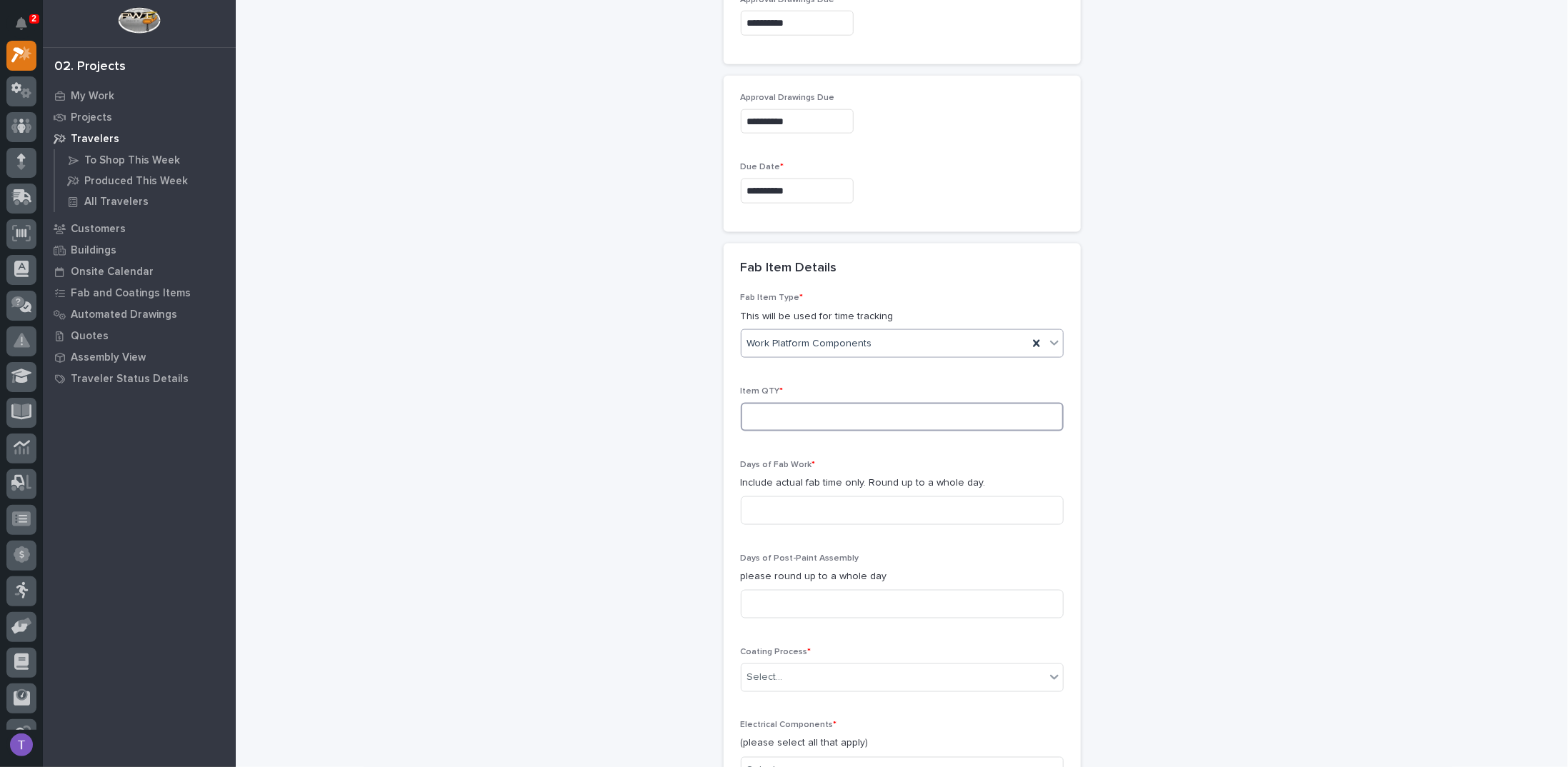
click at [763, 403] on input at bounding box center [901, 416] width 323 height 28
type input "8"
click at [762, 497] on input at bounding box center [901, 511] width 323 height 28
type input "1"
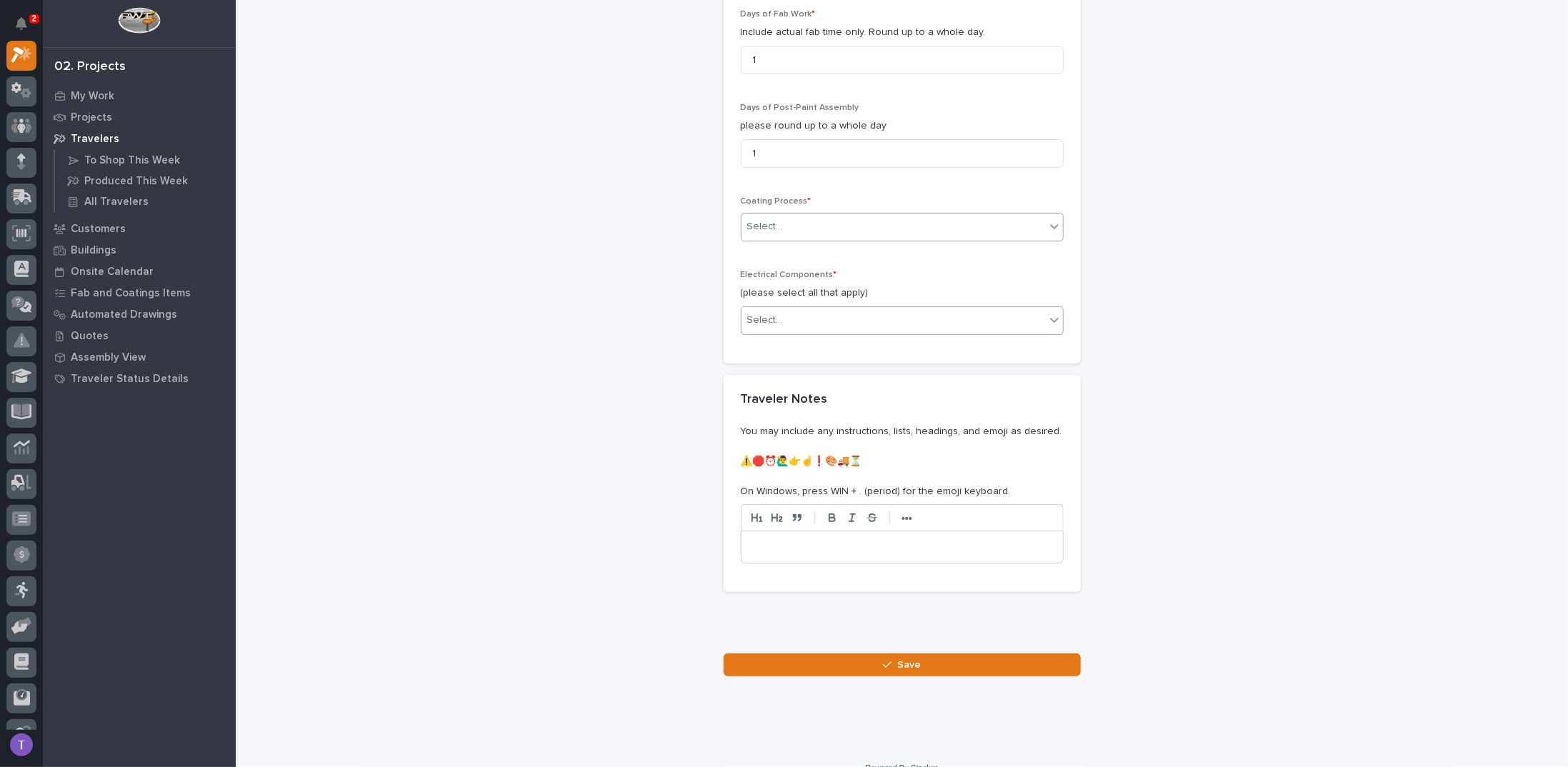
scroll to position [1599, 0]
click at [782, 214] on div "Select..." at bounding box center [892, 226] width 303 height 24
drag, startPoint x: 770, startPoint y: 246, endPoint x: 766, endPoint y: 257, distance: 11.7
click at [766, 257] on div "In-House Paint/Powder" at bounding box center [895, 259] width 321 height 25
click at [769, 312] on div "Select..." at bounding box center [765, 319] width 35 height 15
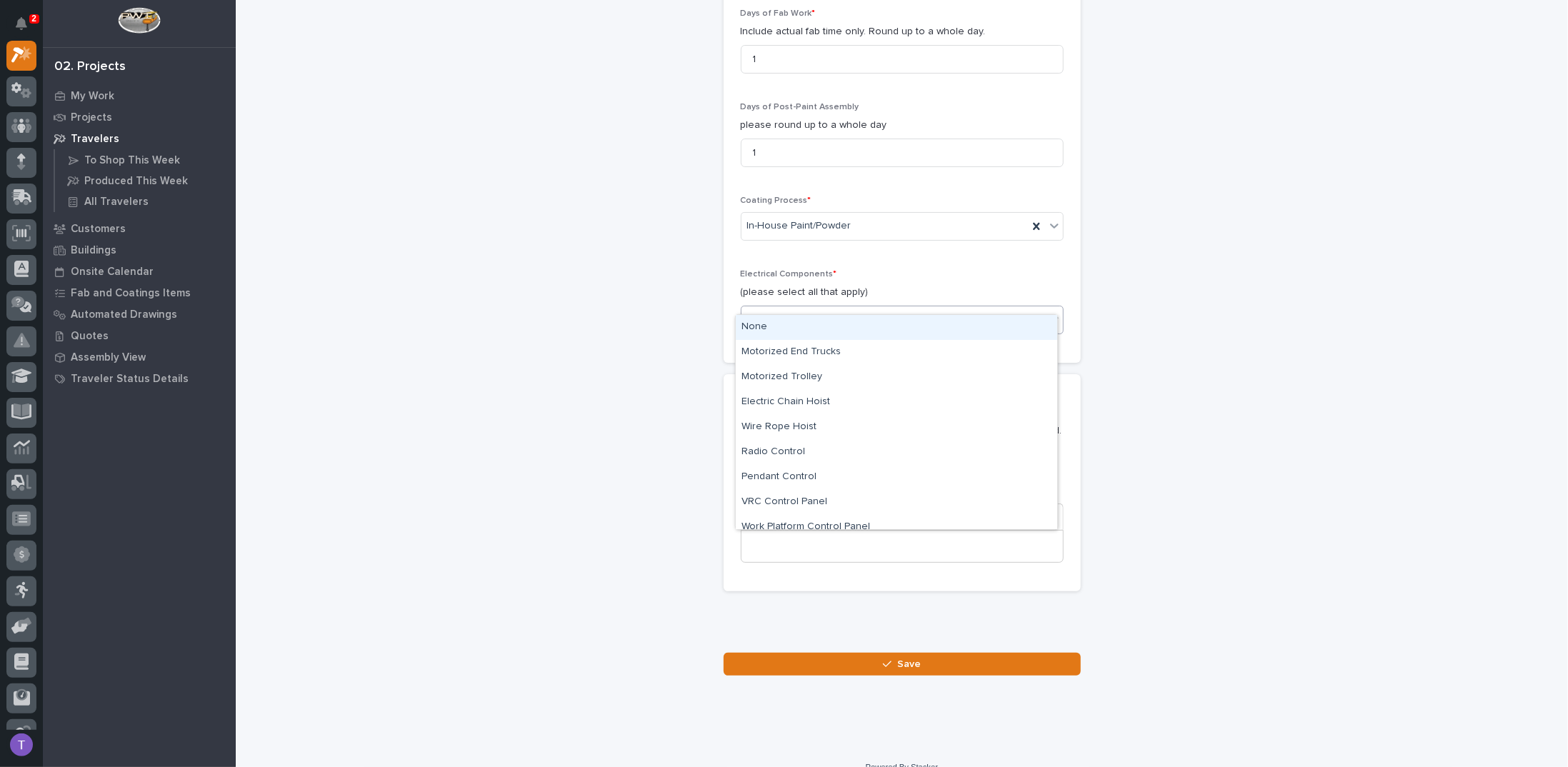
click at [751, 325] on div "None" at bounding box center [895, 327] width 321 height 25
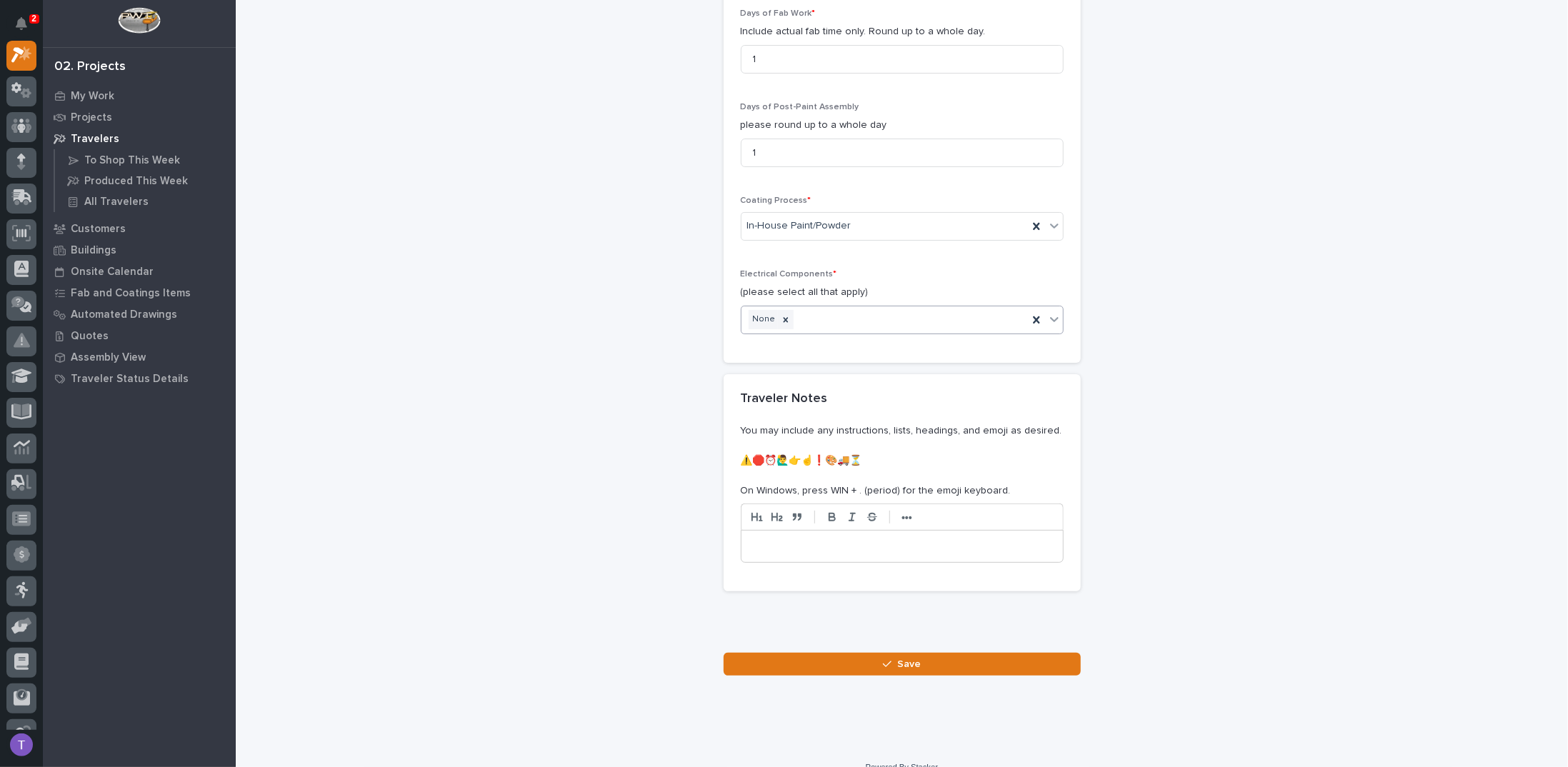
click at [766, 539] on p at bounding box center [902, 546] width 300 height 15
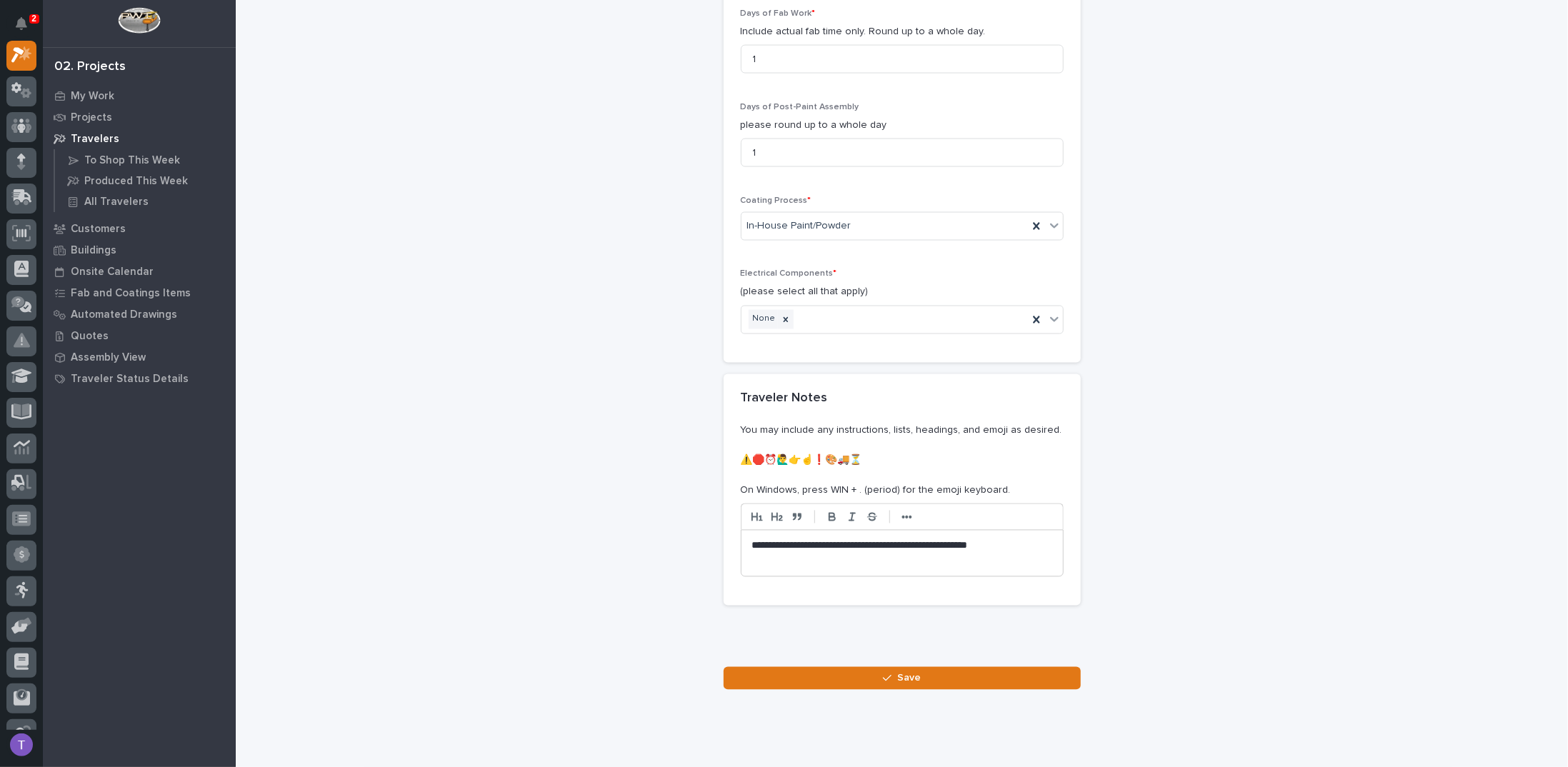
drag, startPoint x: 748, startPoint y: 539, endPoint x: 762, endPoint y: 540, distance: 14.0
click at [752, 539] on p "**********" at bounding box center [902, 553] width 300 height 28
click at [858, 540] on p "**********" at bounding box center [902, 553] width 300 height 28
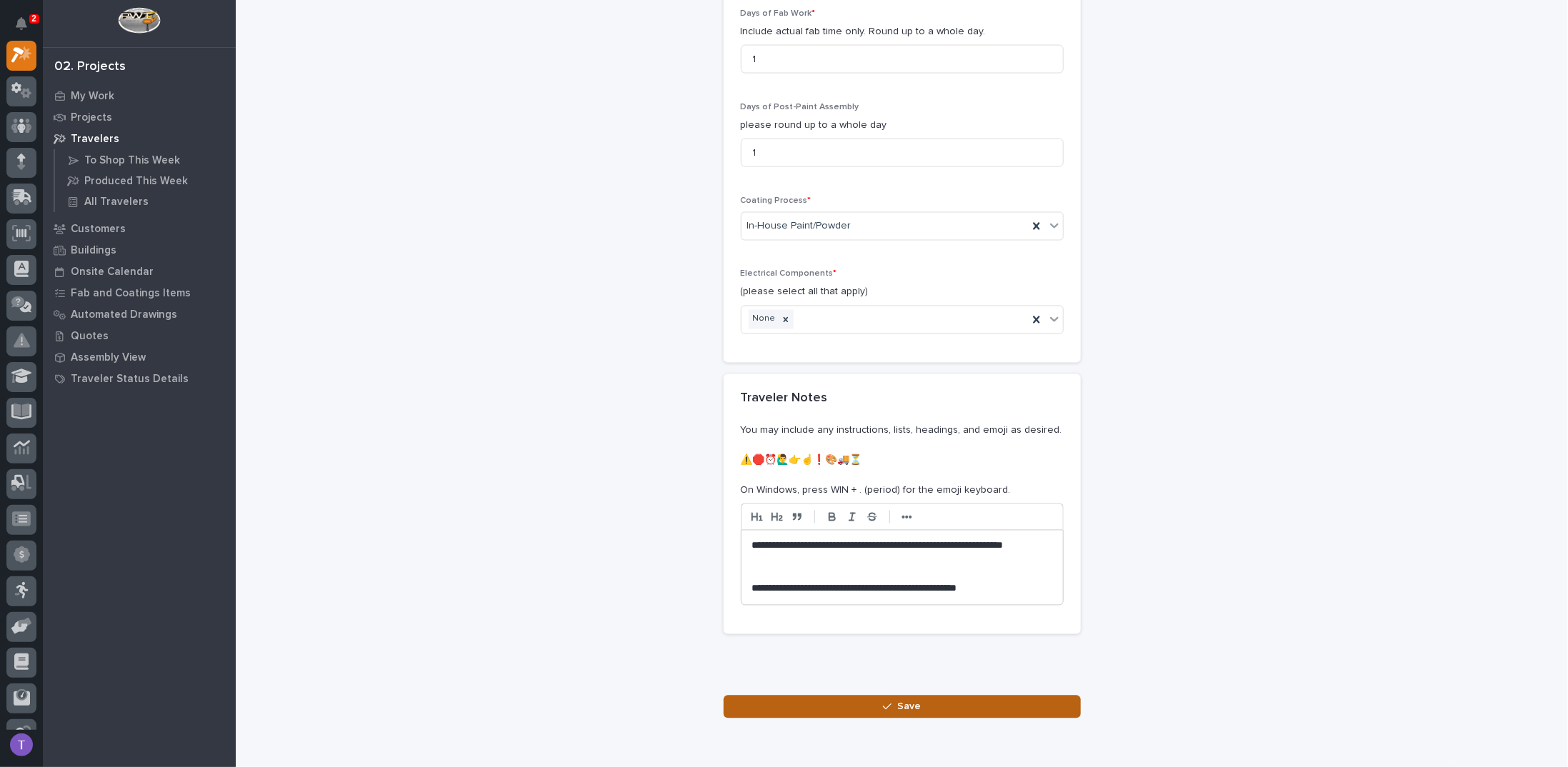
click at [901, 696] on button "Save" at bounding box center [902, 707] width 357 height 23
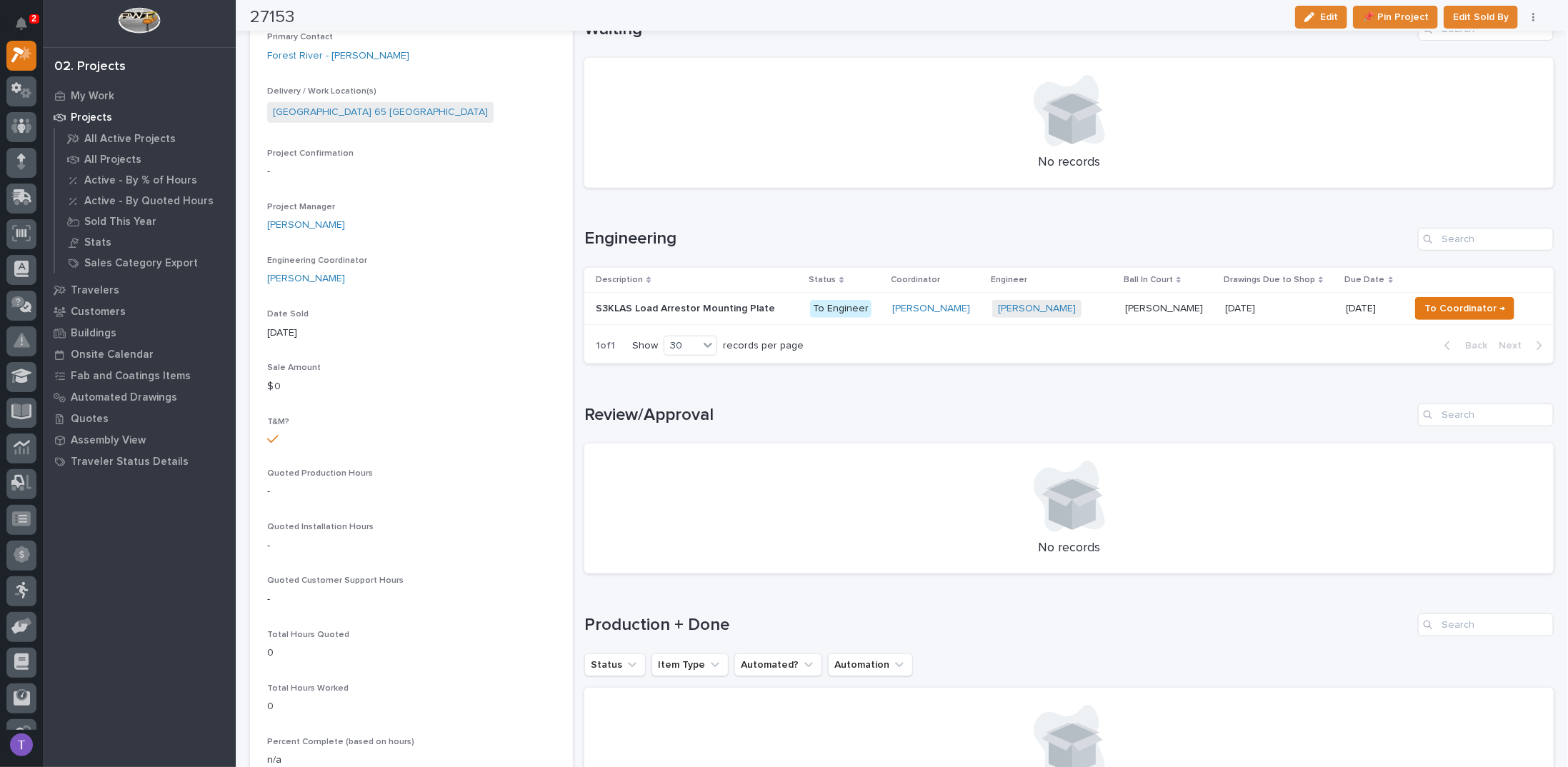
scroll to position [428, 0]
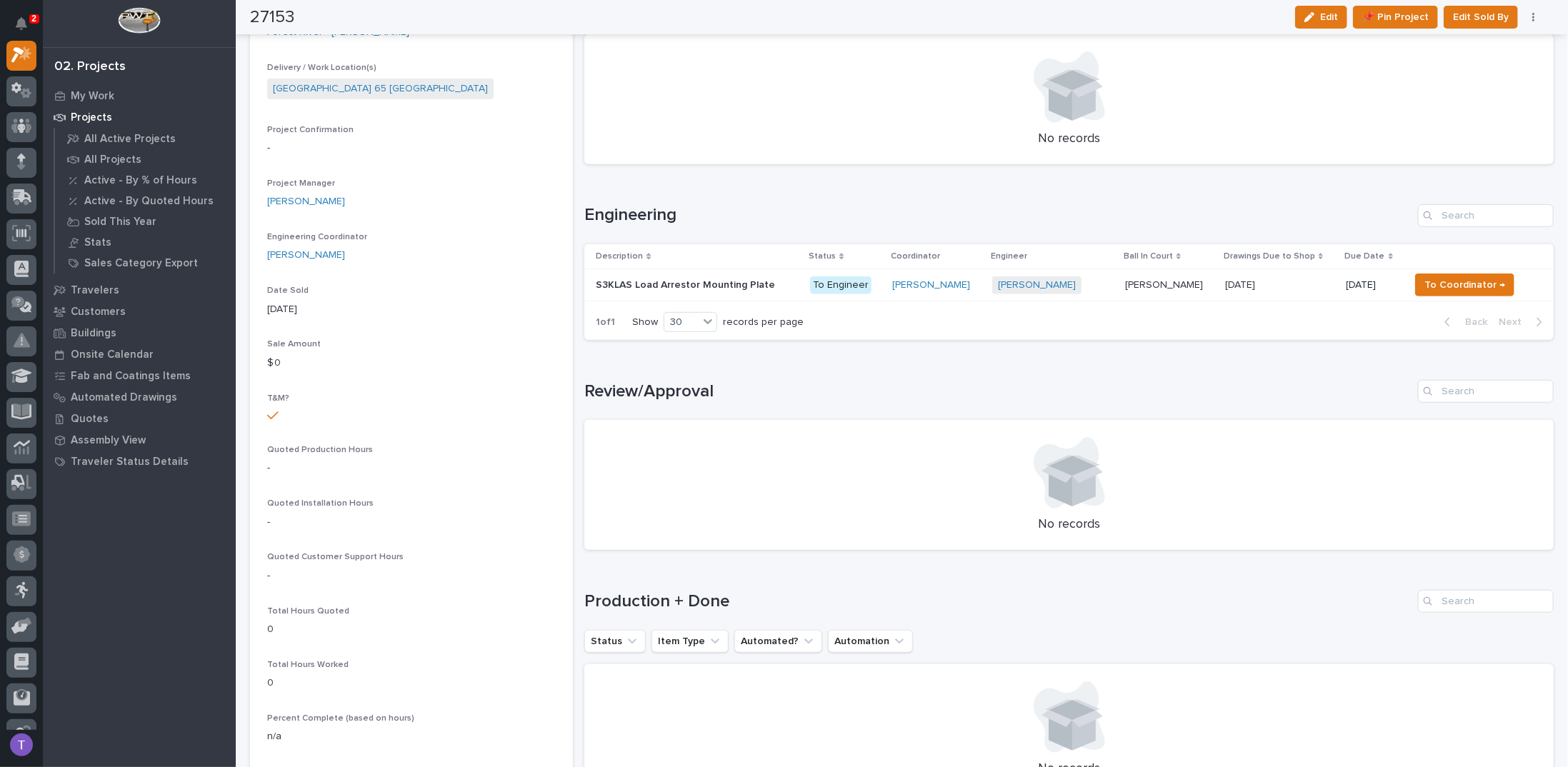
click at [665, 282] on p "S3KLAS Load Arrestor Mounting Plate" at bounding box center [687, 284] width 183 height 15
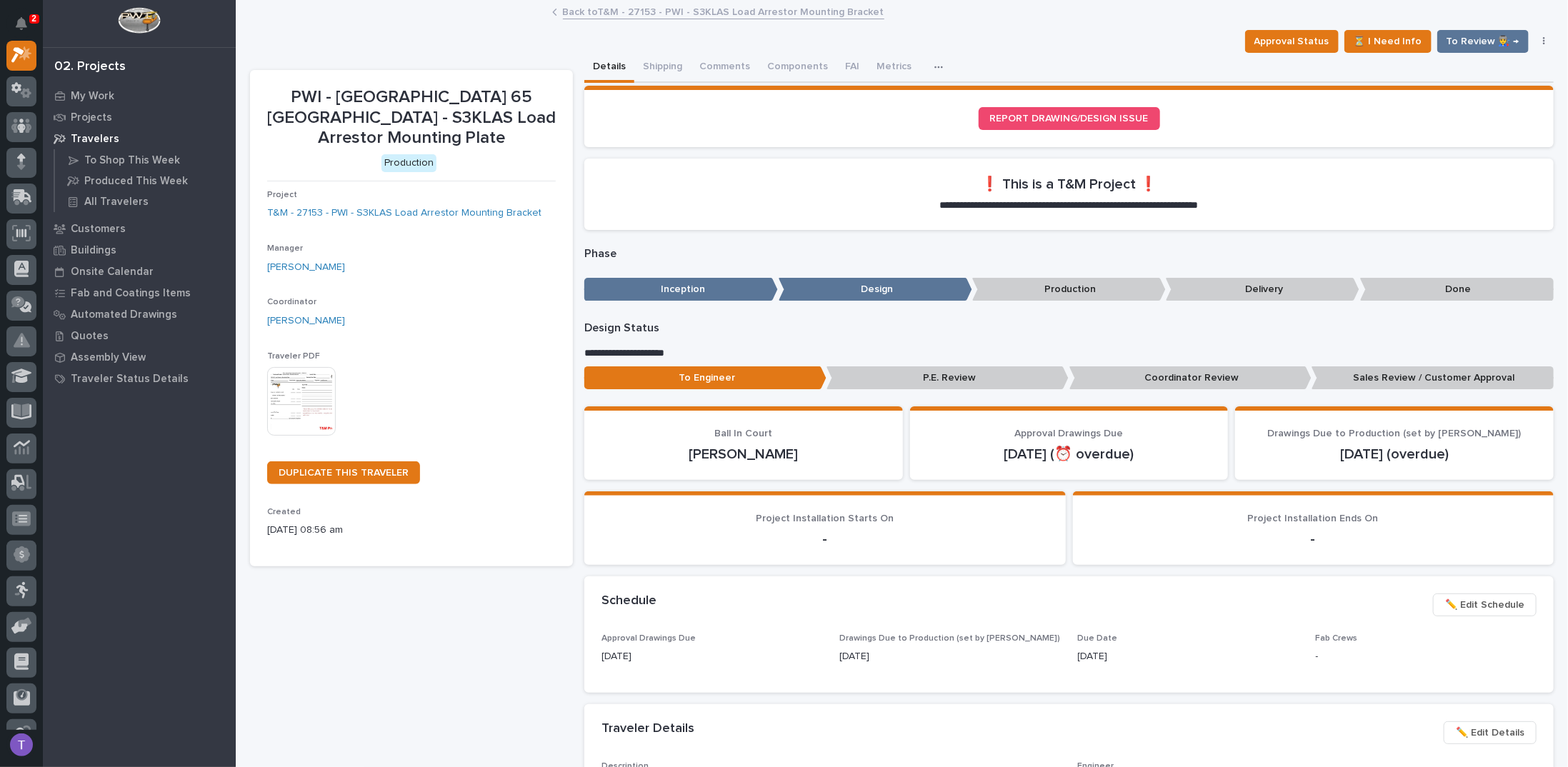
click at [299, 387] on img at bounding box center [301, 402] width 69 height 69
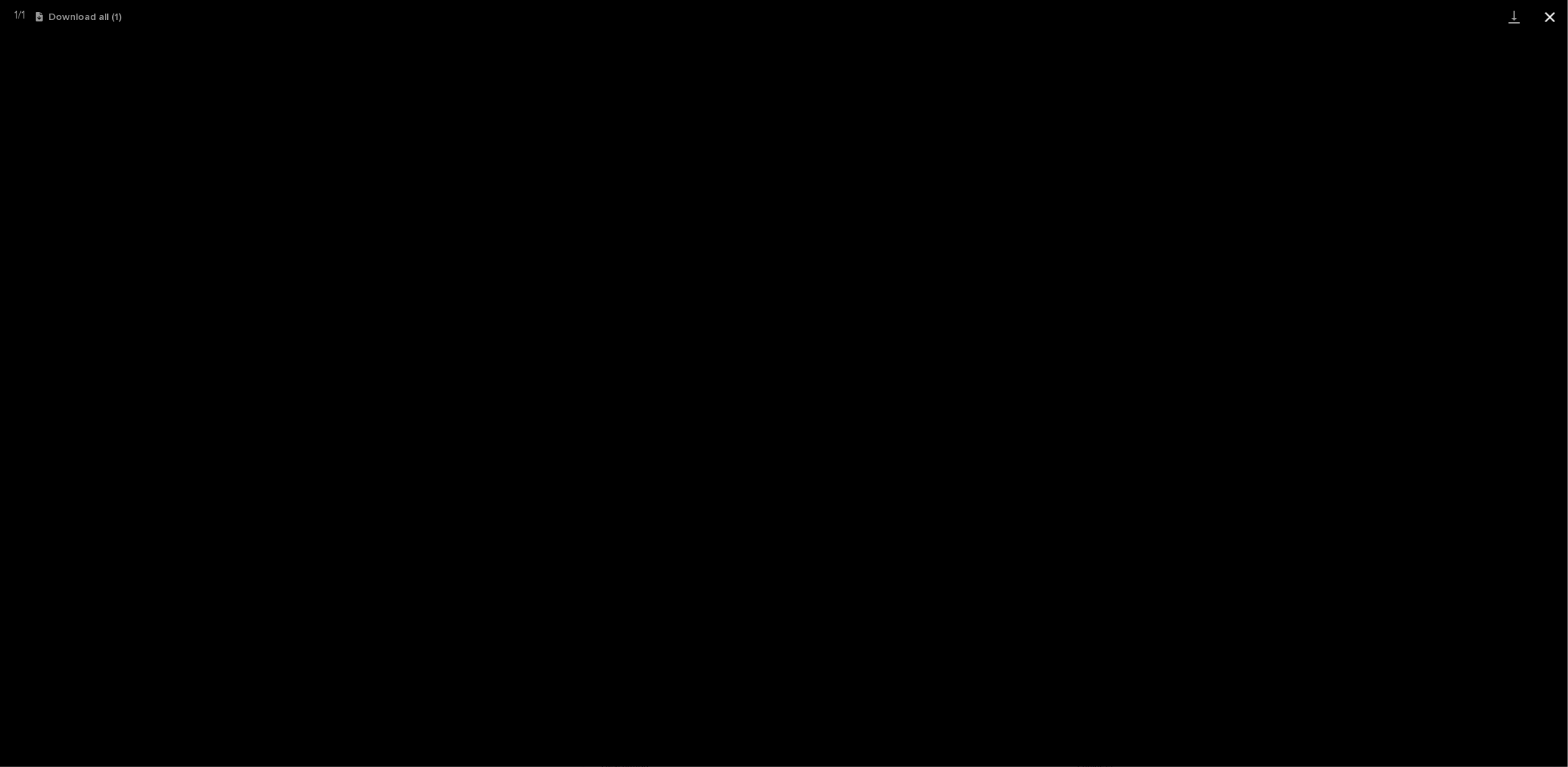
click at [1549, 15] on button "Close gallery" at bounding box center [1549, 17] width 35 height 33
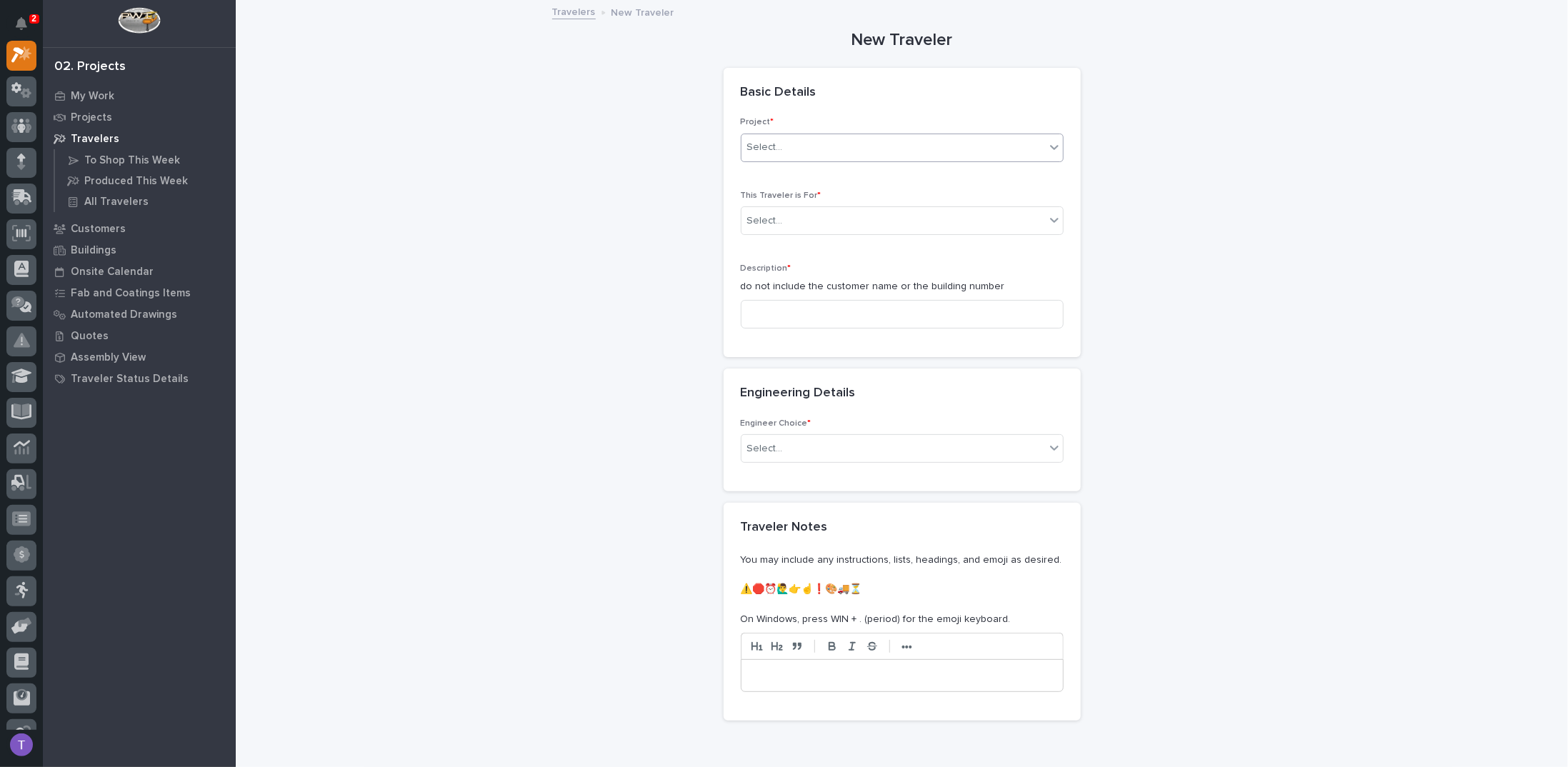
click at [785, 153] on div "Select..." at bounding box center [892, 147] width 303 height 24
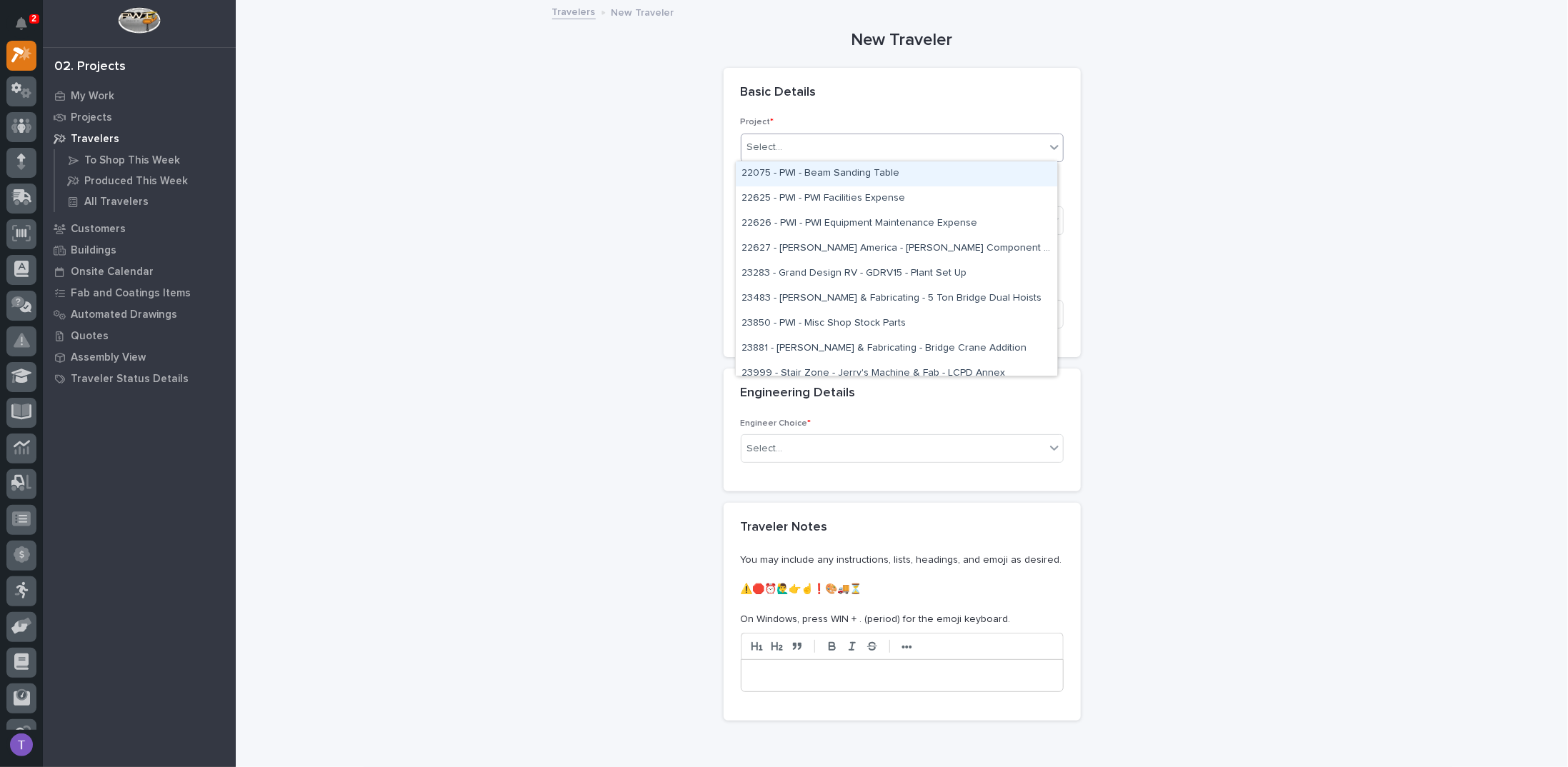
click at [910, 93] on div "Basic Details" at bounding box center [898, 93] width 317 height 16
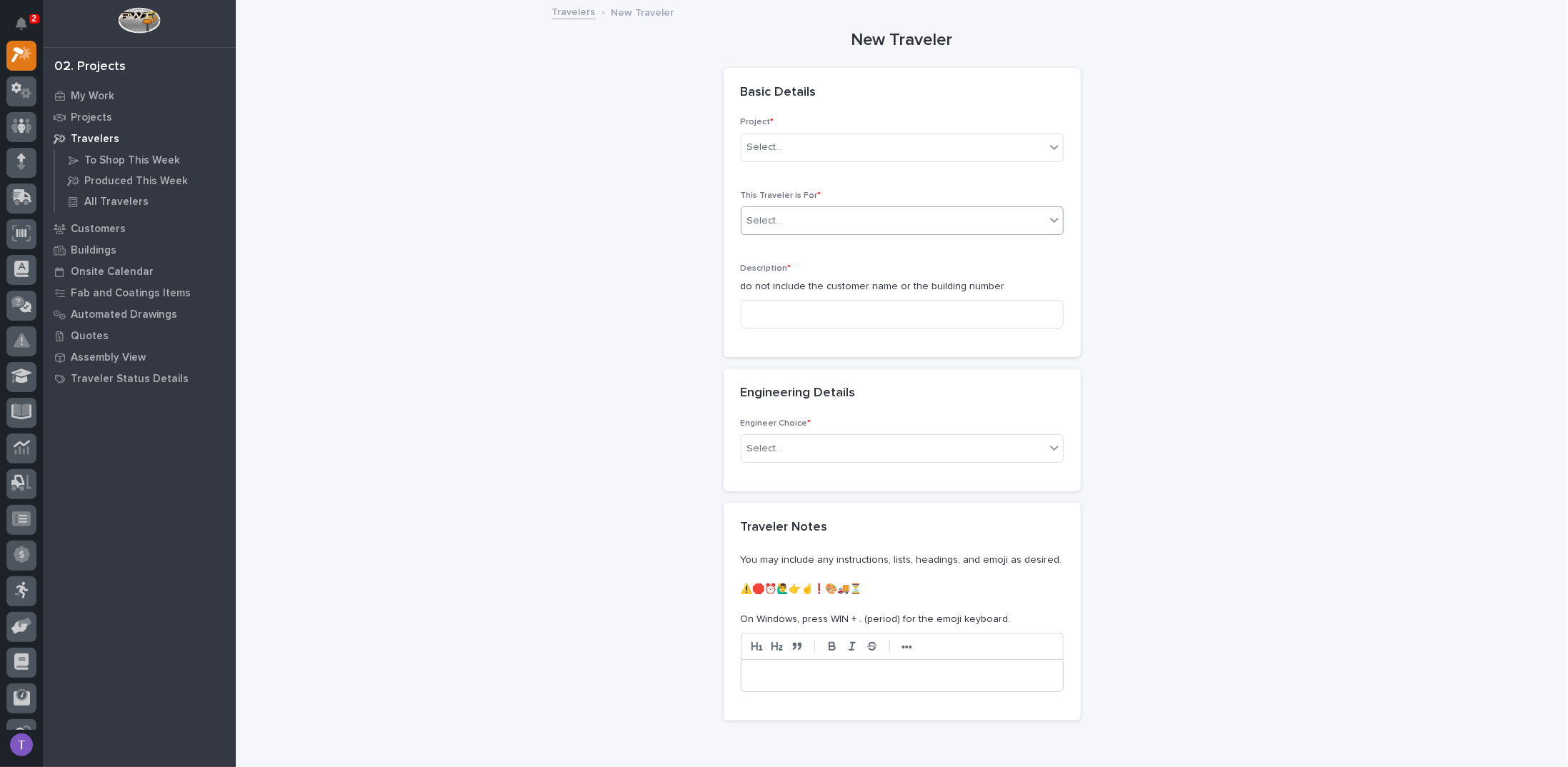
click at [767, 219] on div "Select..." at bounding box center [765, 221] width 35 height 15
click at [764, 241] on span "Production" at bounding box center [769, 246] width 55 height 16
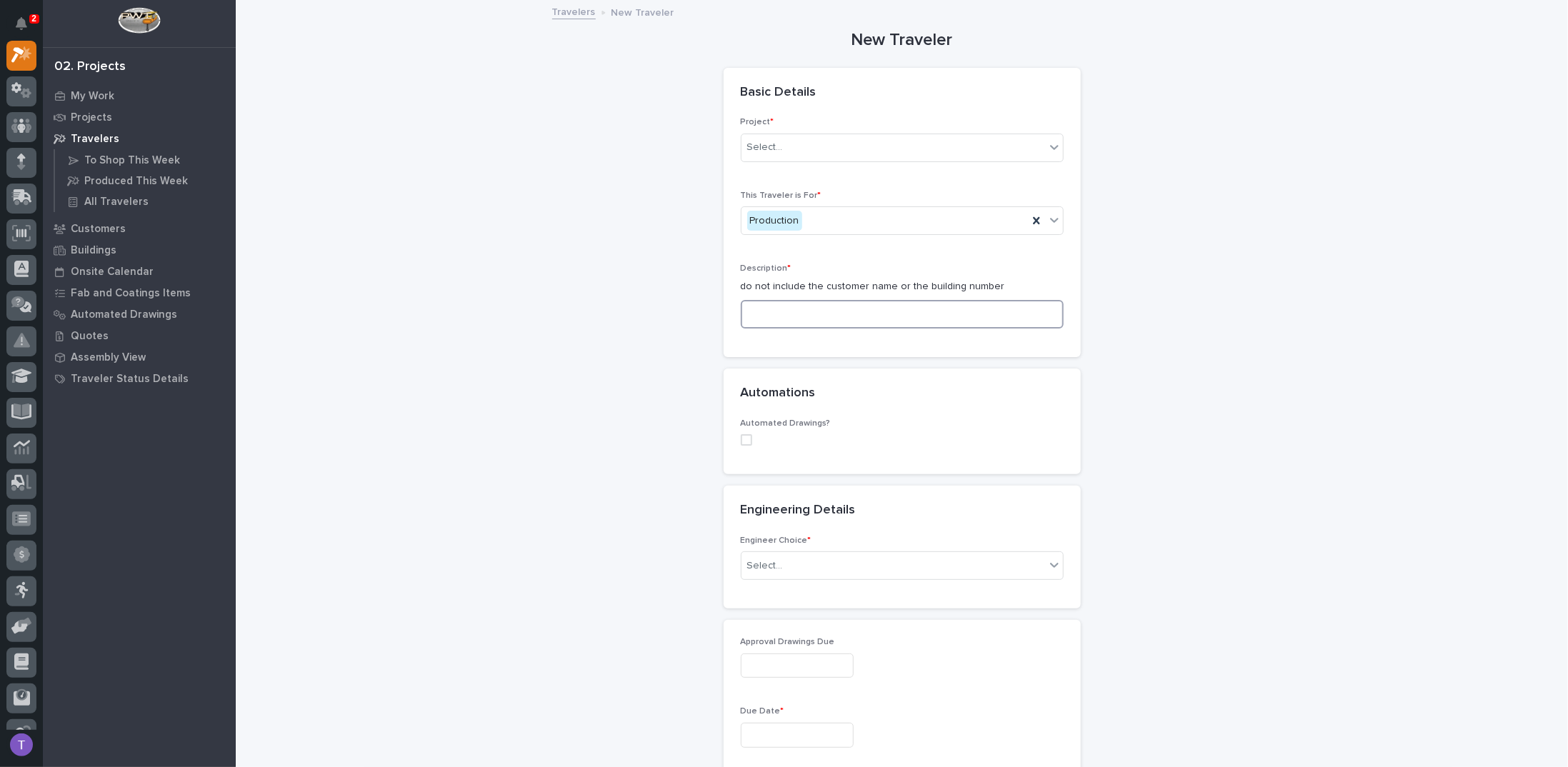
click at [764, 313] on input at bounding box center [901, 314] width 323 height 28
click at [1048, 142] on icon at bounding box center [1054, 147] width 15 height 15
type input "*"
type input "*****"
click at [1050, 142] on icon at bounding box center [1054, 147] width 15 height 15
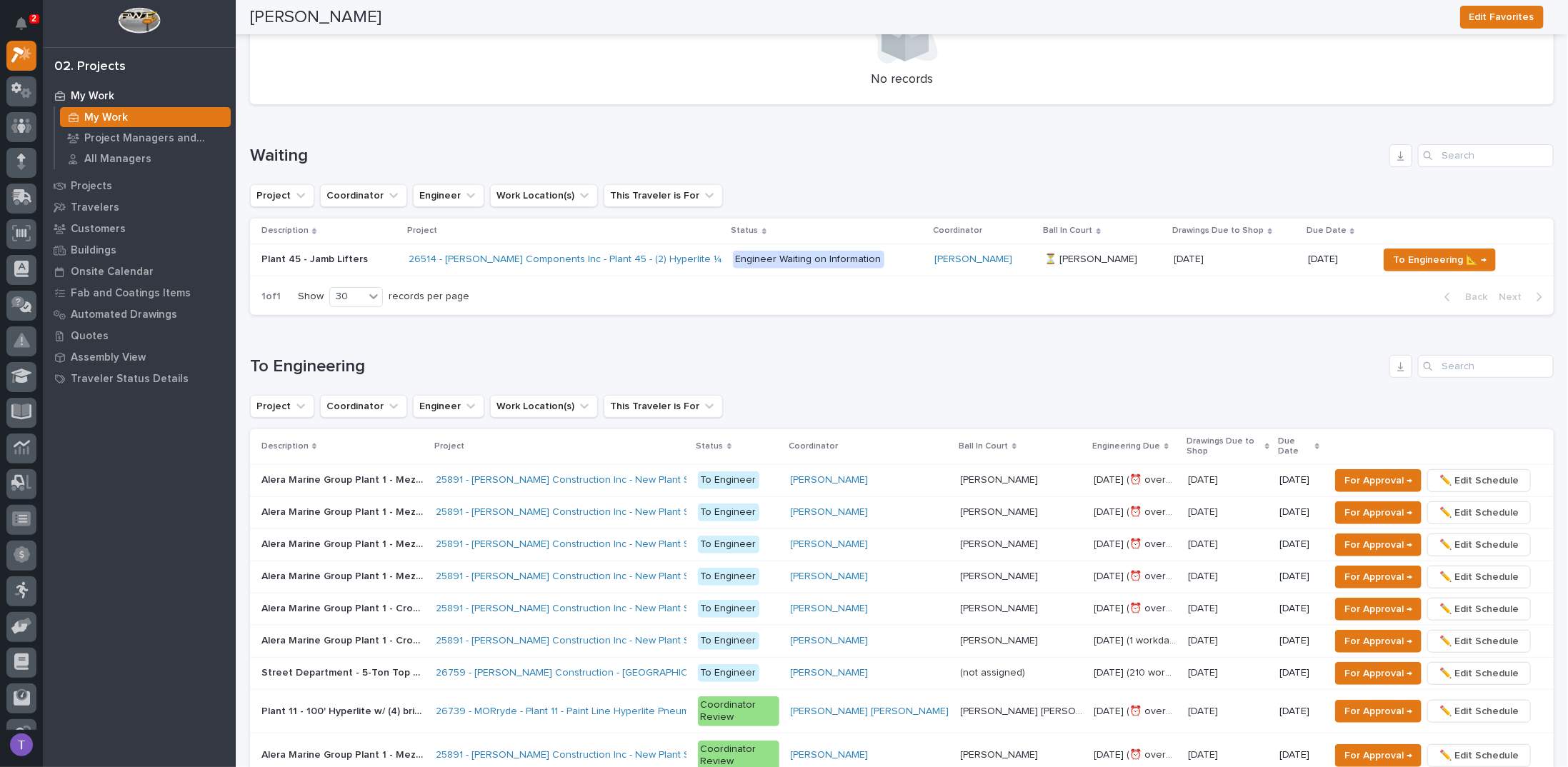
scroll to position [72, 0]
